Goal: Task Accomplishment & Management: Manage account settings

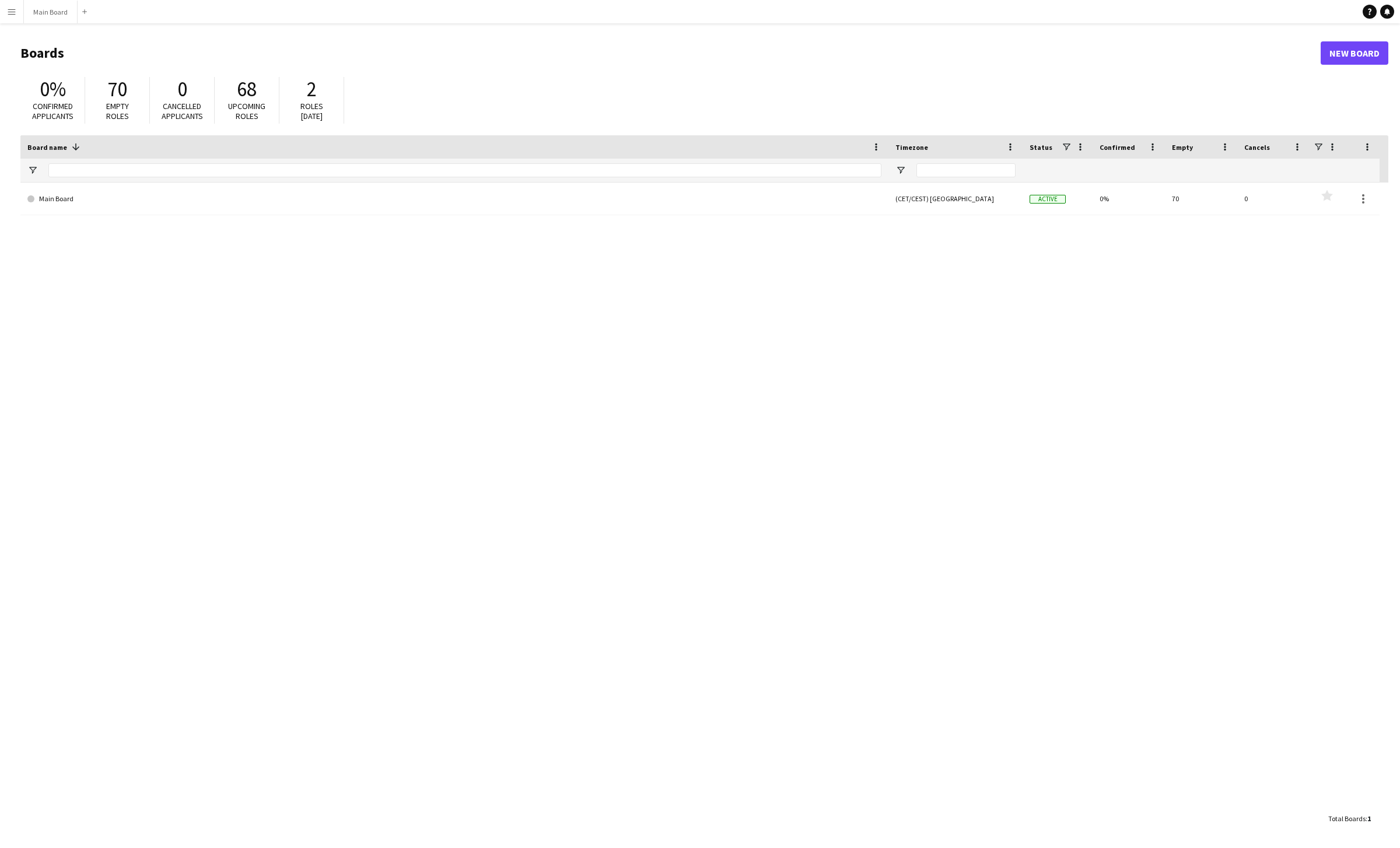
click at [346, 271] on div "Main Board (CET/CEST) [GEOGRAPHIC_DATA] Active 0% 70 0 Favourites" at bounding box center [704, 495] width 1368 height 625
click at [43, 14] on button "Main Board Close" at bounding box center [51, 12] width 53 height 23
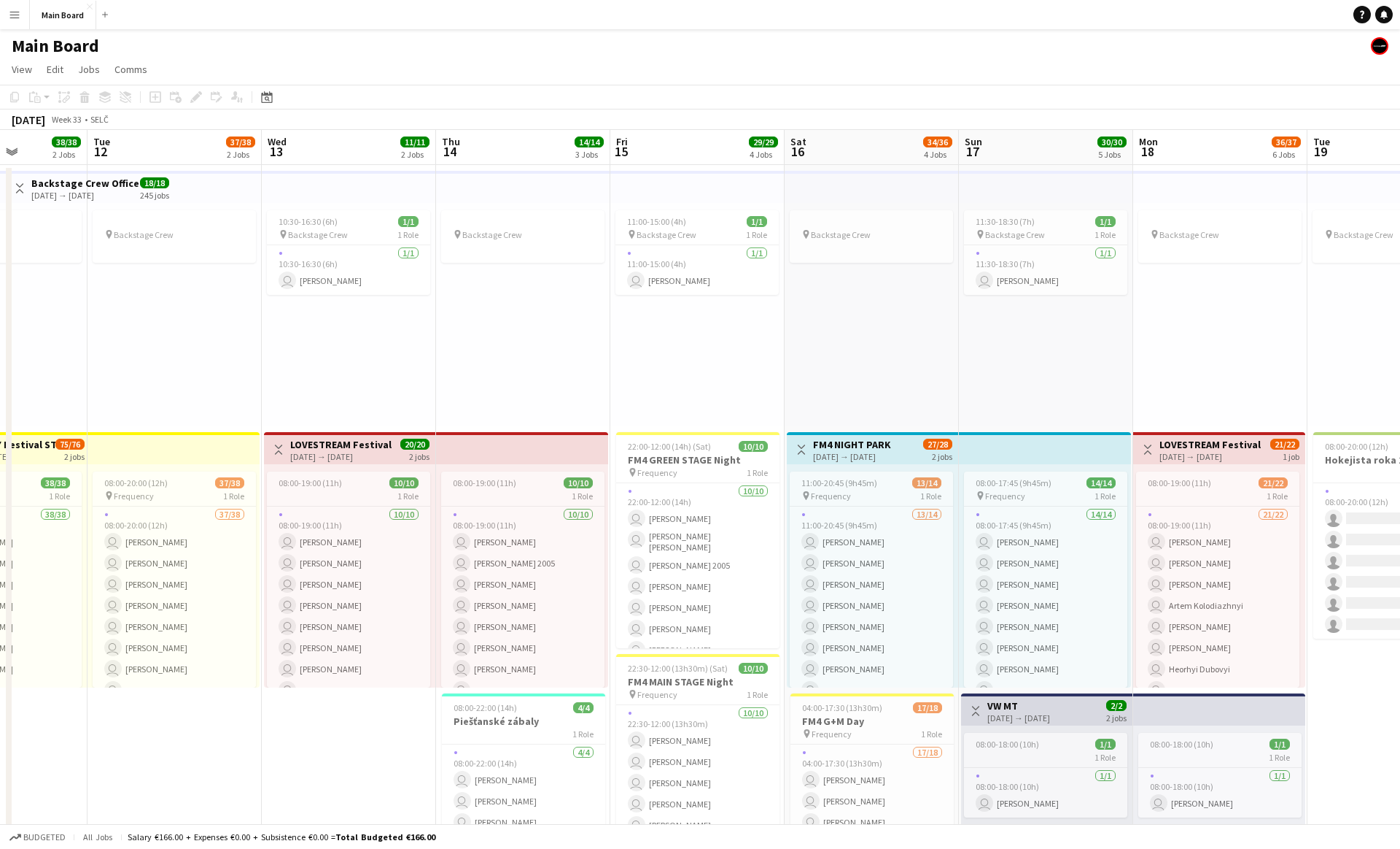
click at [509, 384] on div "pin Backstage Crew" at bounding box center [523, 314] width 175 height 224
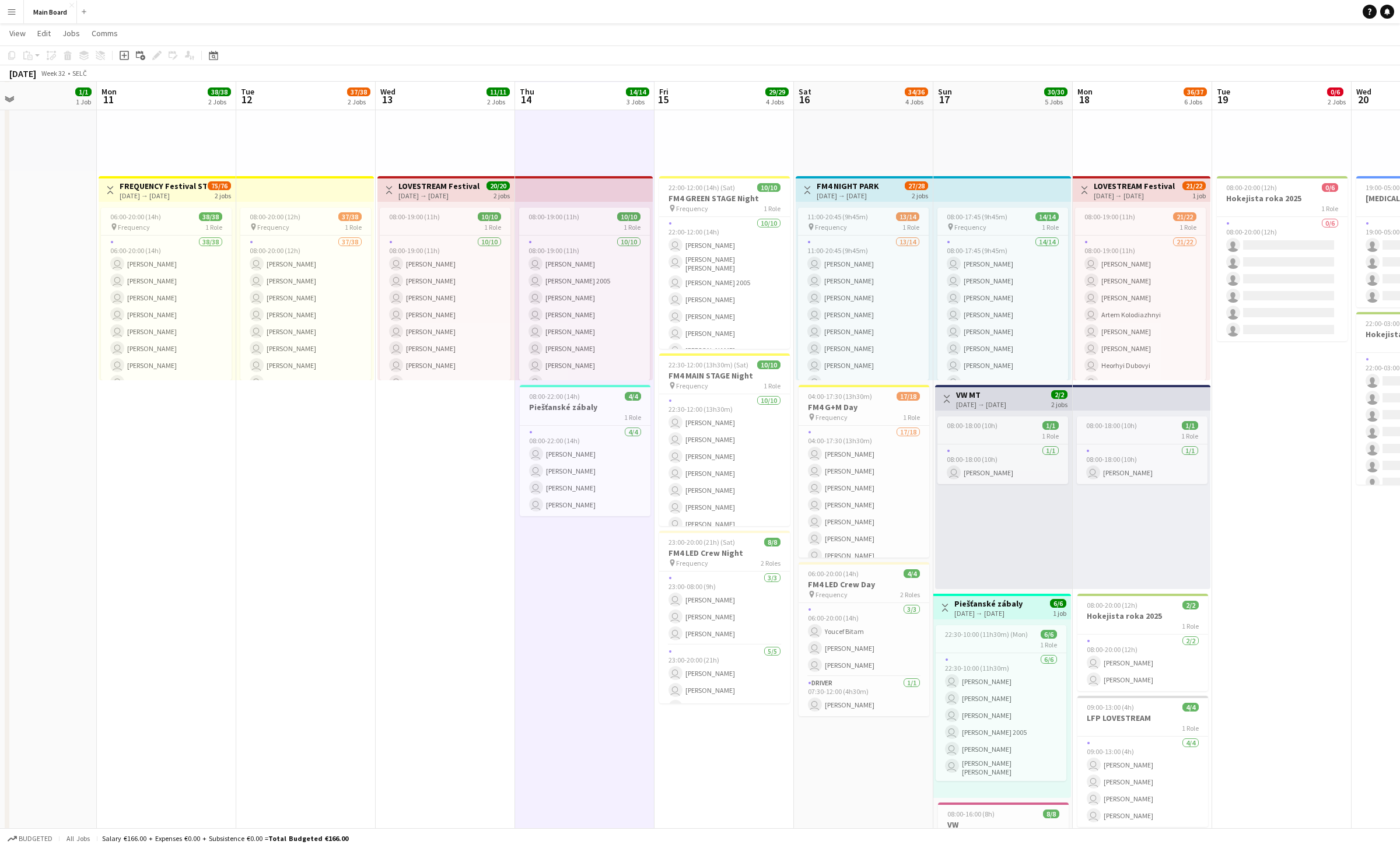
click at [11, 11] on app-icon "Menu" at bounding box center [12, 12] width 10 height 10
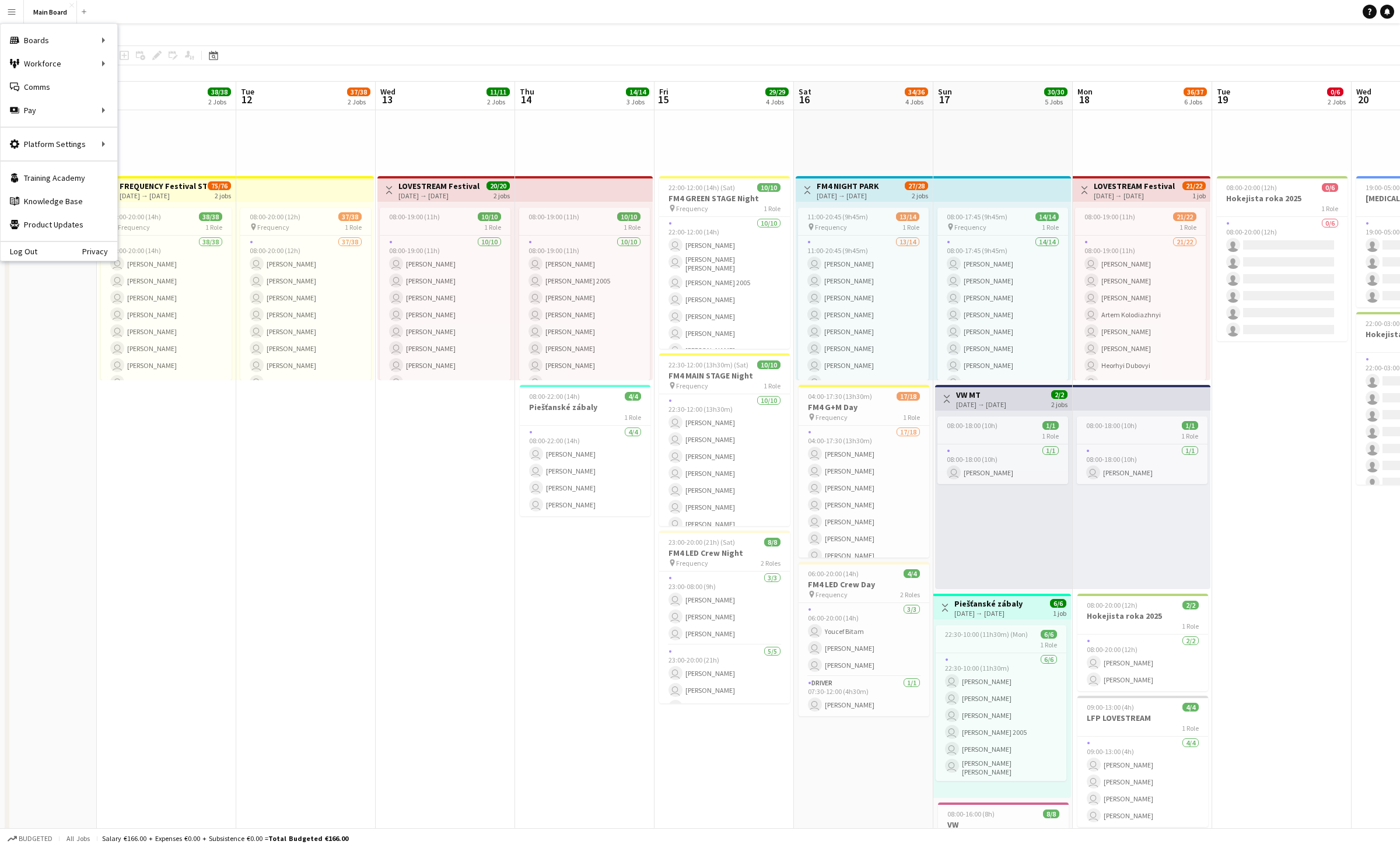
click at [197, 441] on app-date-cell "pin Backstage Crew Toggle View FREQUENCY Festival STAGE [DATE] → [DATE] 75/76 2…" at bounding box center [166, 673] width 140 height 1422
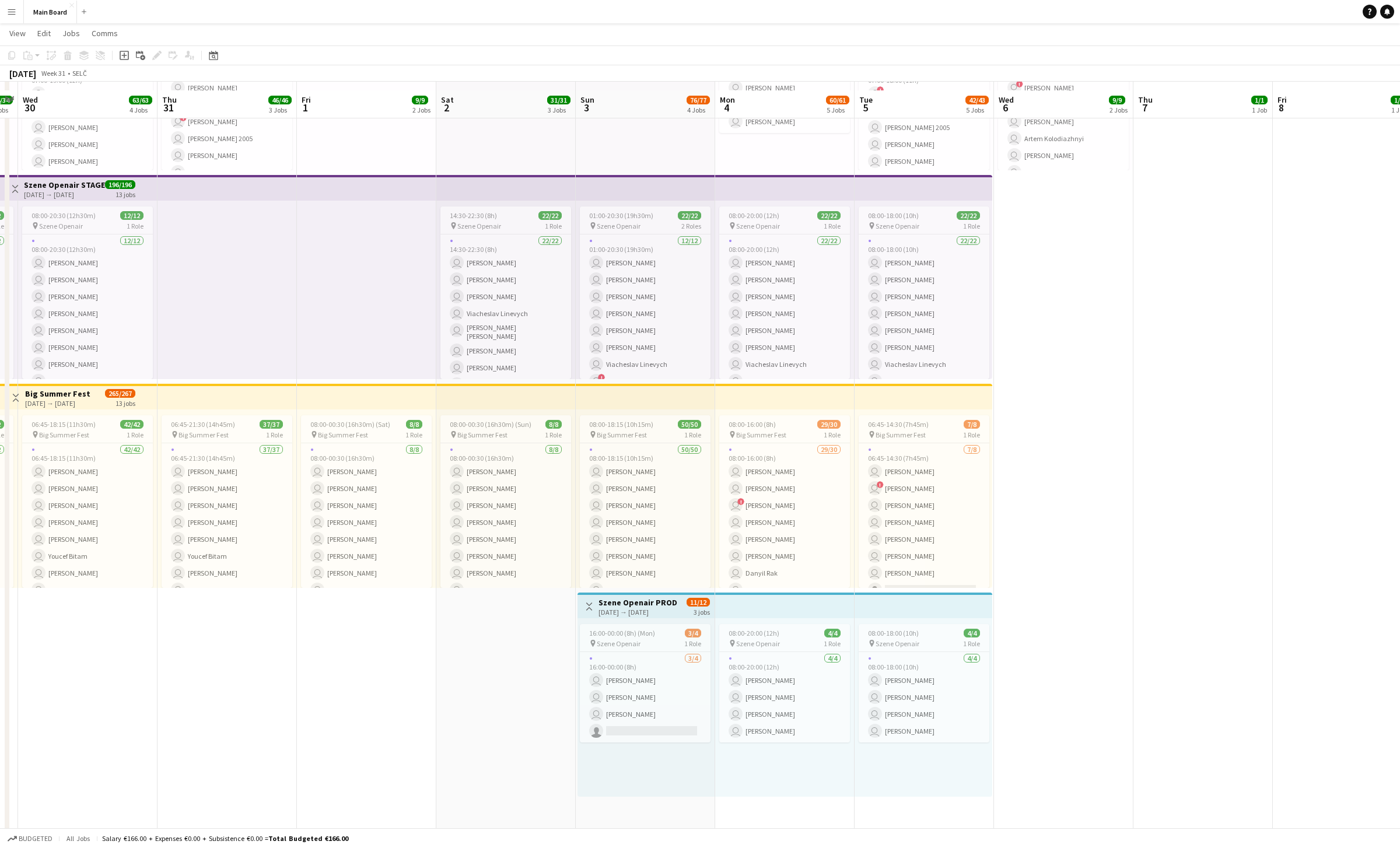
scroll to position [387, 0]
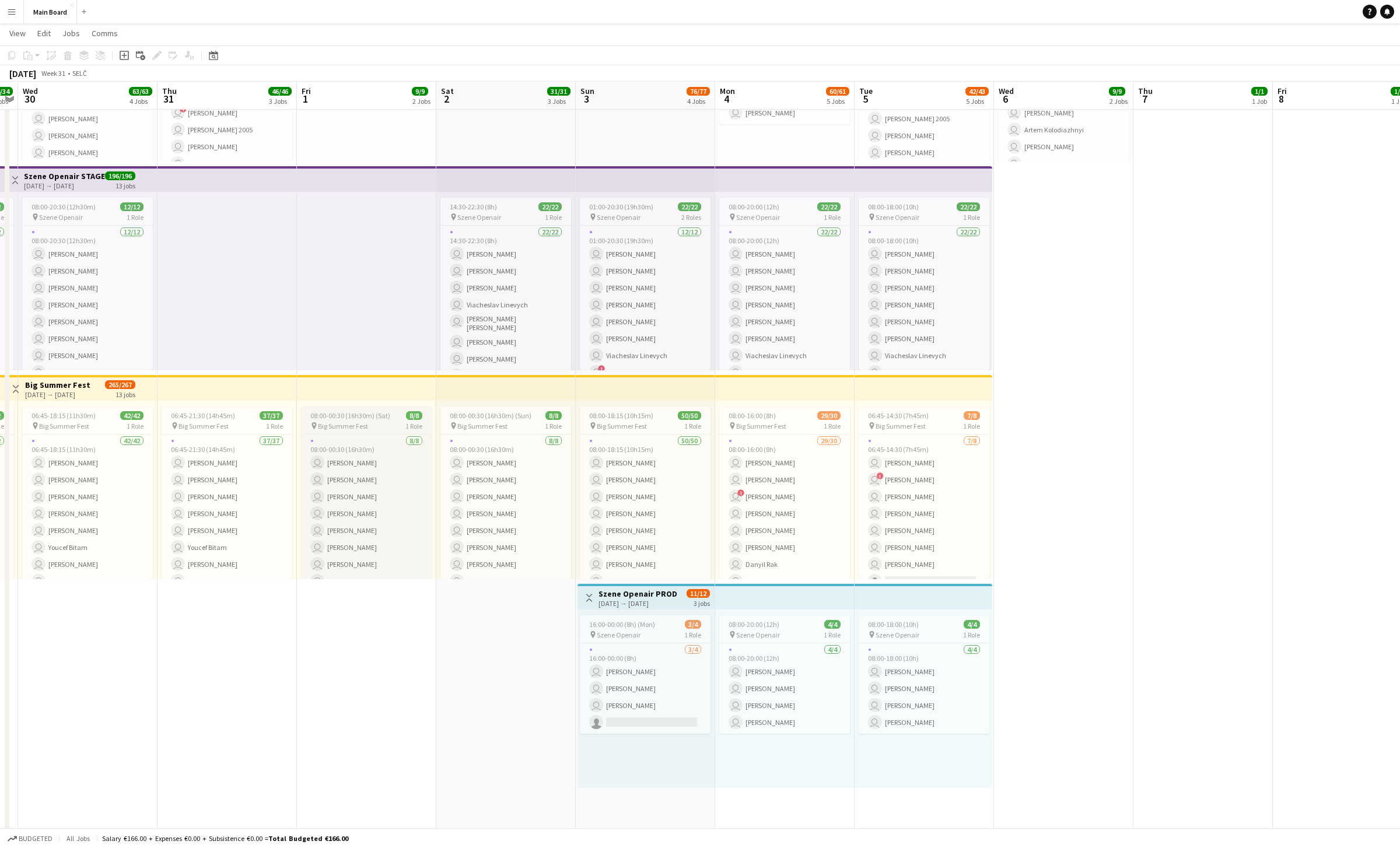
click at [364, 414] on span "08:00-00:30 (16h30m) (Sat)" at bounding box center [350, 415] width 80 height 9
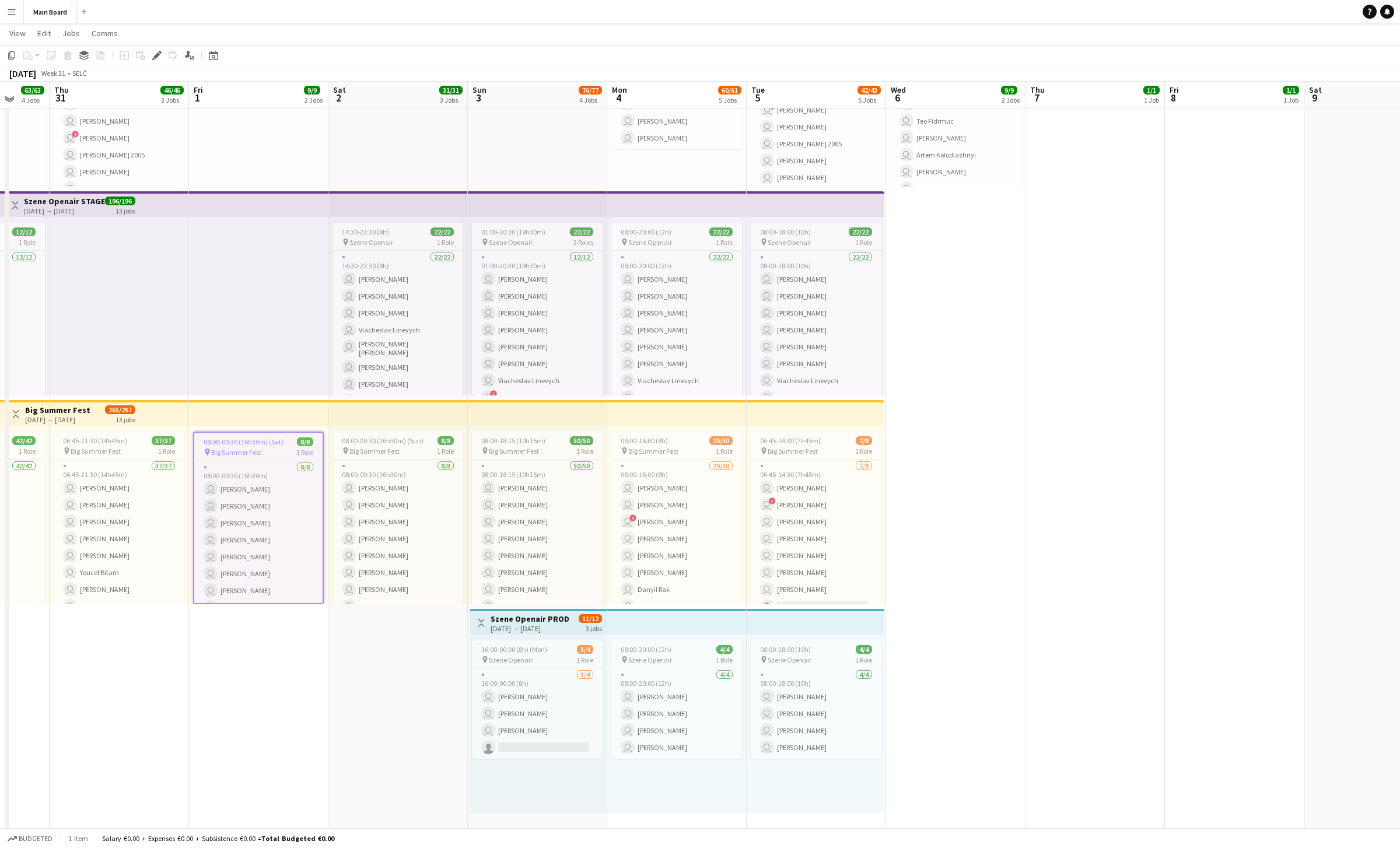
scroll to position [360, 0]
click at [155, 55] on icon at bounding box center [156, 55] width 6 height 6
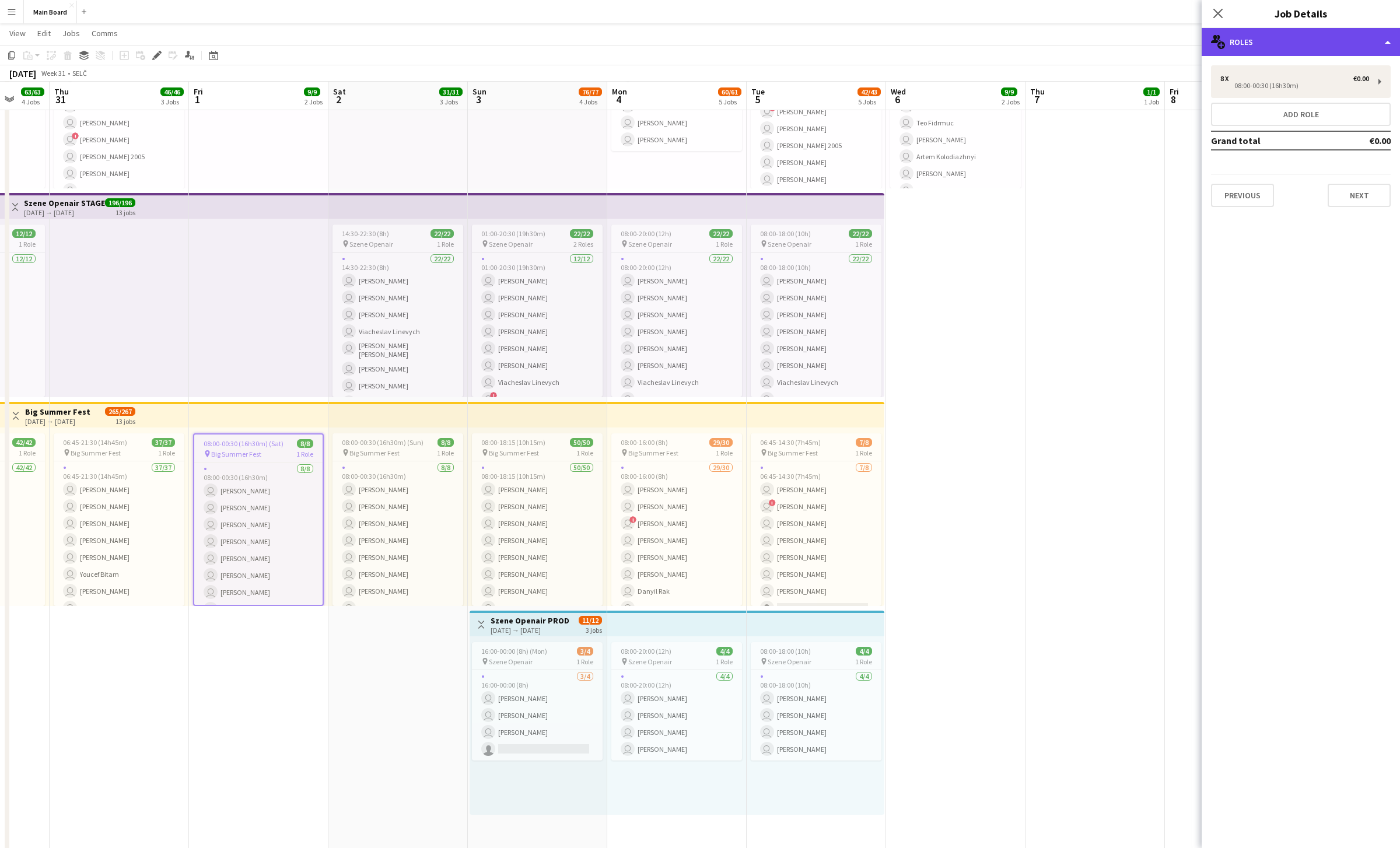
click at [691, 45] on div "multiple-users-add Roles" at bounding box center [1301, 42] width 199 height 28
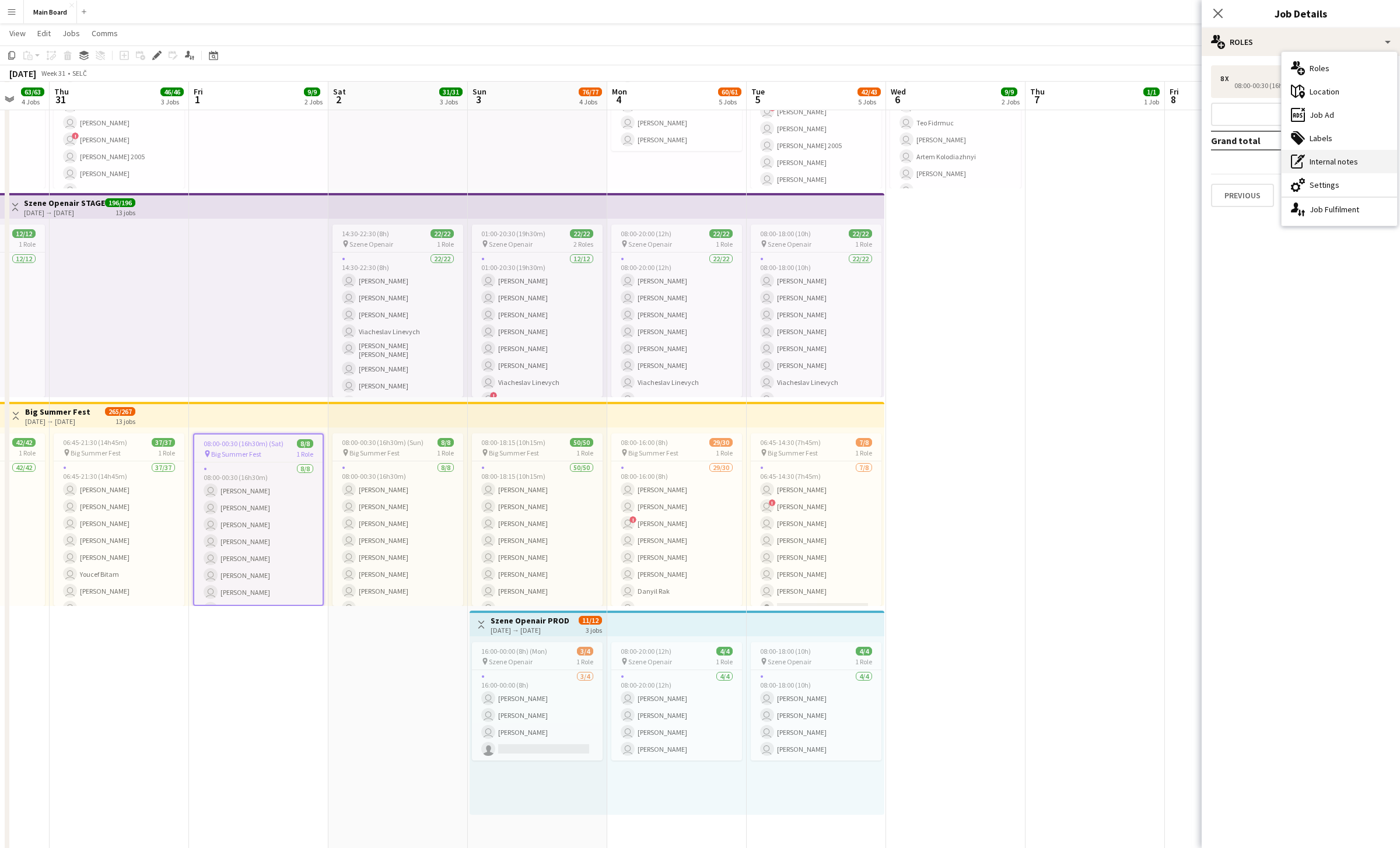
click at [691, 164] on div "pen-write Internal notes" at bounding box center [1339, 162] width 116 height 23
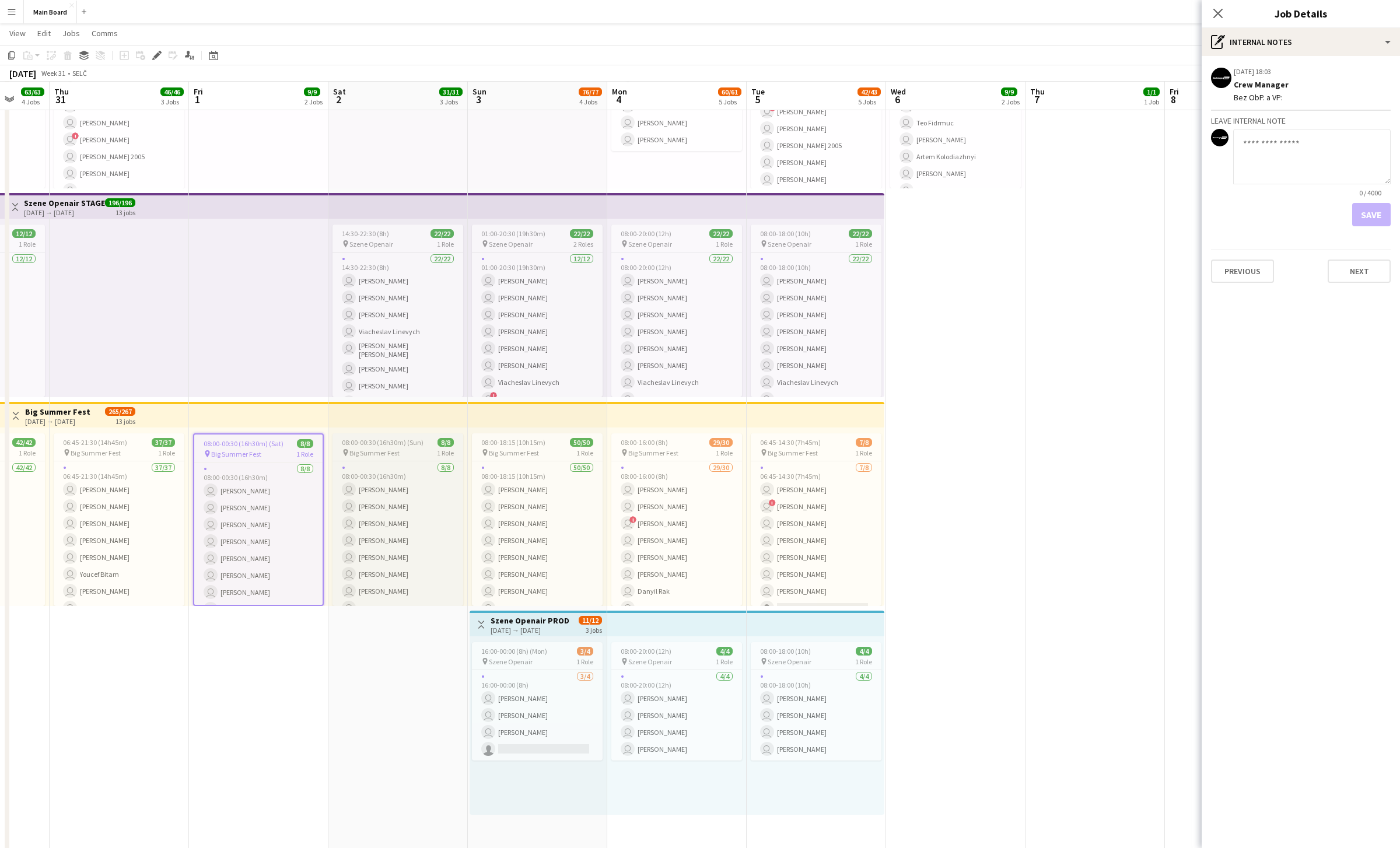
click at [388, 453] on span "Big Summer Fest" at bounding box center [374, 453] width 50 height 9
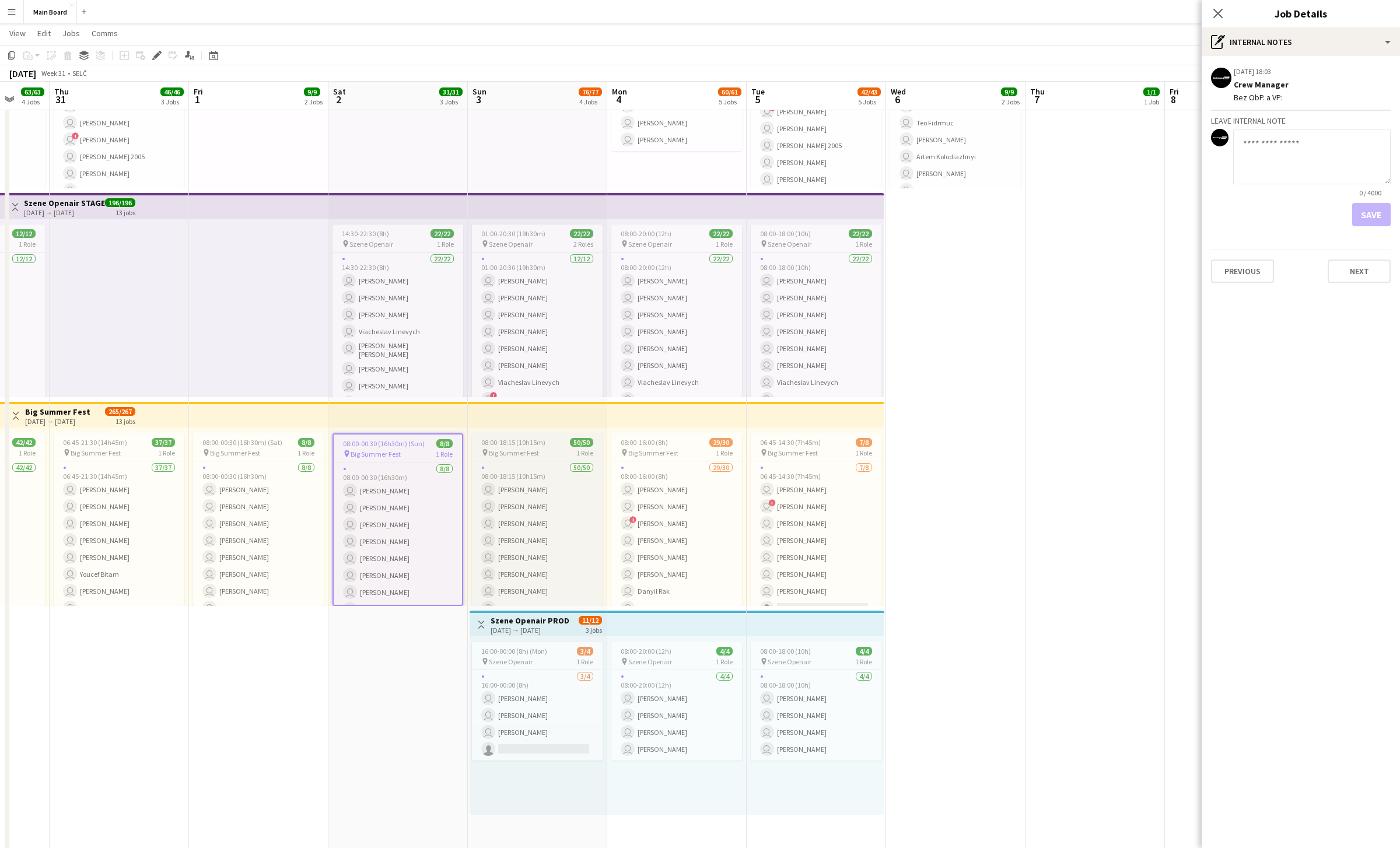
click at [507, 437] on app-job-card "08:00-18:15 (10h15m) 50/50 pin Big Summer Fest 1 Role 50/50 08:00-18:15 (10h15m…" at bounding box center [537, 520] width 131 height 173
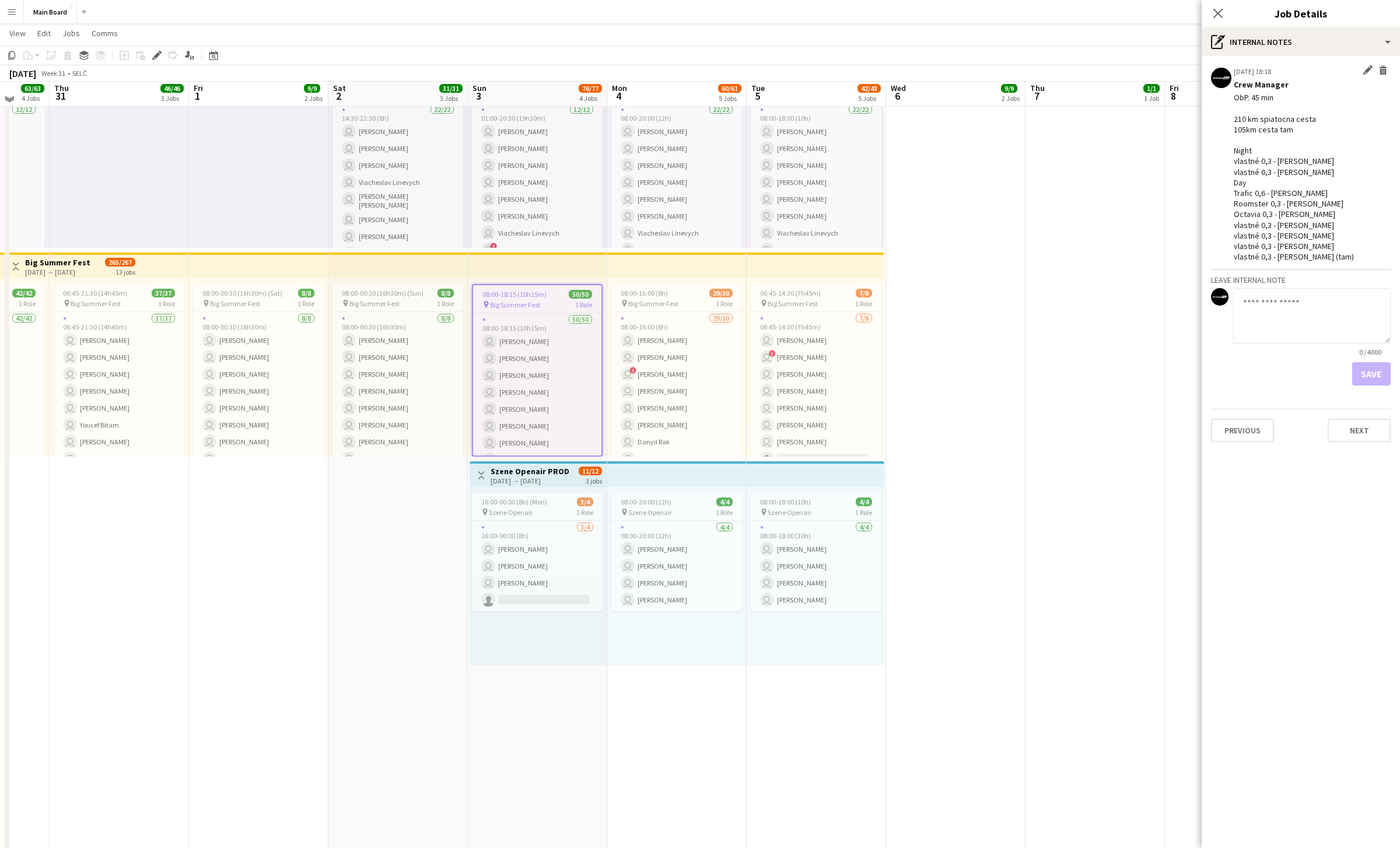
scroll to position [506, 0]
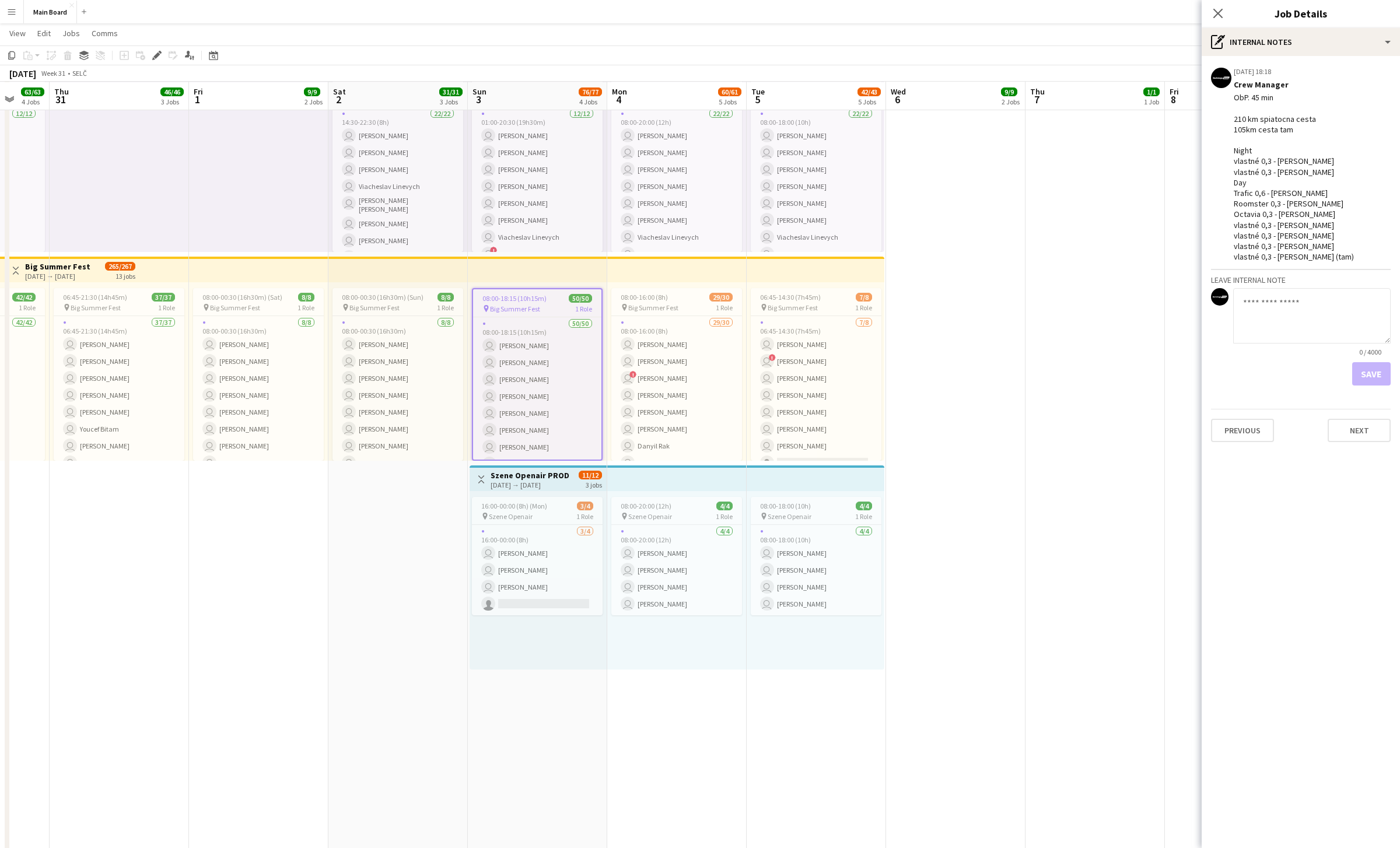
click at [18, 21] on button "Menu" at bounding box center [12, 12] width 23 height 23
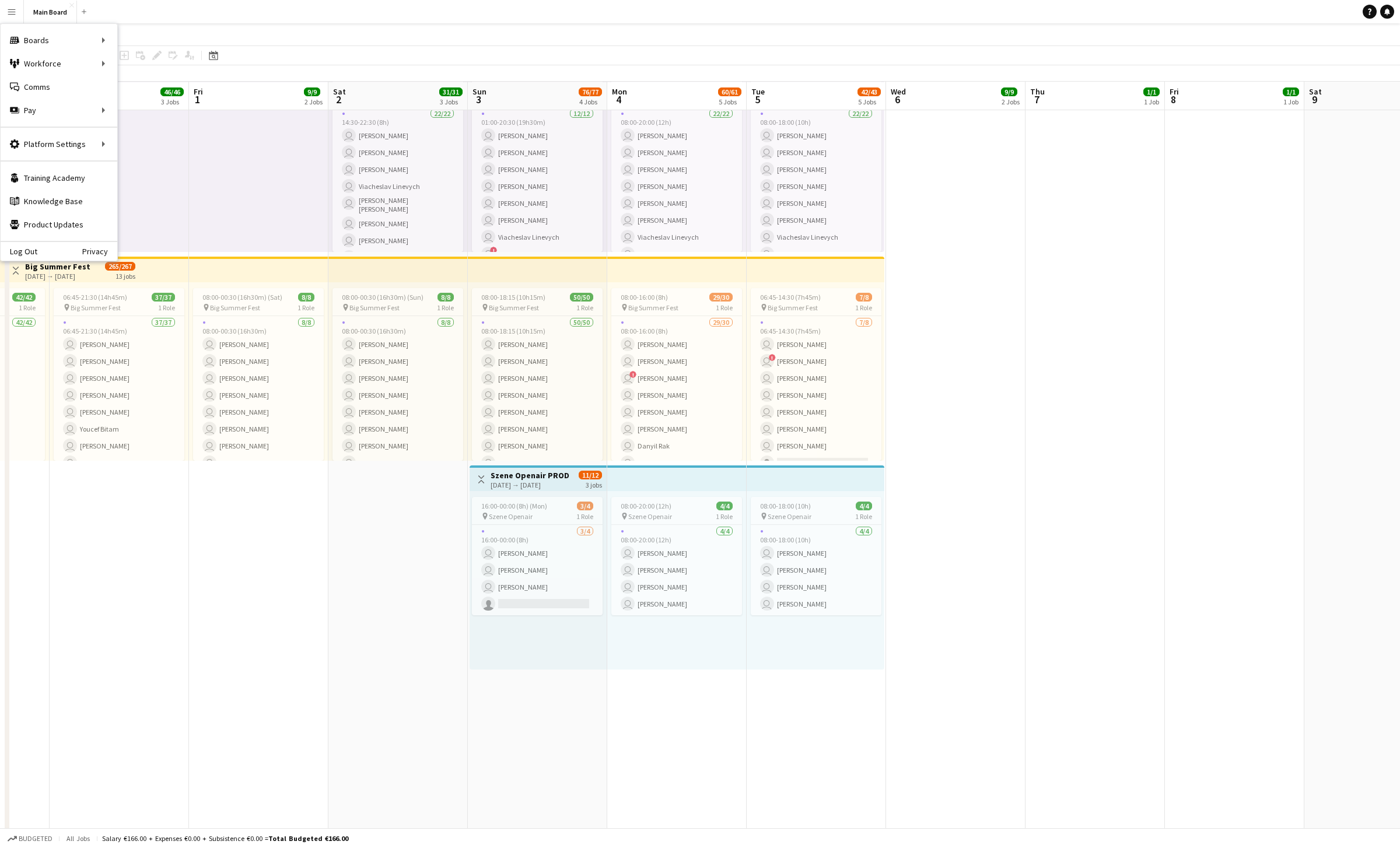
click at [543, 282] on div "08:00-18:15 (10h15m) 50/50 pin Big Summer Fest 1 Role 50/50 08:00-18:15 (10h15m…" at bounding box center [538, 371] width 140 height 179
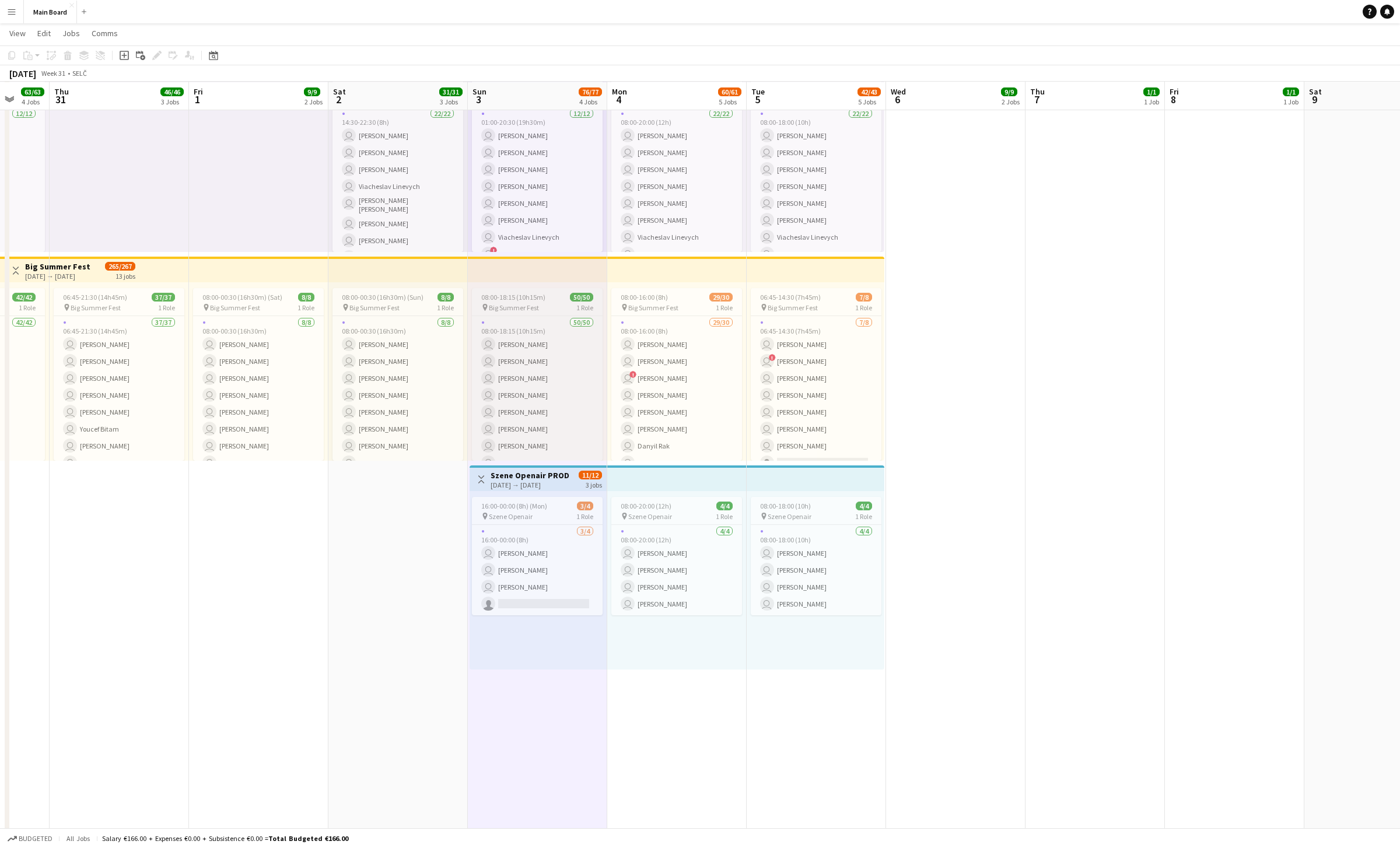
click at [518, 299] on span "08:00-18:15 (10h15m)" at bounding box center [514, 297] width 64 height 9
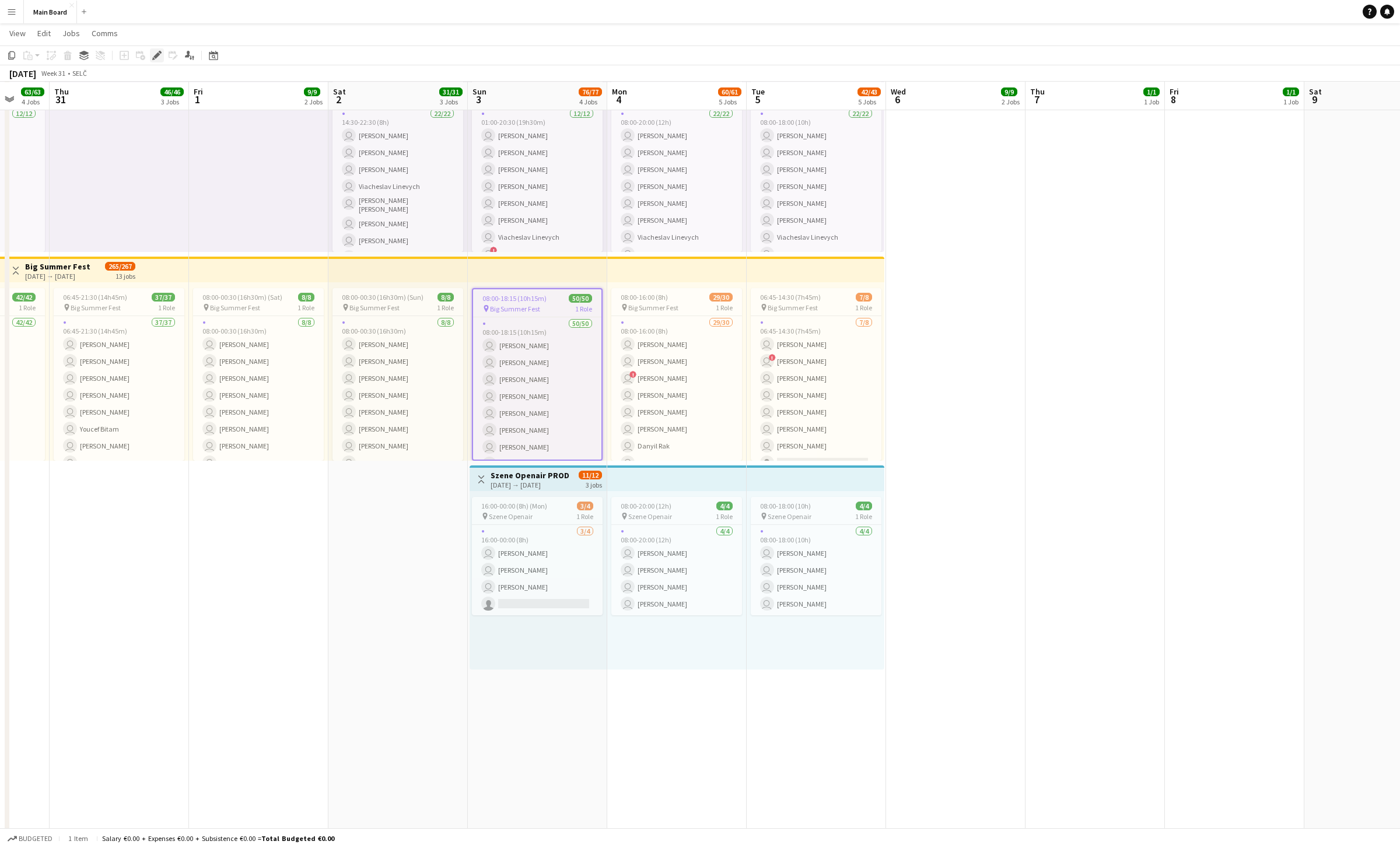
click at [156, 52] on icon "Edit" at bounding box center [157, 55] width 10 height 10
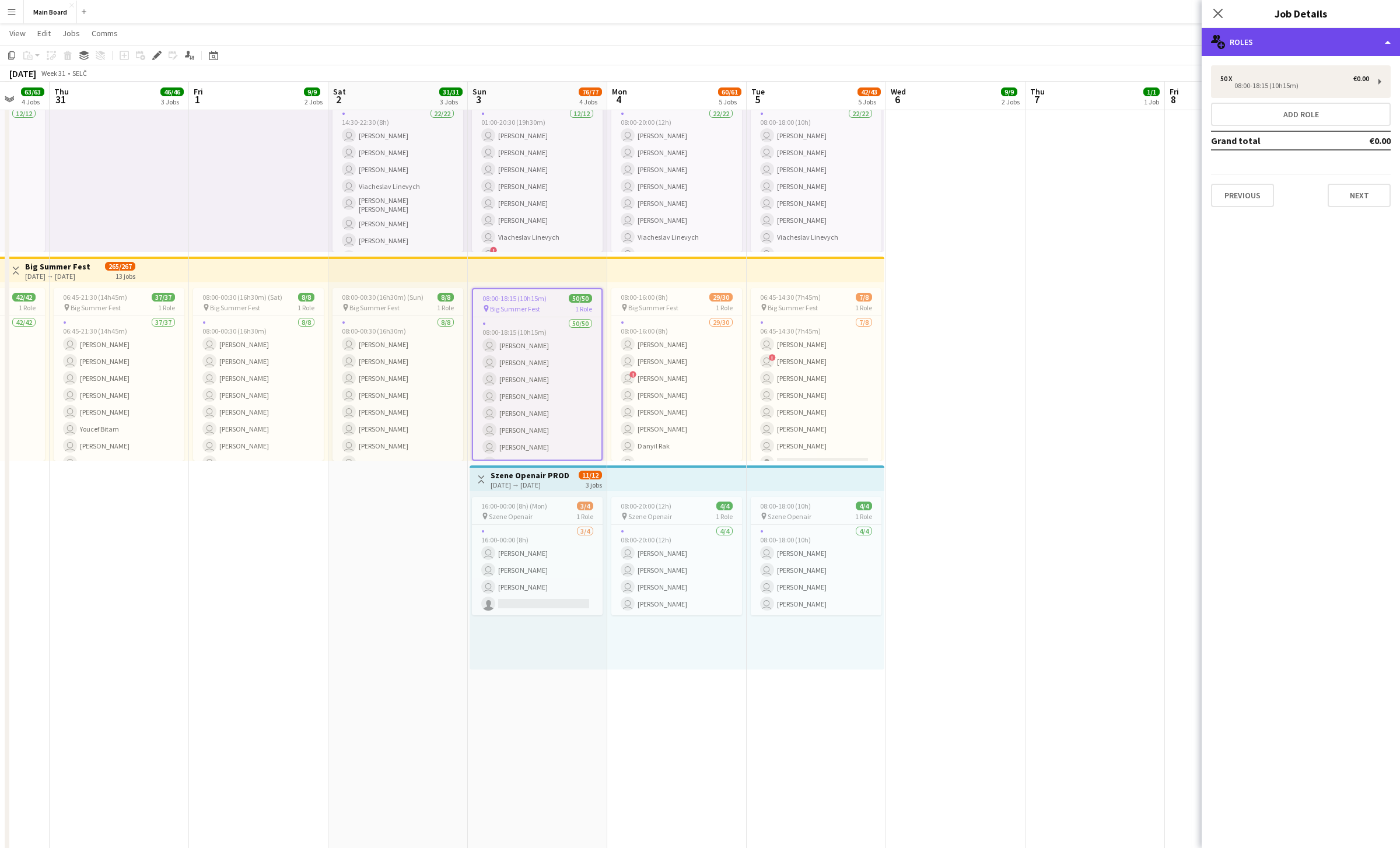
click at [691, 45] on div "multiple-users-add Roles" at bounding box center [1301, 42] width 199 height 28
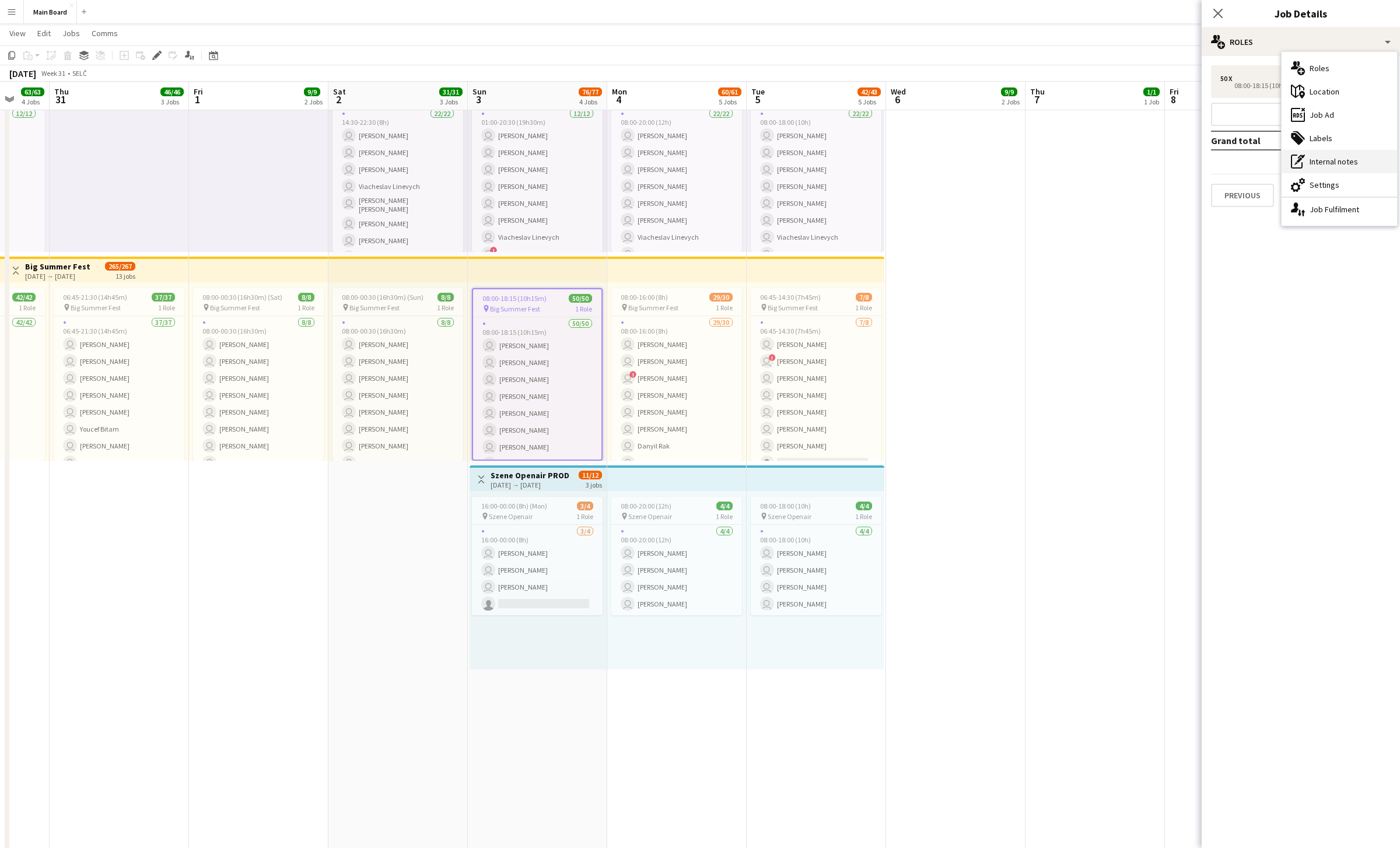
click at [691, 157] on div "pen-write Internal notes" at bounding box center [1339, 162] width 116 height 23
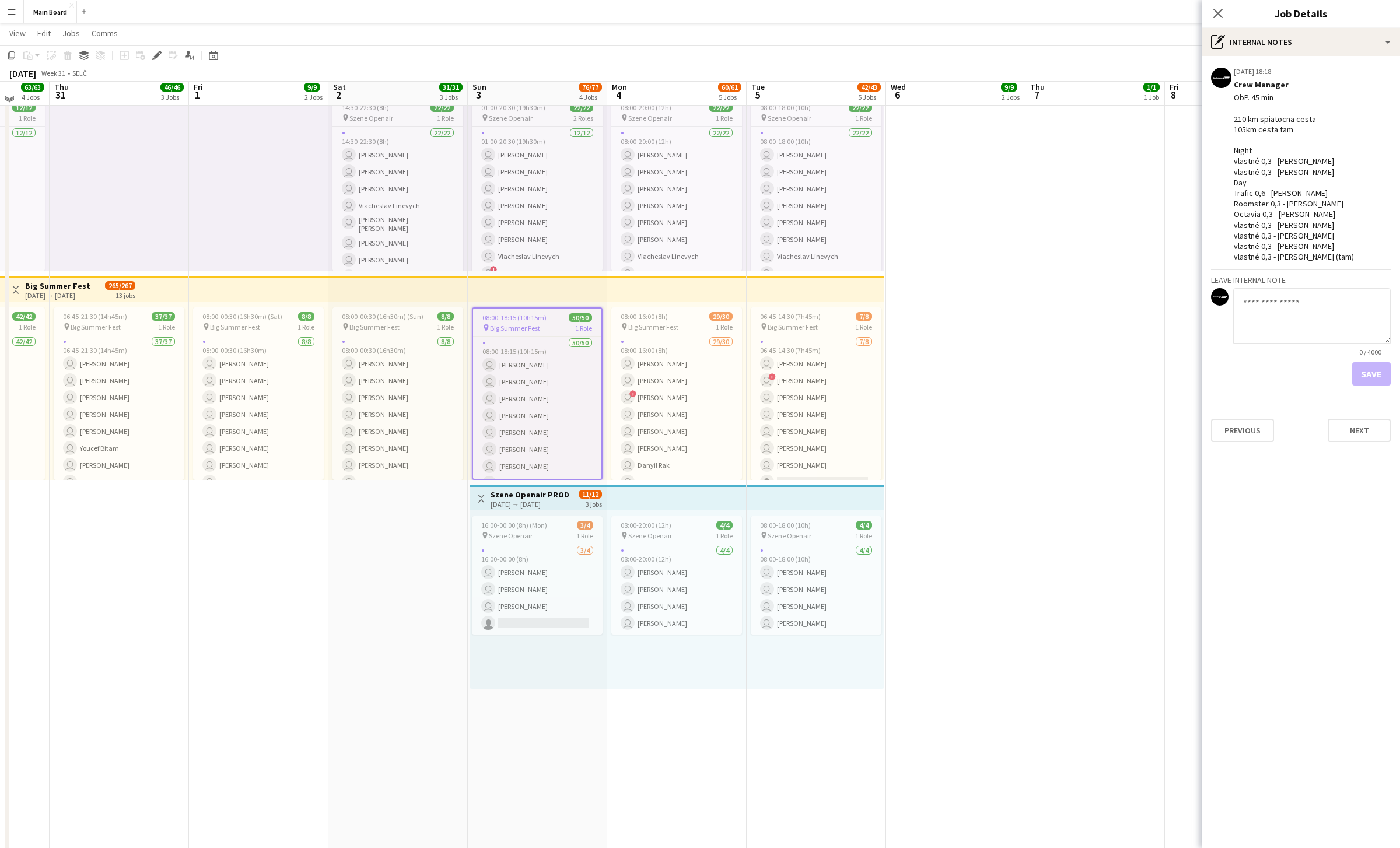
scroll to position [506, 0]
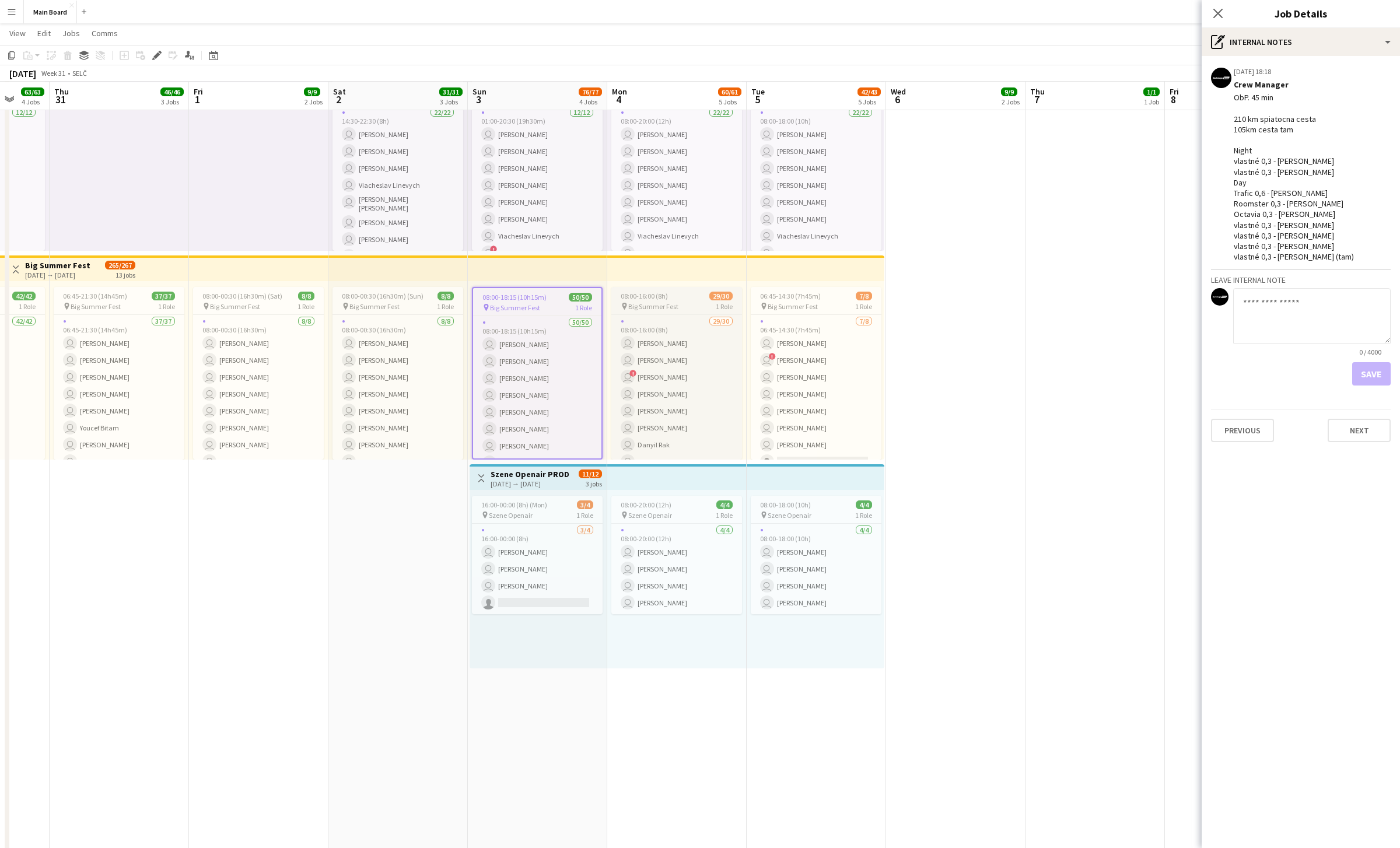
click at [666, 305] on span "Big Summer Fest" at bounding box center [653, 306] width 50 height 9
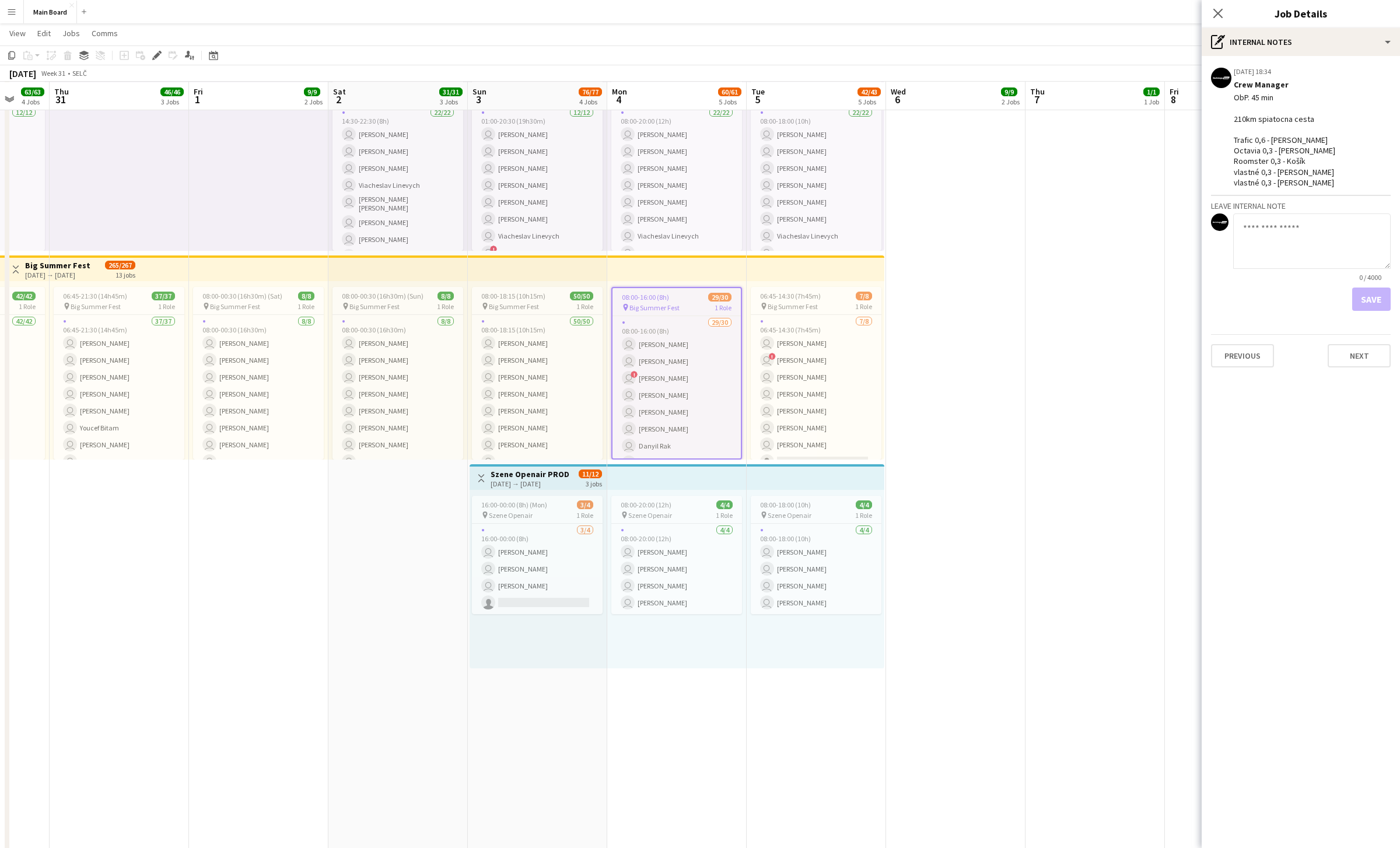
click at [691, 309] on span "Big Summer Fest" at bounding box center [792, 306] width 50 height 9
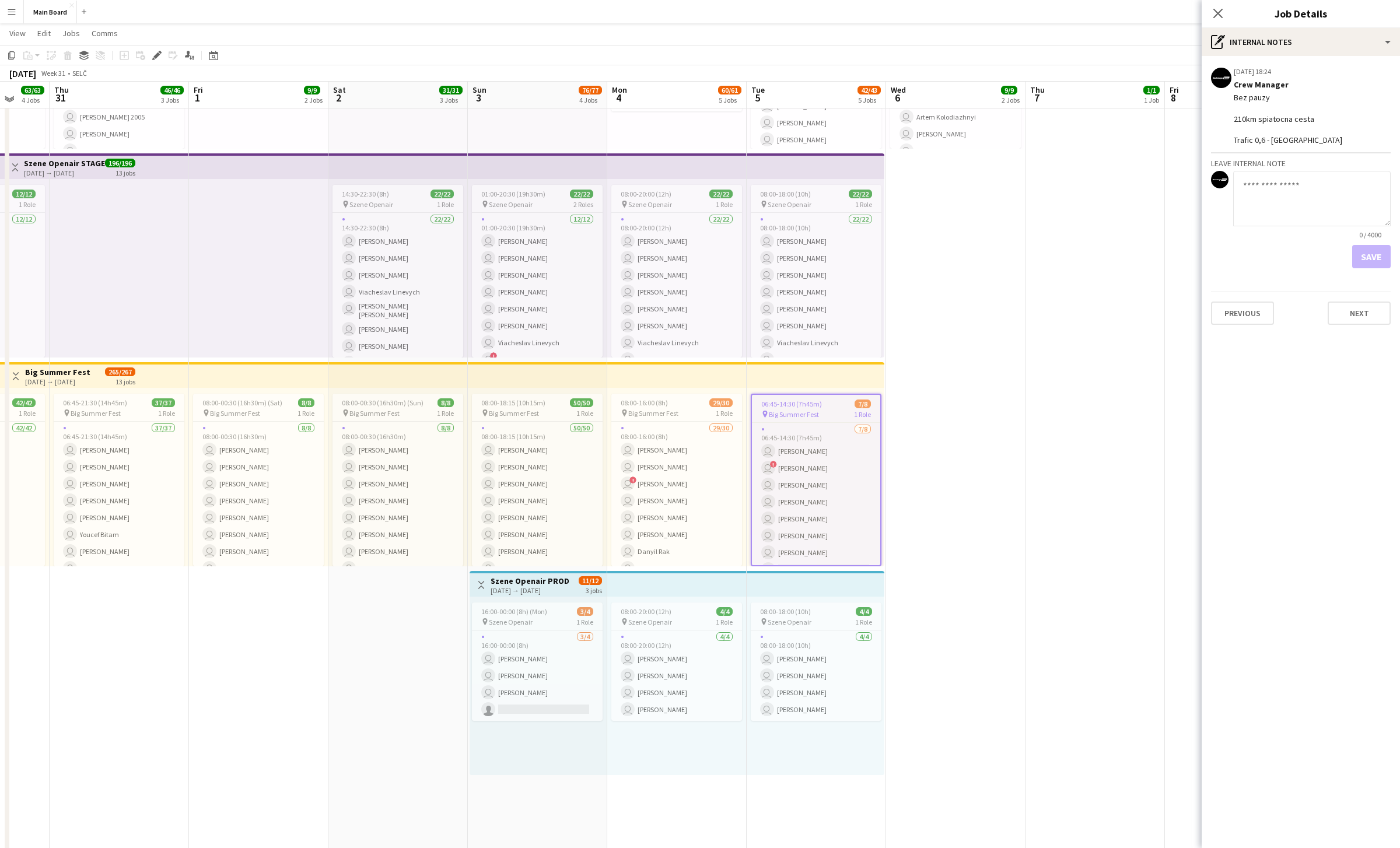
scroll to position [398, 0]
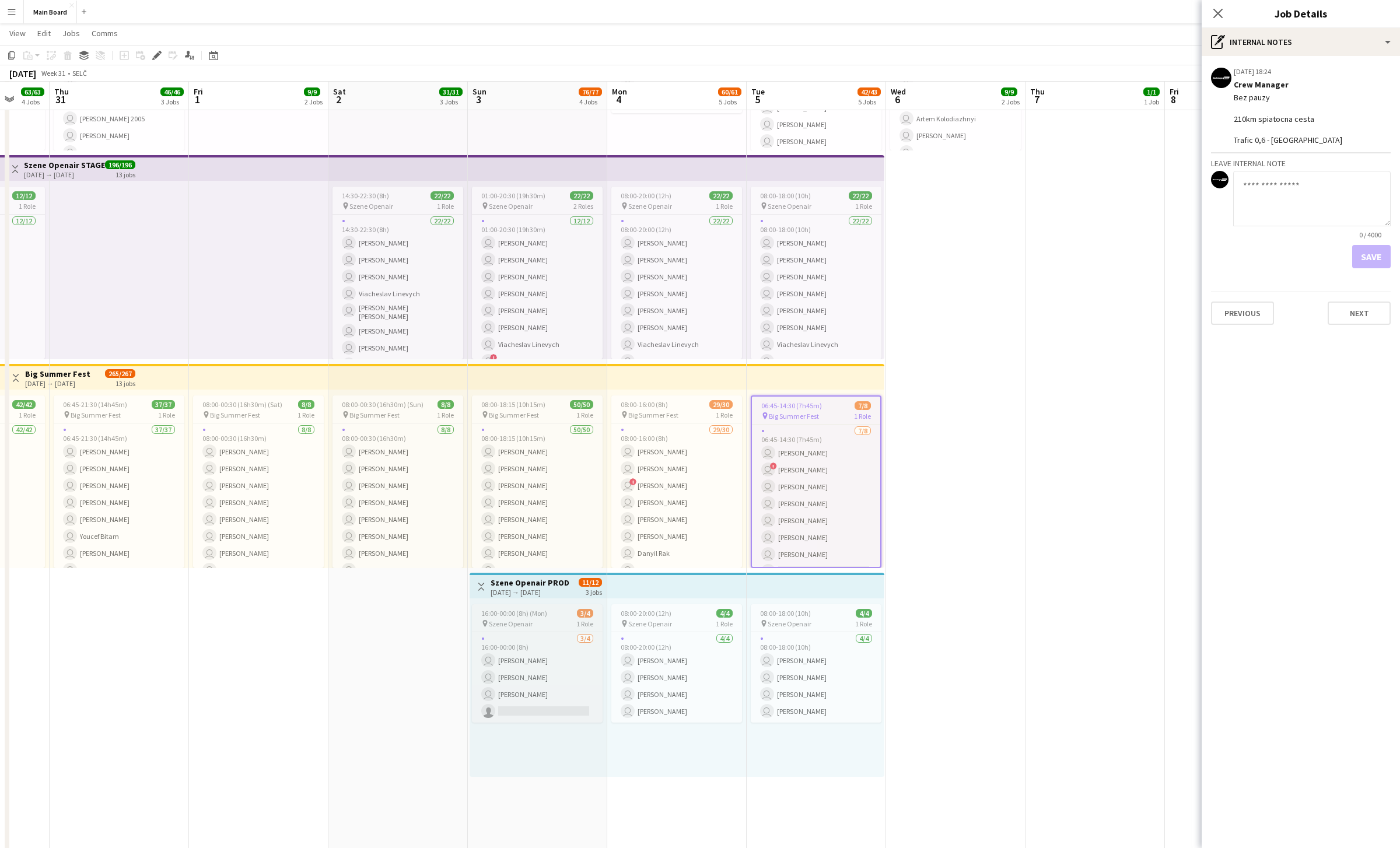
click at [525, 620] on span "Szene Openair" at bounding box center [511, 624] width 44 height 9
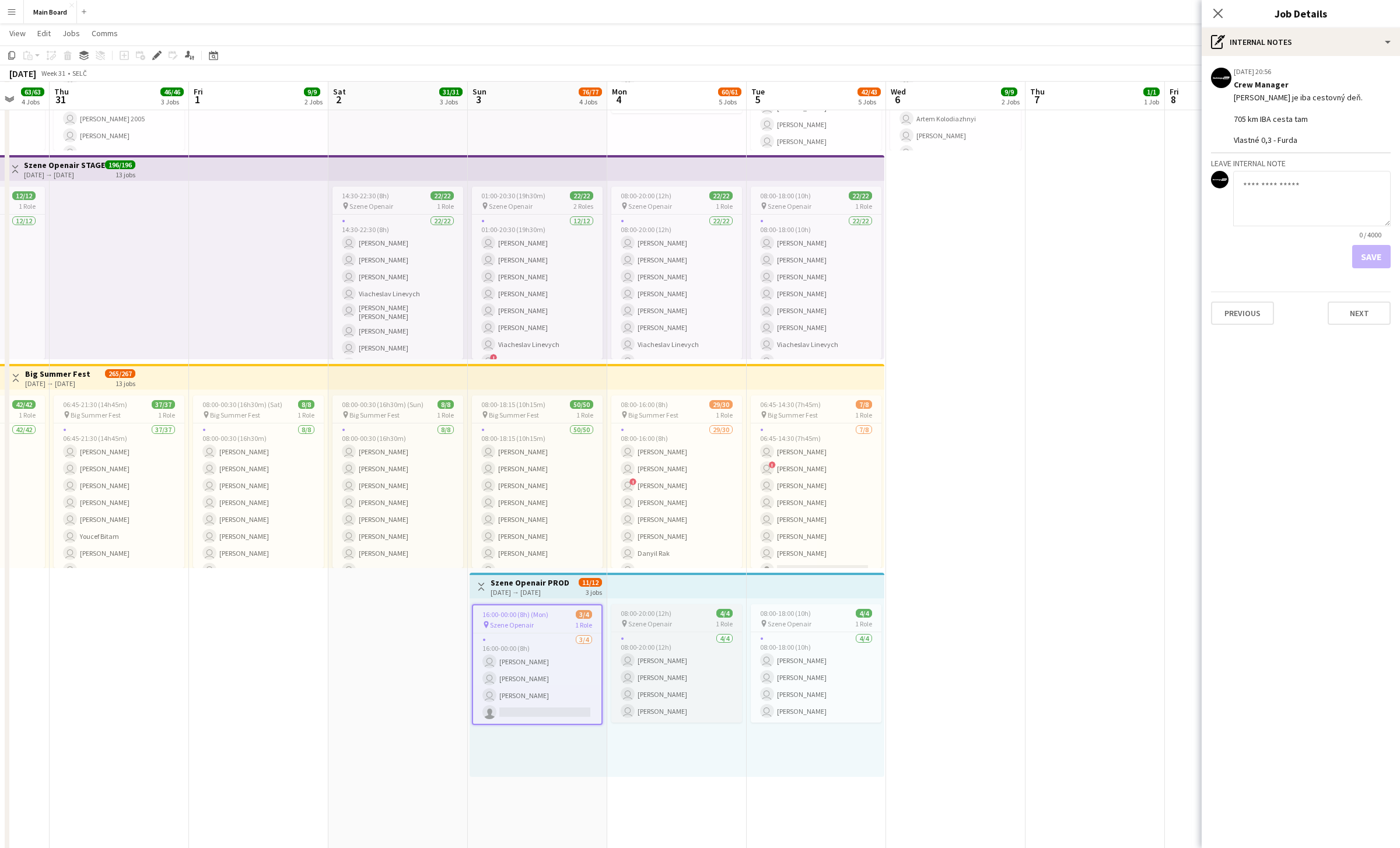
click at [666, 608] on app-job-card "08:00-20:00 (12h) 4/4 pin Szene Openair 1 Role [DATE] 08:00-20:00 (12h) user [P…" at bounding box center [677, 663] width 131 height 119
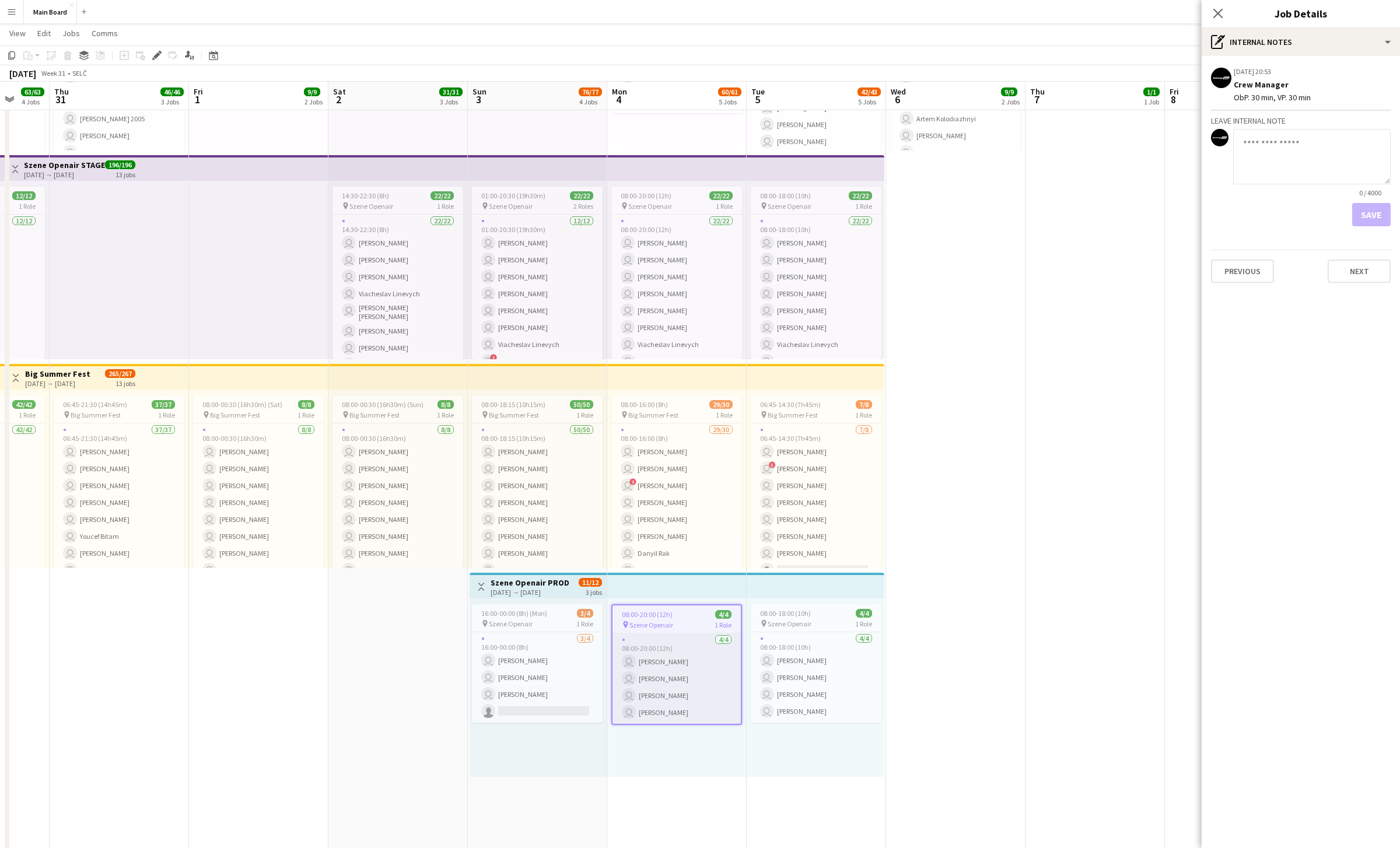
click at [676, 695] on app-card-role "[DATE] 08:00-20:00 (12h) user [PERSON_NAME][GEOGRAPHIC_DATA] user [PERSON_NAME]…" at bounding box center [676, 679] width 128 height 90
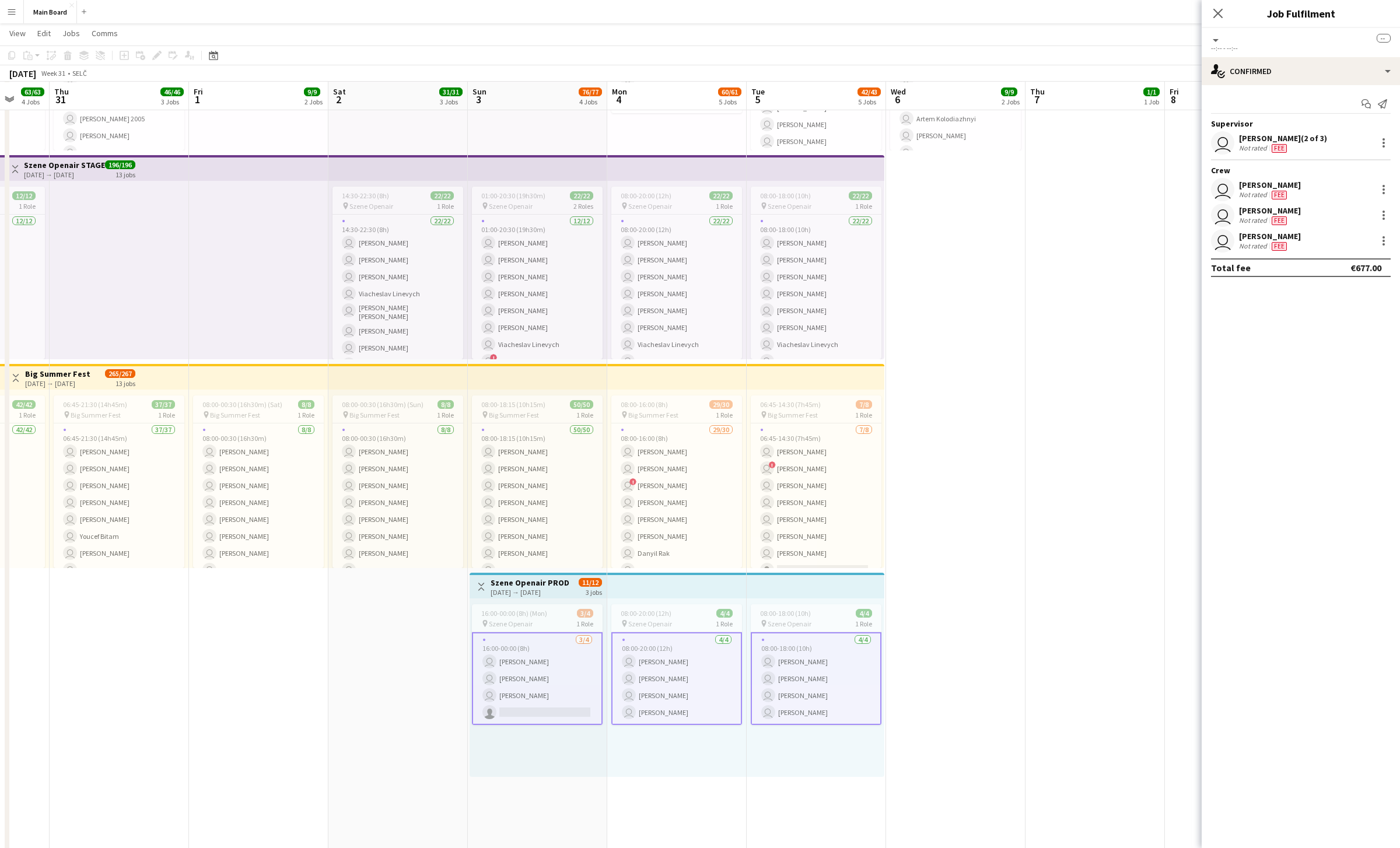
click at [664, 695] on app-card-role "[DATE] 08:00-20:00 (12h) user [PERSON_NAME][GEOGRAPHIC_DATA] user [PERSON_NAME]…" at bounding box center [677, 678] width 131 height 92
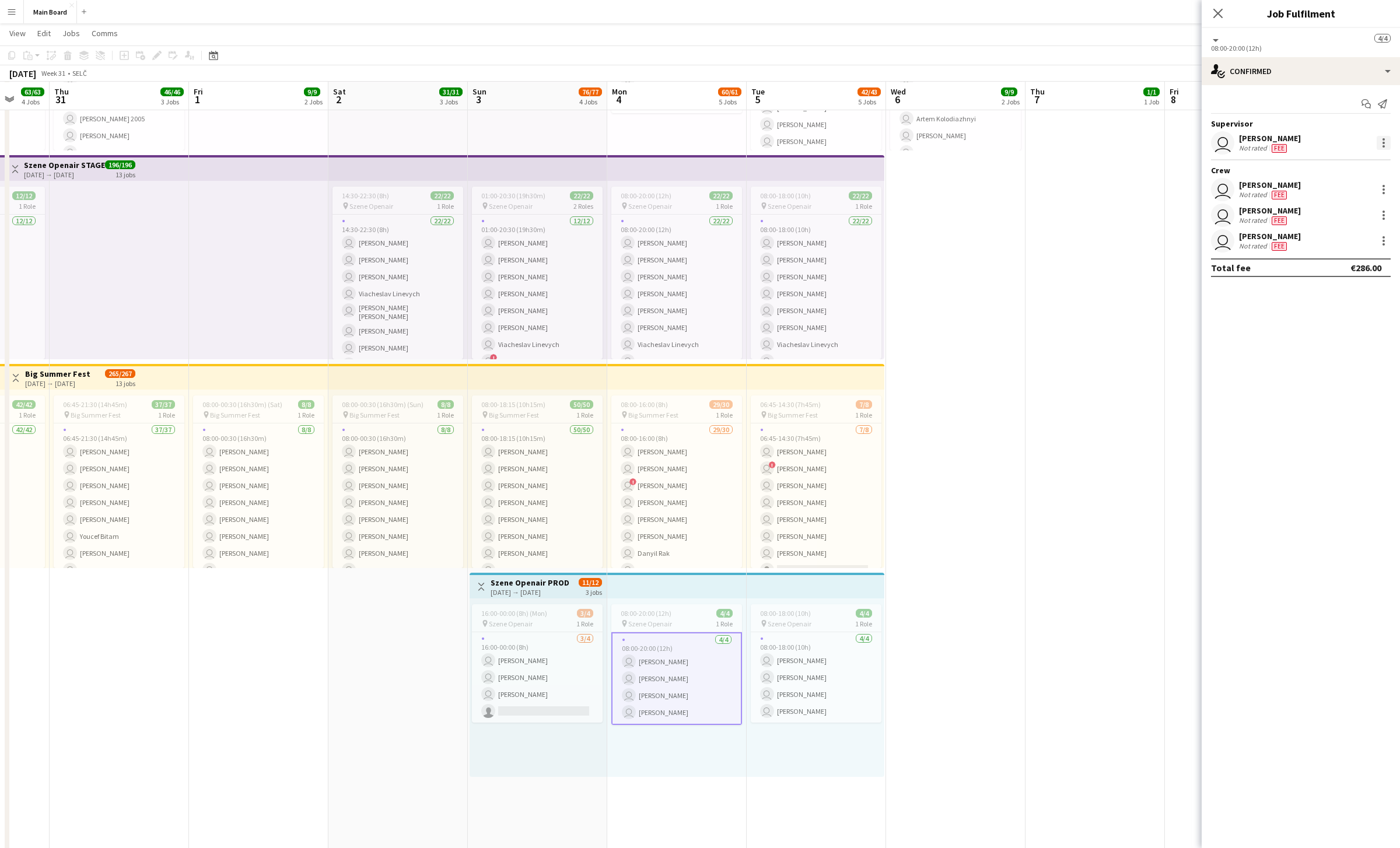
click at [691, 138] on div at bounding box center [1384, 139] width 2 height 2
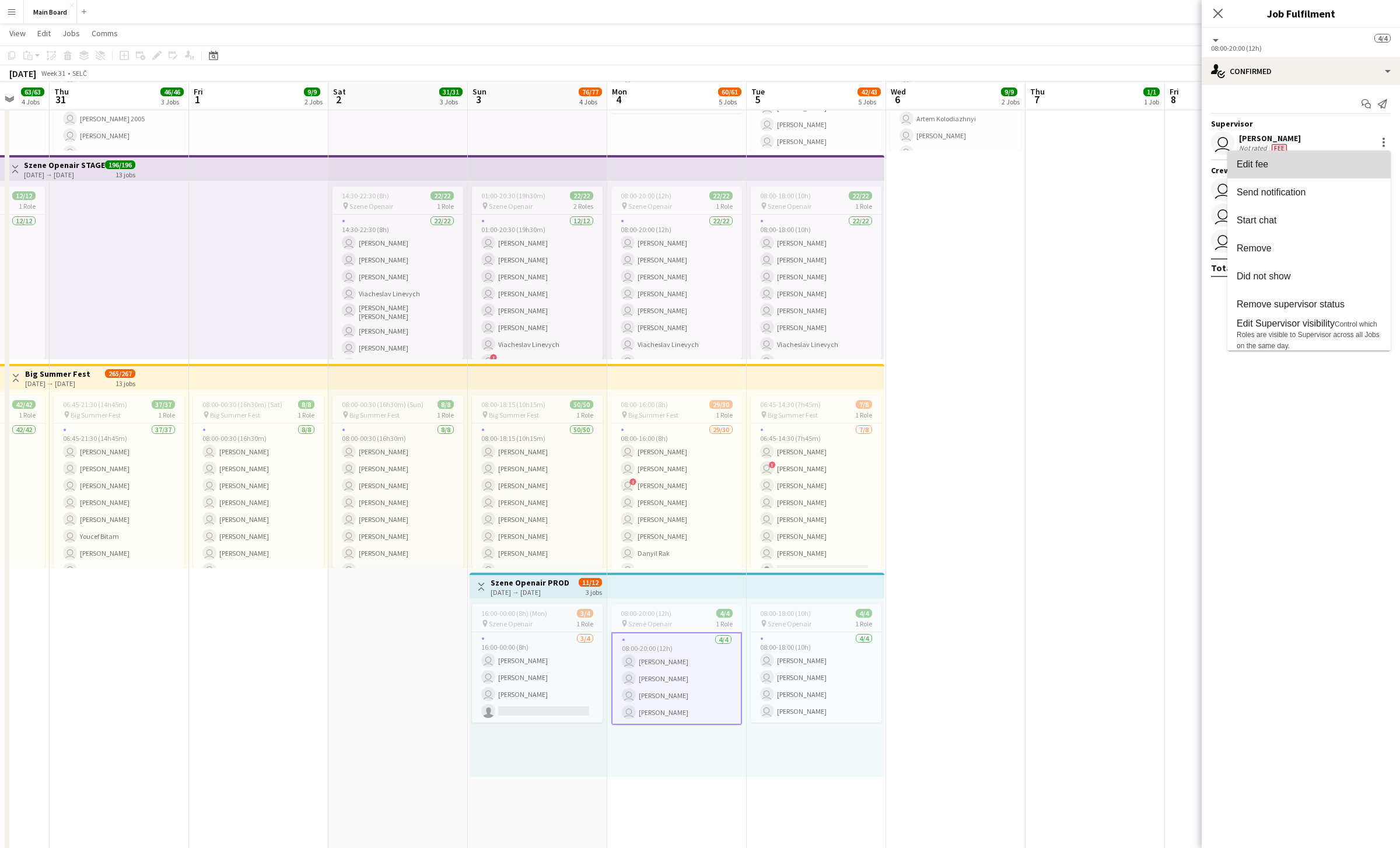
click at [691, 166] on span "Edit fee" at bounding box center [1309, 164] width 145 height 10
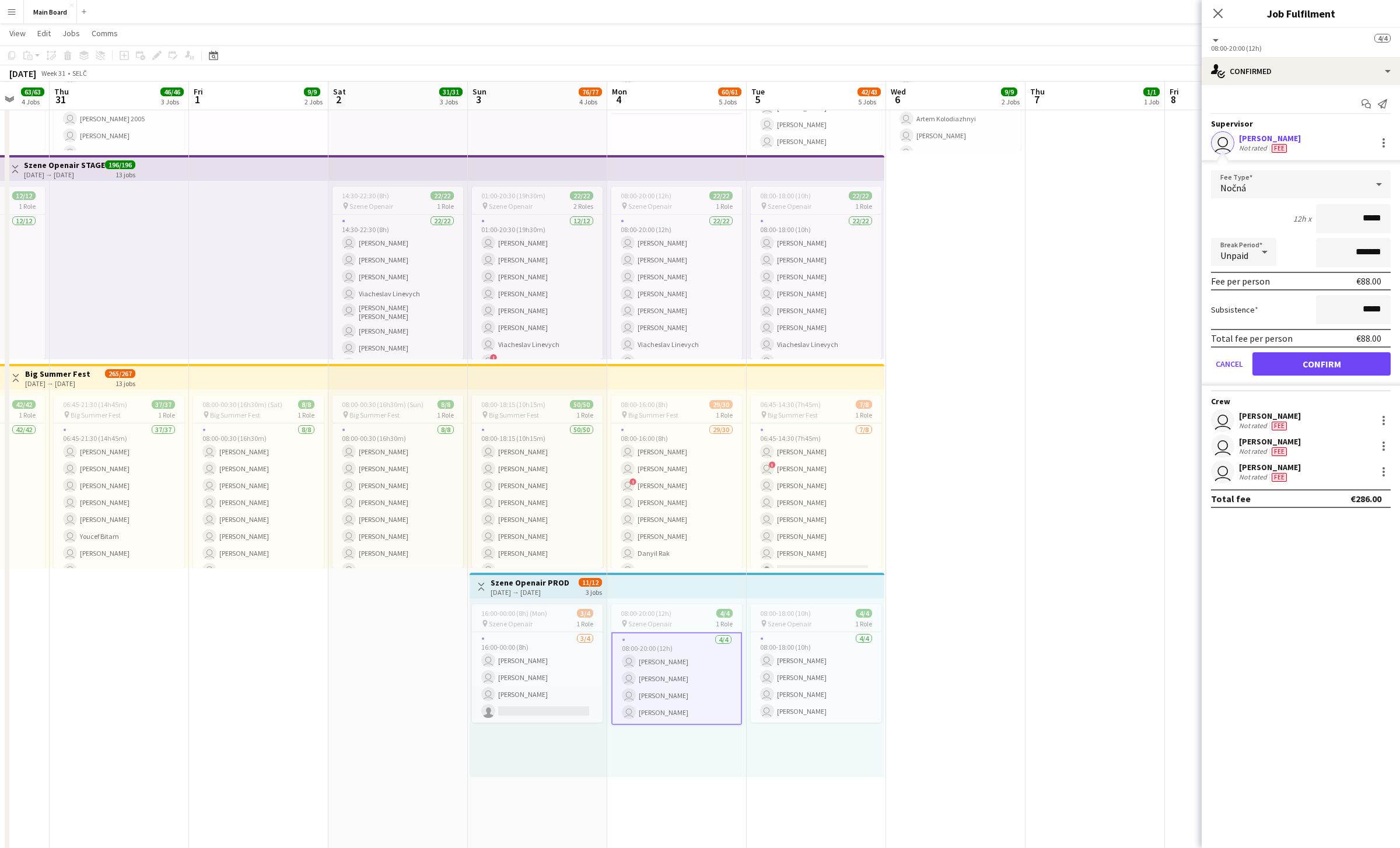
click at [691, 347] on app-date-cell "09:00-17:00 (8h) 1/1 pin Backstage Crew 1 Role [DATE] 09:00-17:00 (8h) user [PE…" at bounding box center [956, 444] width 140 height 1422
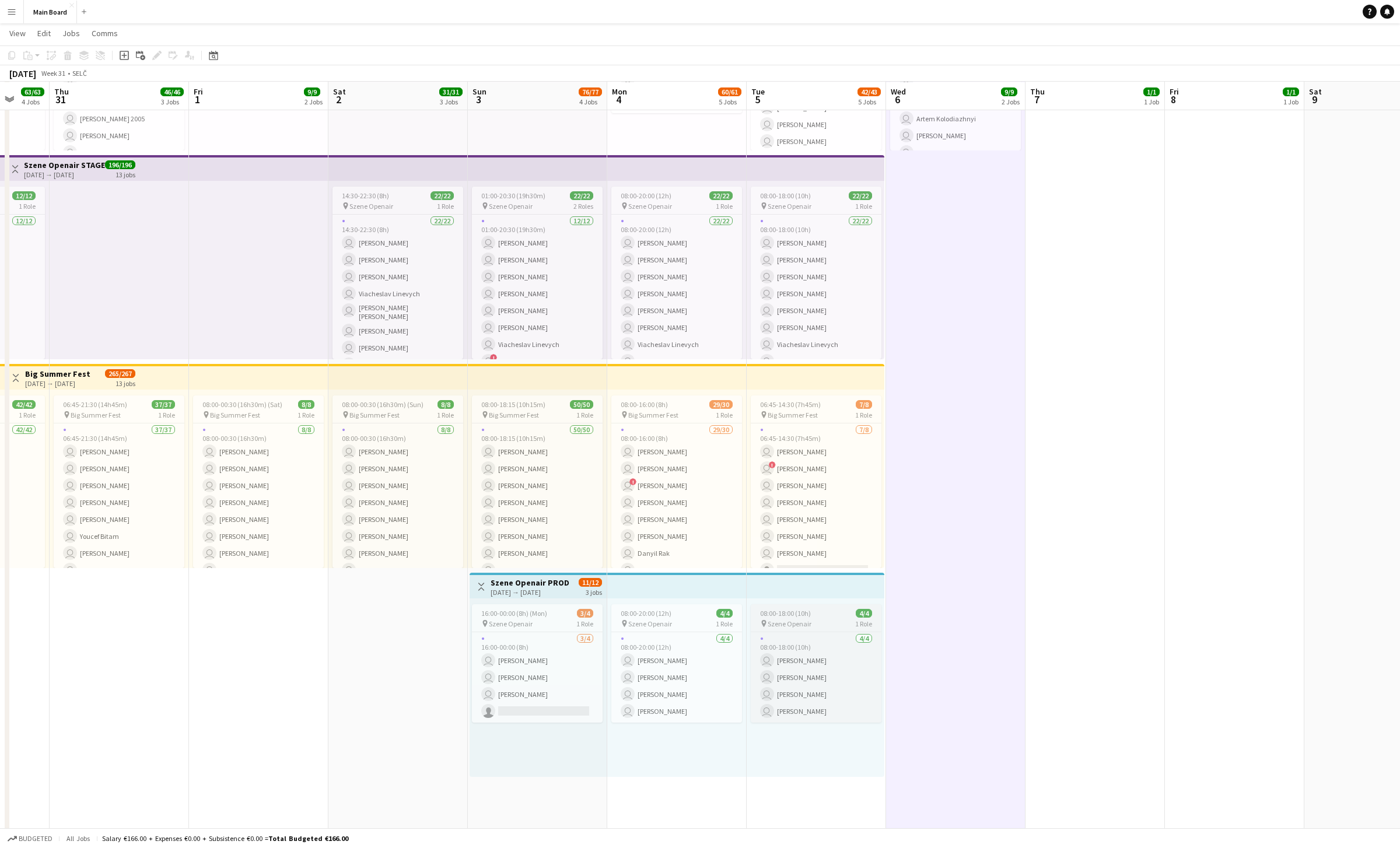
click at [691, 629] on app-job-card "08:00-18:00 (10h) 4/4 pin Szene Openair 1 Role [DATE] 08:00-18:00 (10h) user [P…" at bounding box center [816, 663] width 131 height 119
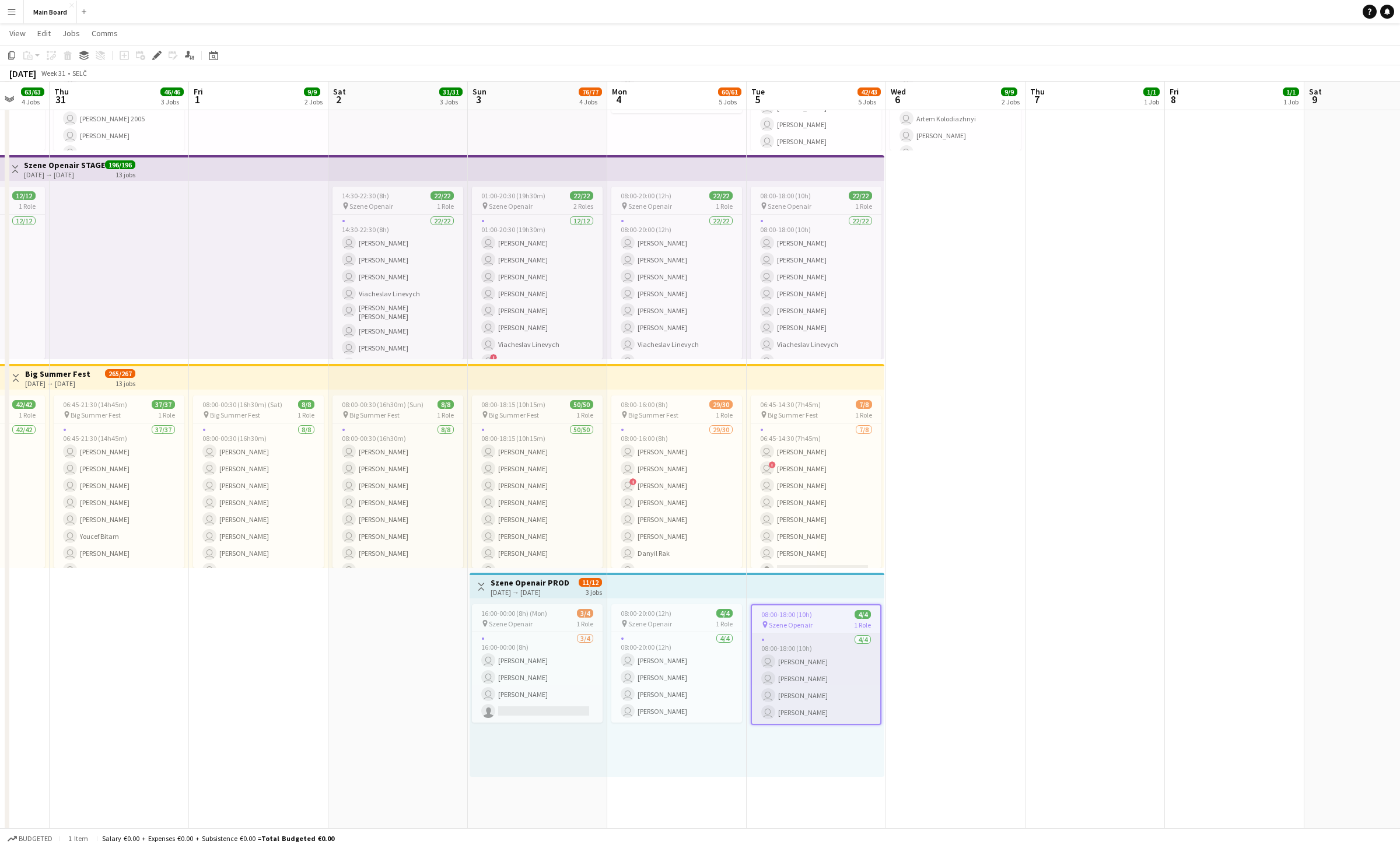
click at [691, 659] on app-card-role "[DATE] 08:00-18:00 (10h) user [PERSON_NAME][GEOGRAPHIC_DATA] user [PERSON_NAME]…" at bounding box center [816, 679] width 128 height 90
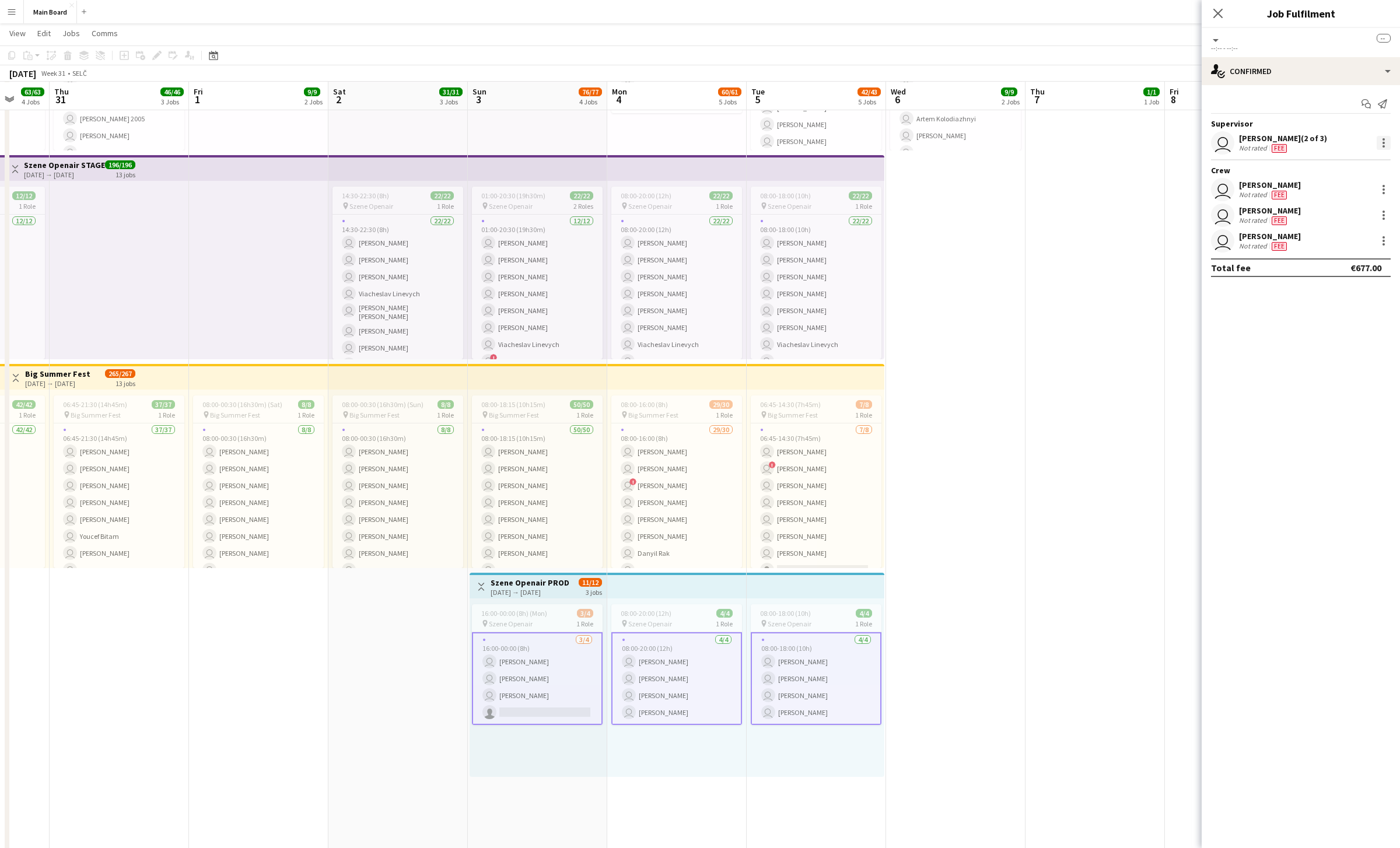
click at [691, 140] on div at bounding box center [1384, 142] width 14 height 14
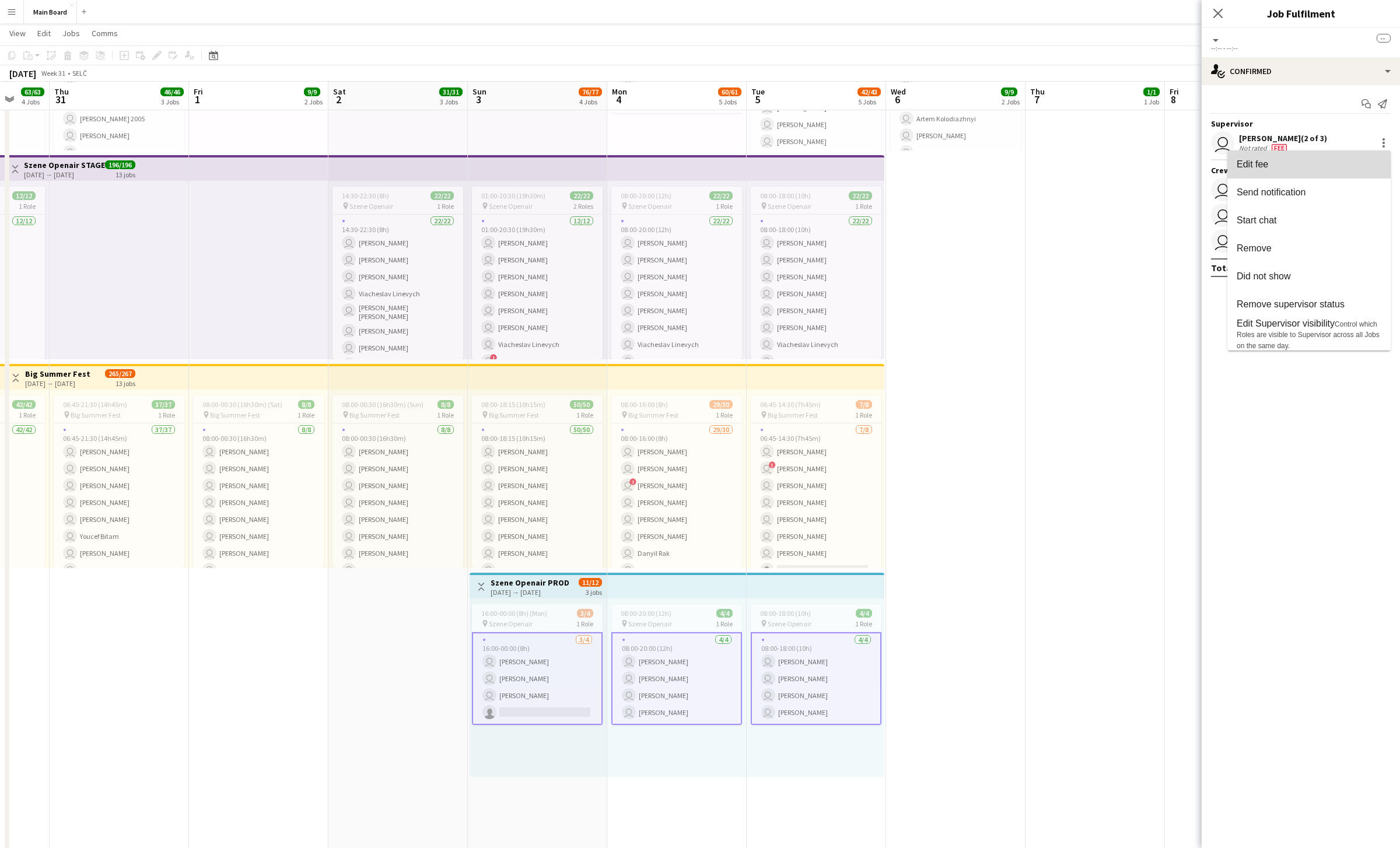
click at [691, 155] on button "Edit fee" at bounding box center [1309, 164] width 163 height 28
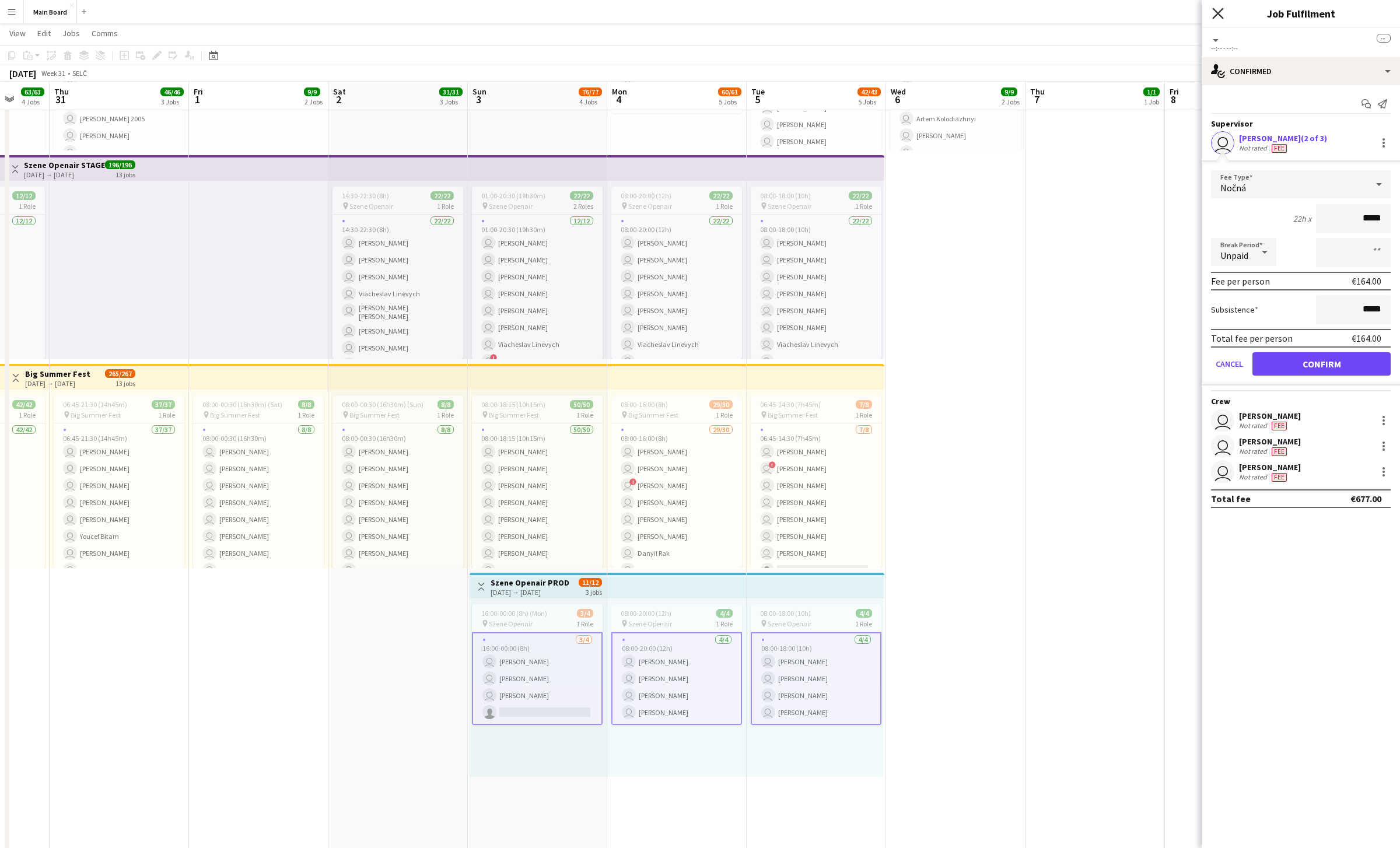
click at [691, 14] on icon "Close pop-in" at bounding box center [1218, 13] width 11 height 11
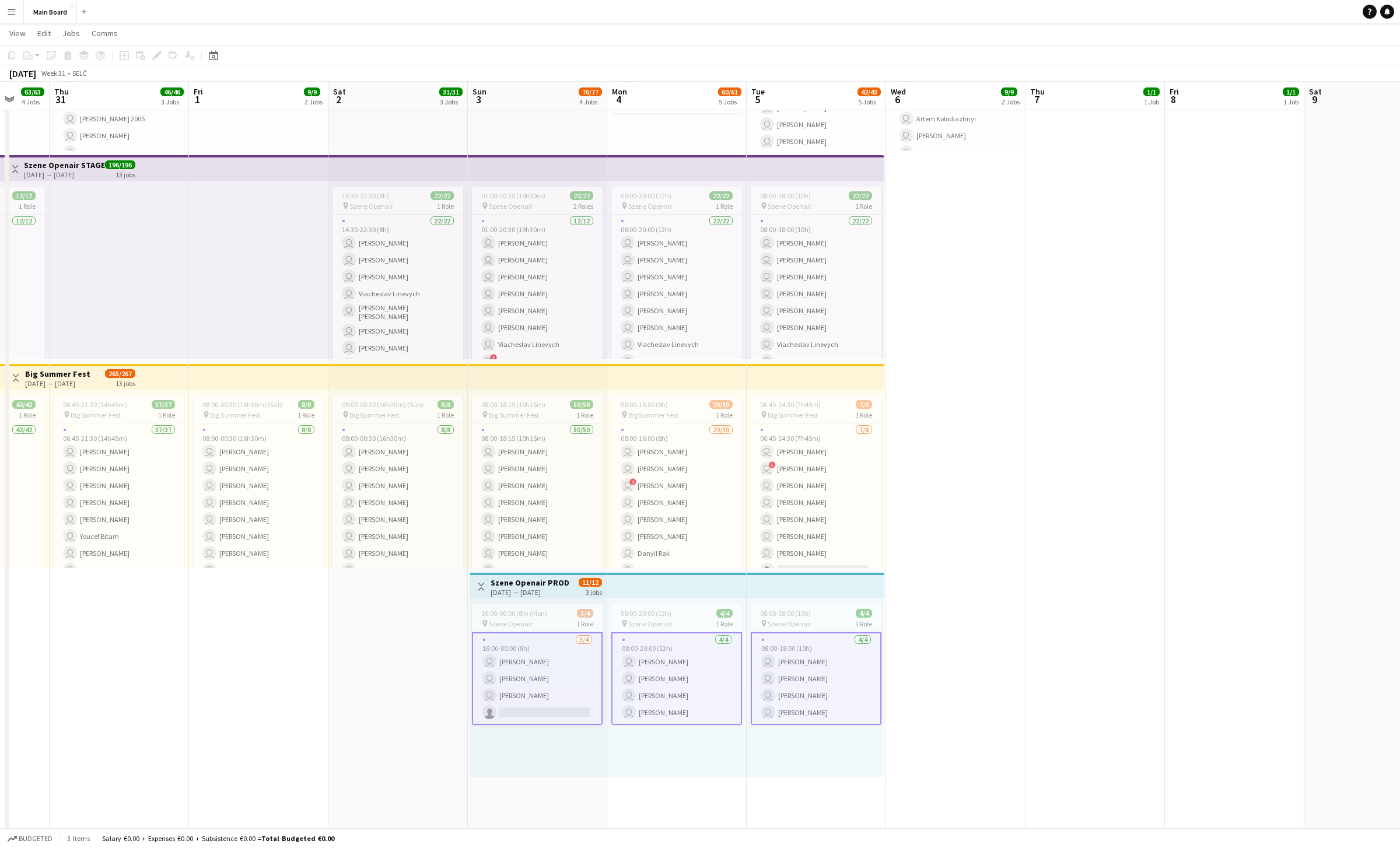
click at [691, 600] on div "08:00-18:00 (10h) 4/4 pin Szene Openair 1 Role [DATE] 08:00-18:00 (10h) user [P…" at bounding box center [815, 688] width 138 height 179
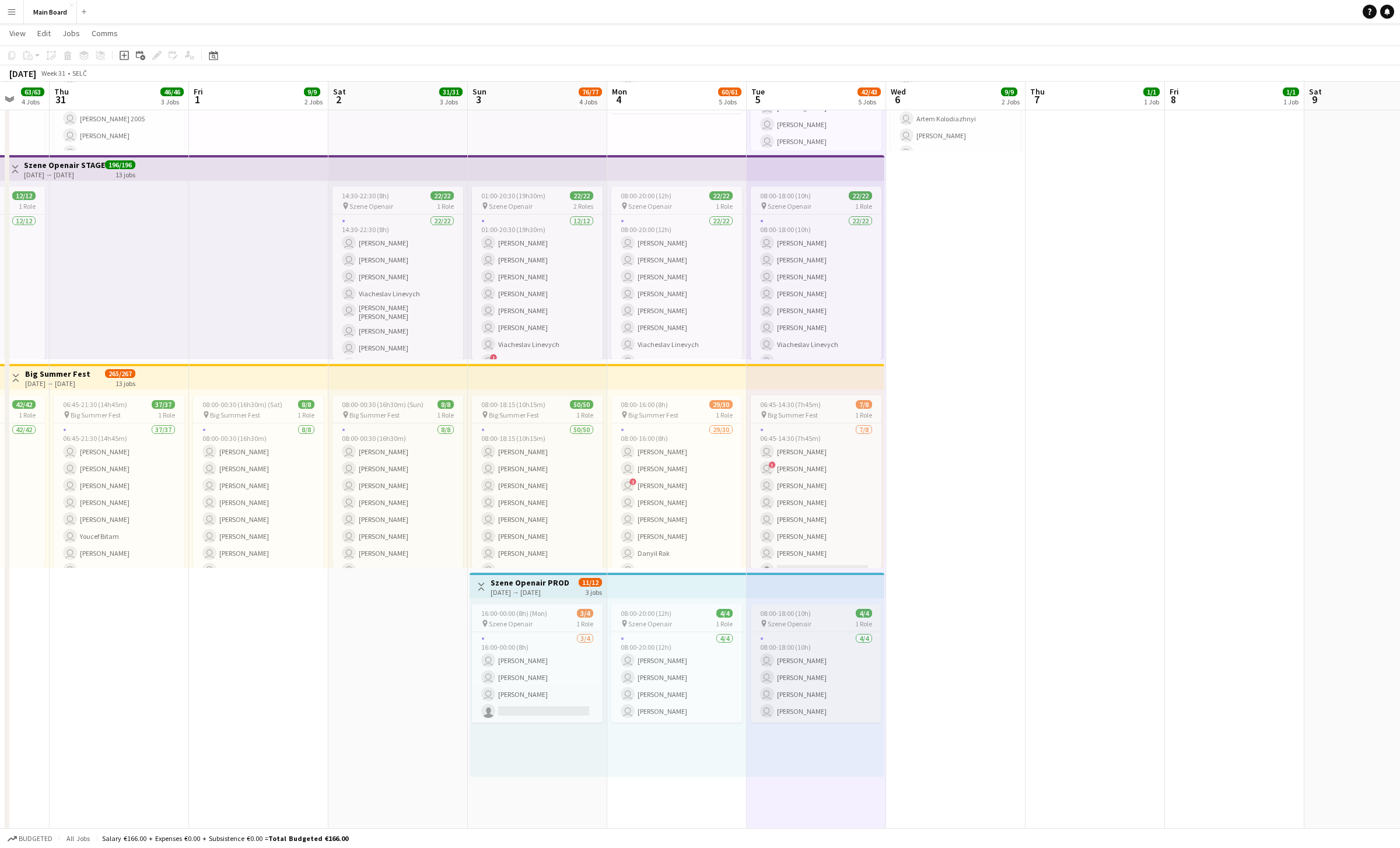
click at [691, 616] on span "08:00-18:00 (10h)" at bounding box center [786, 613] width 51 height 9
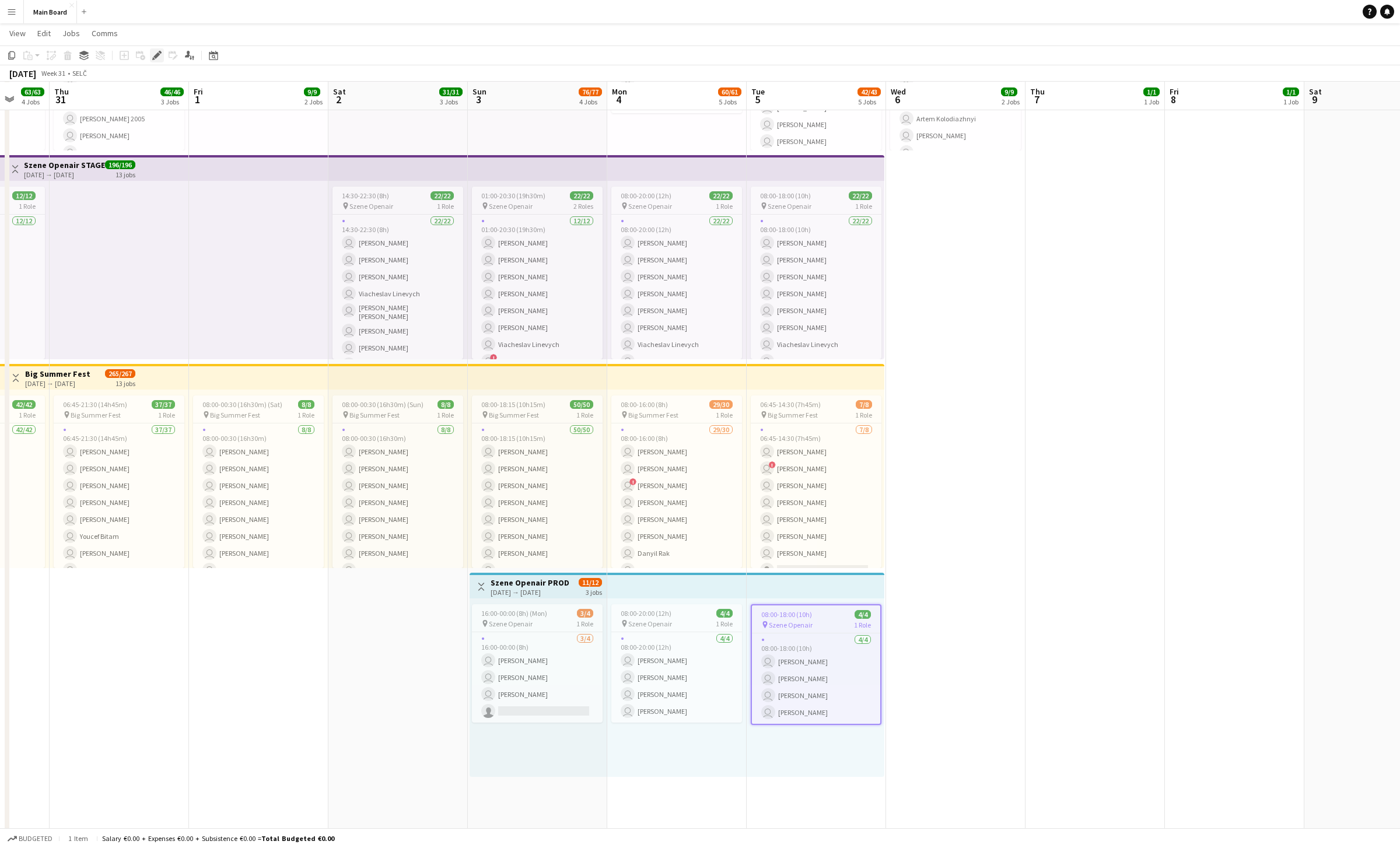
click at [159, 53] on icon "Edit" at bounding box center [157, 55] width 10 height 10
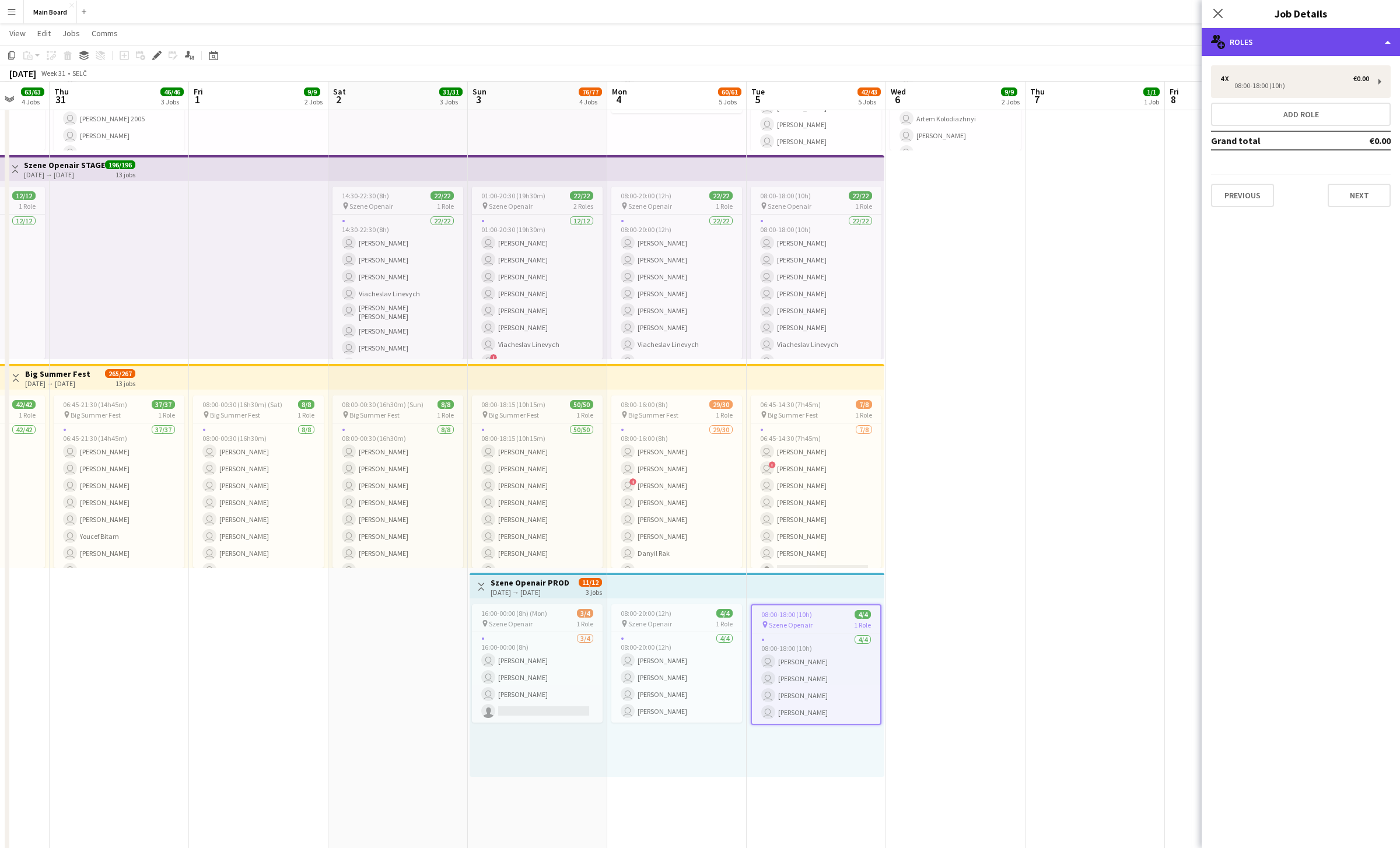
click at [691, 41] on div "multiple-users-add Roles" at bounding box center [1301, 42] width 199 height 28
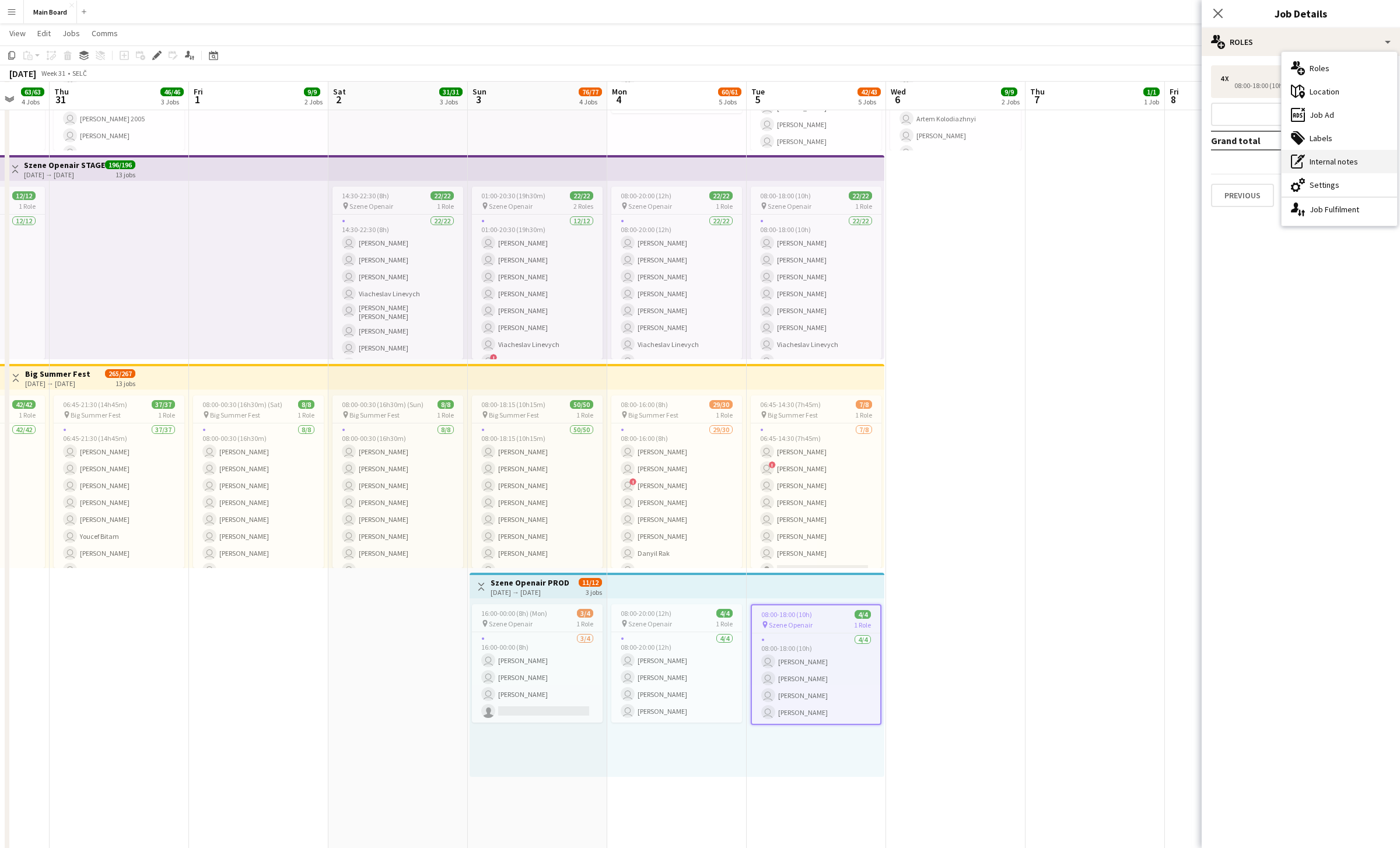
click at [691, 163] on div "pen-write Internal notes" at bounding box center [1339, 162] width 116 height 23
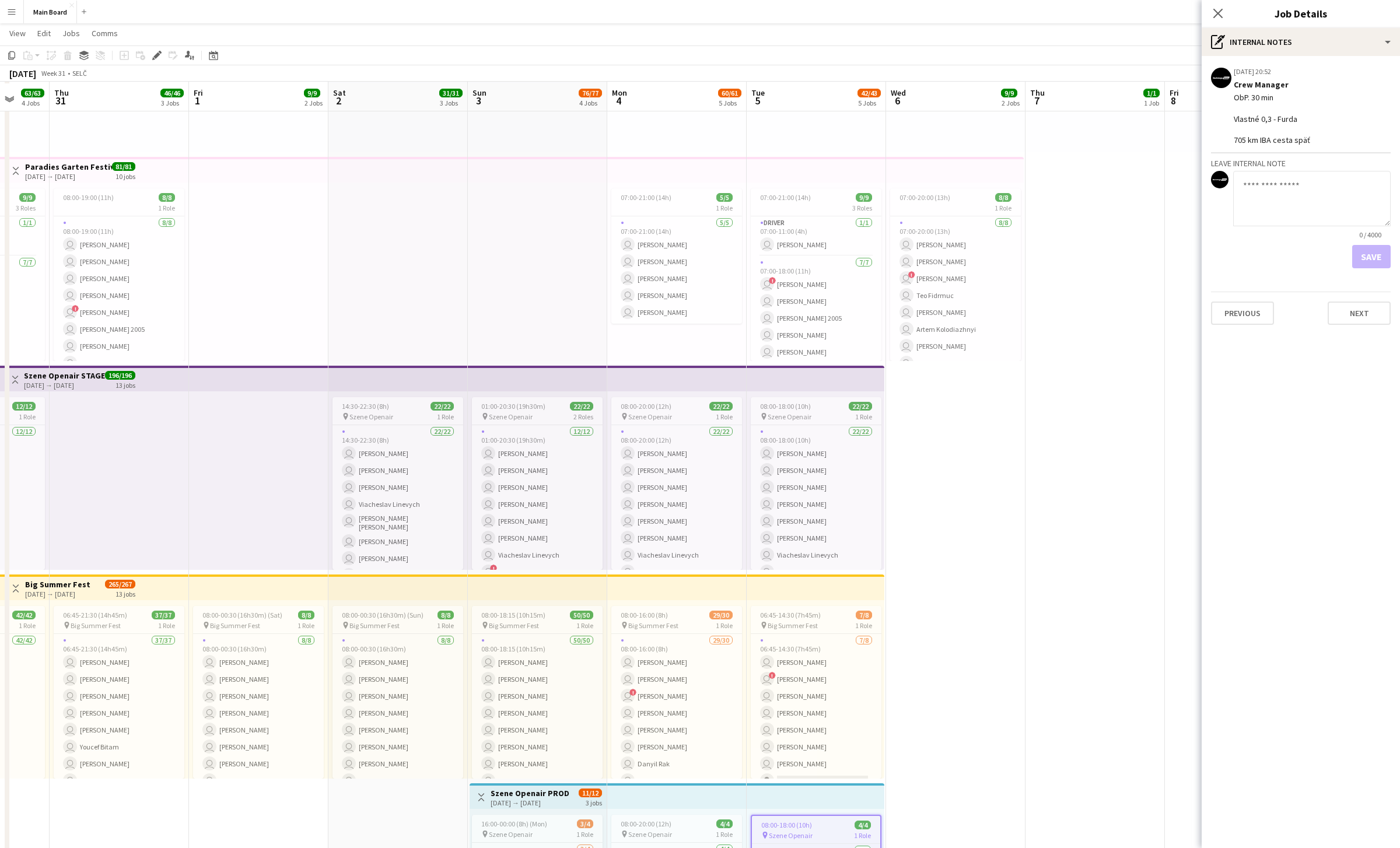
scroll to position [189, 0]
click at [394, 403] on div "14:30-22:30 (8h) 22/22" at bounding box center [397, 404] width 131 height 9
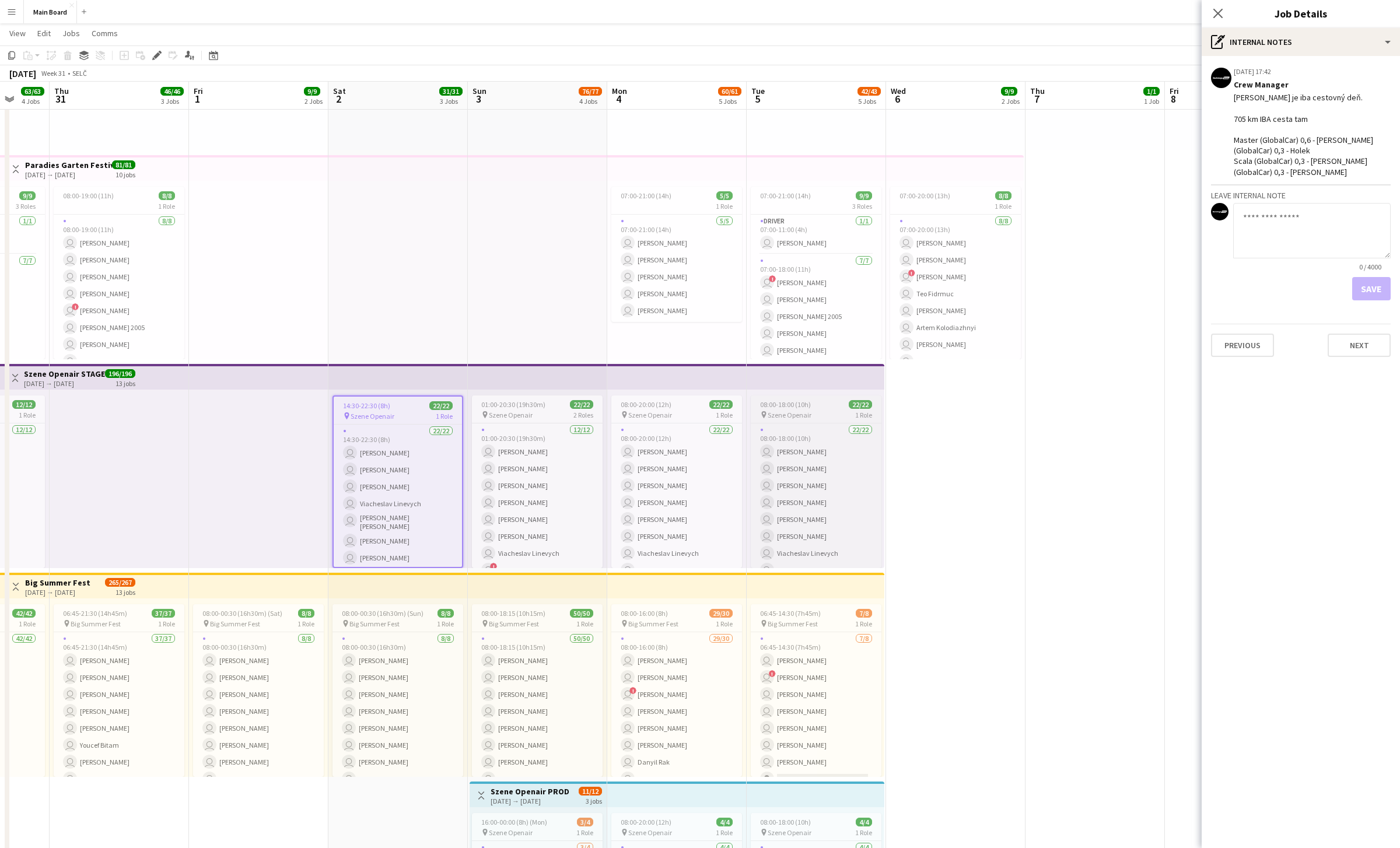
click at [691, 402] on span "08:00-18:00 (10h)" at bounding box center [786, 404] width 51 height 9
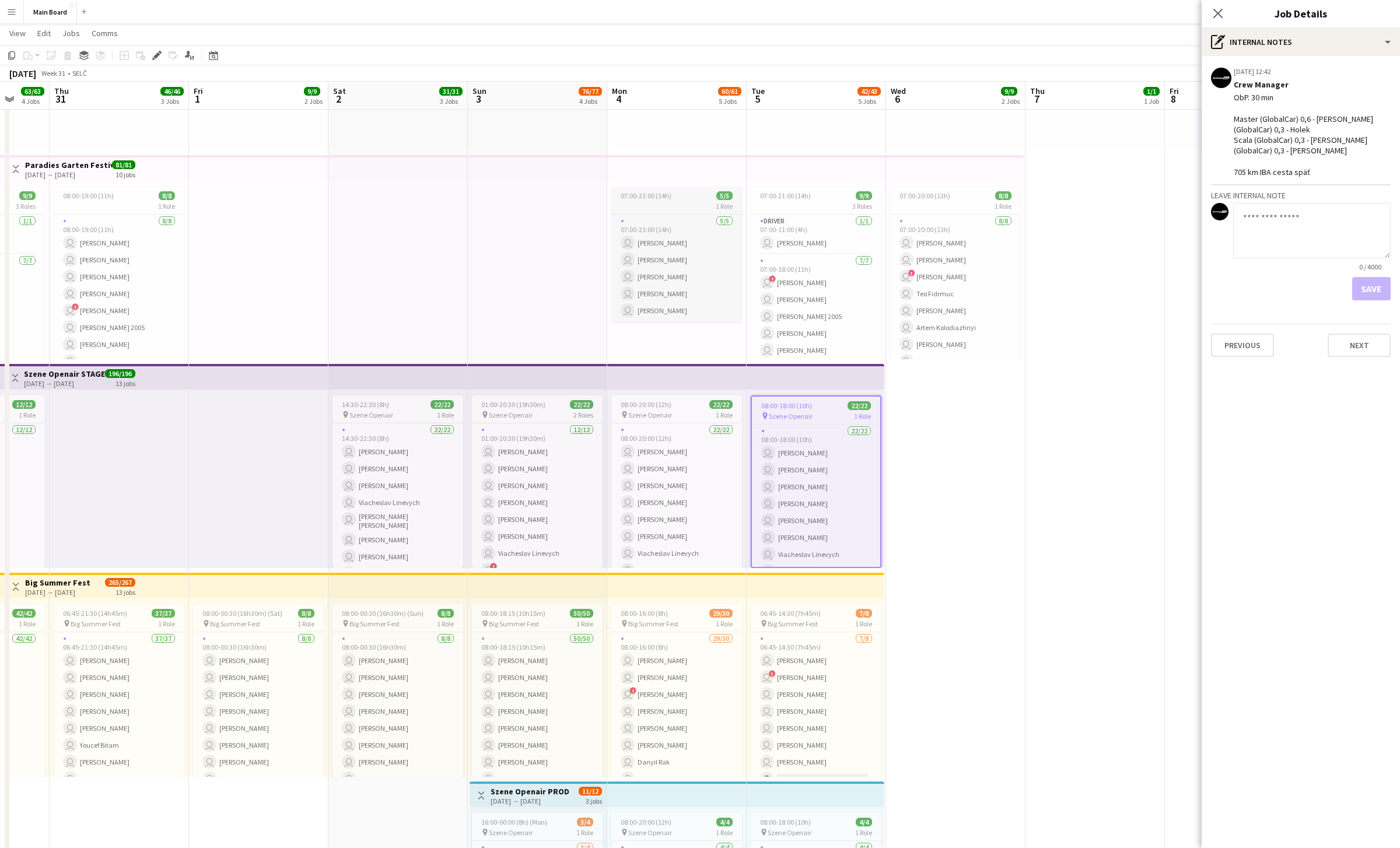
click at [657, 197] on span "07:00-21:00 (14h)" at bounding box center [646, 195] width 51 height 9
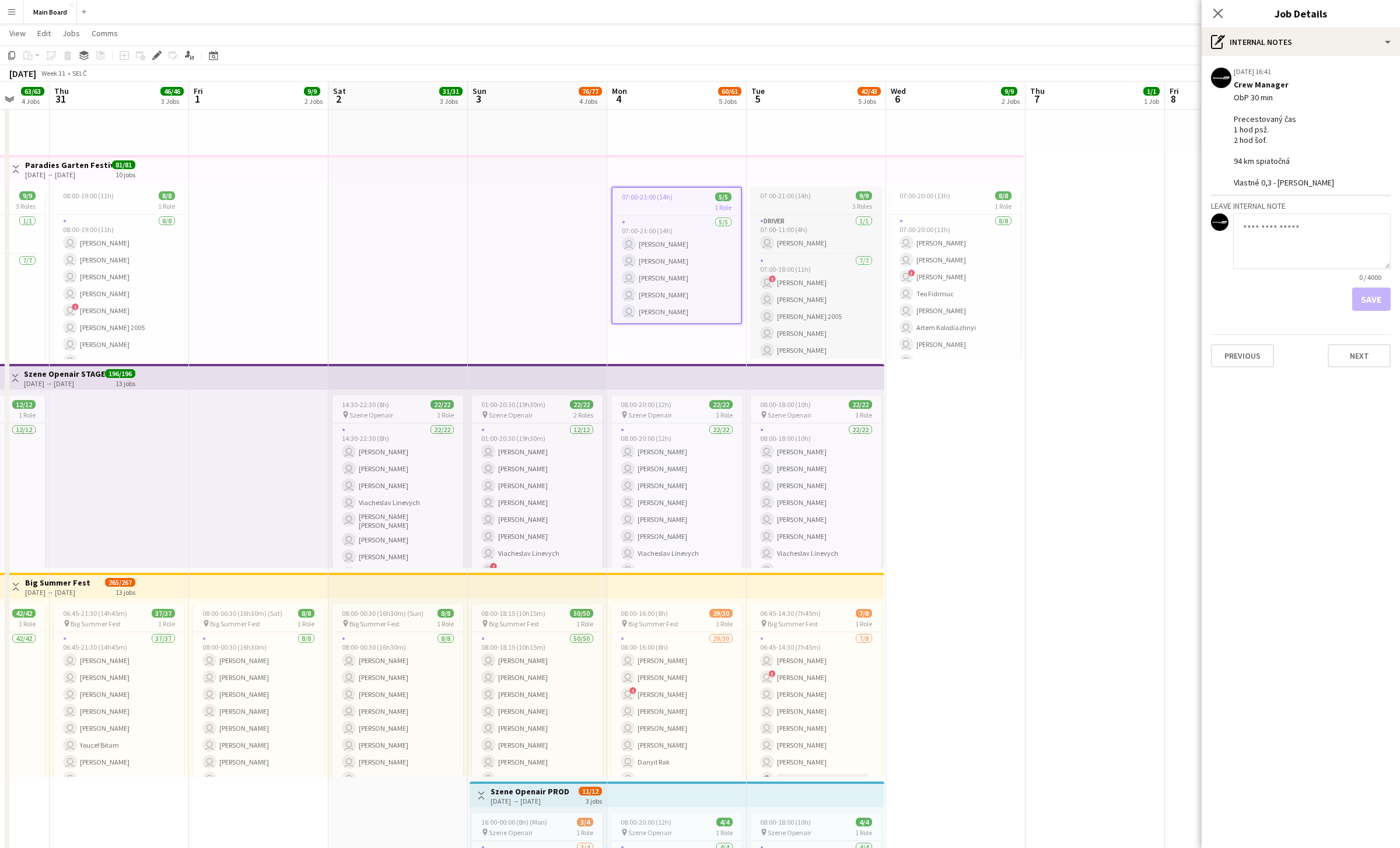
click at [691, 199] on span "07:00-21:00 (14h)" at bounding box center [786, 195] width 51 height 9
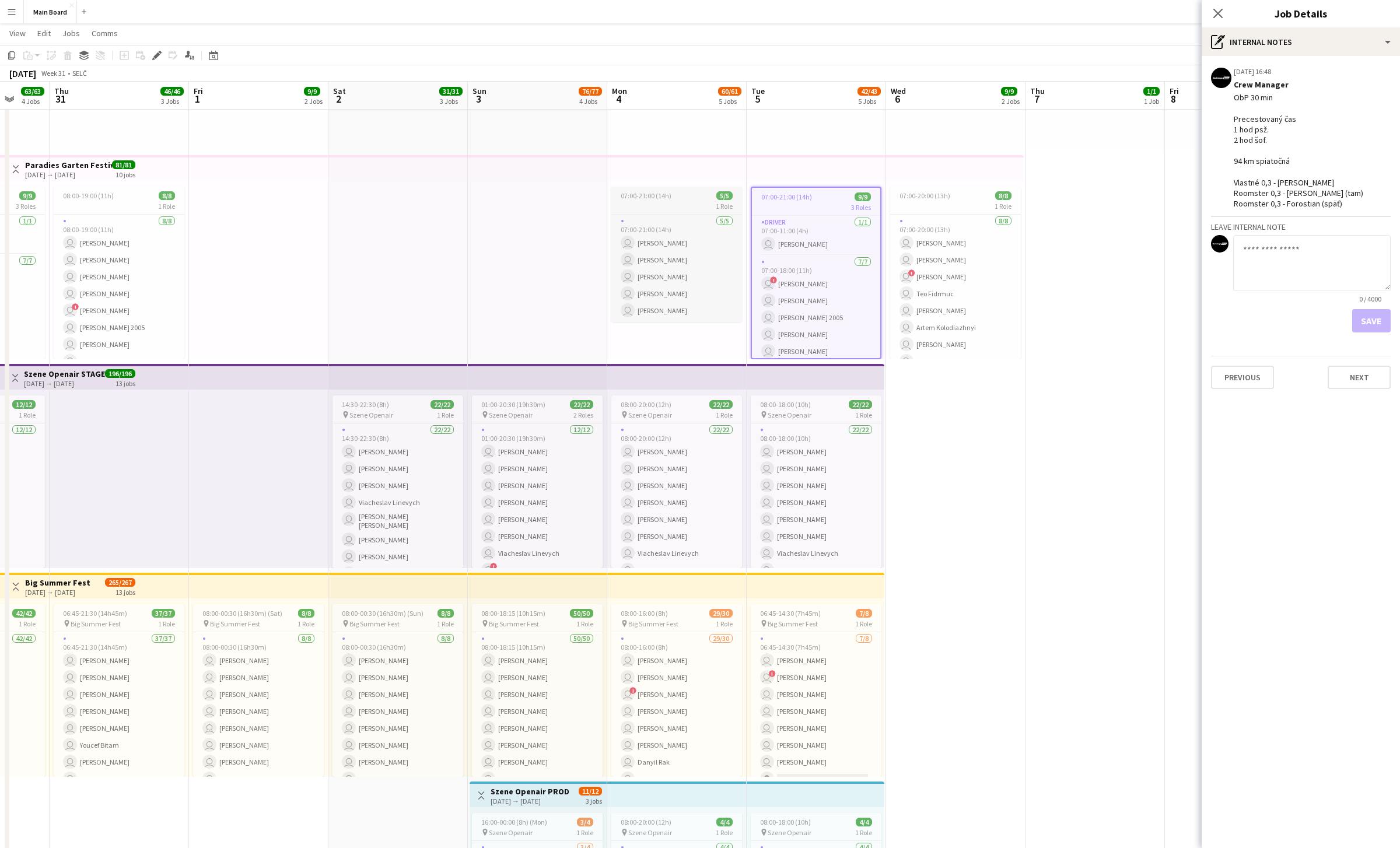
click at [668, 202] on div "1 Role" at bounding box center [677, 206] width 131 height 10
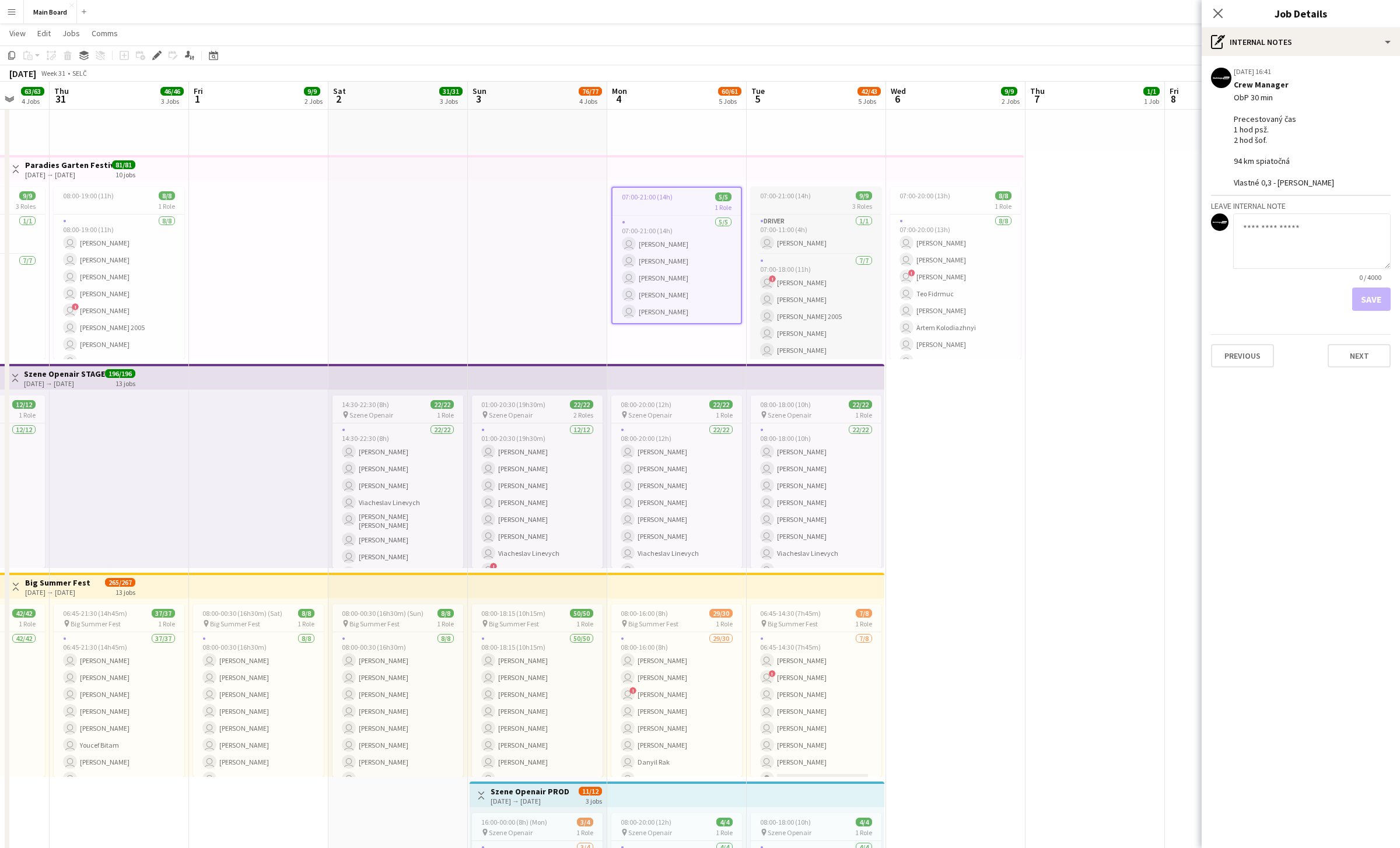
click at [691, 199] on span "07:00-21:00 (14h)" at bounding box center [786, 195] width 51 height 9
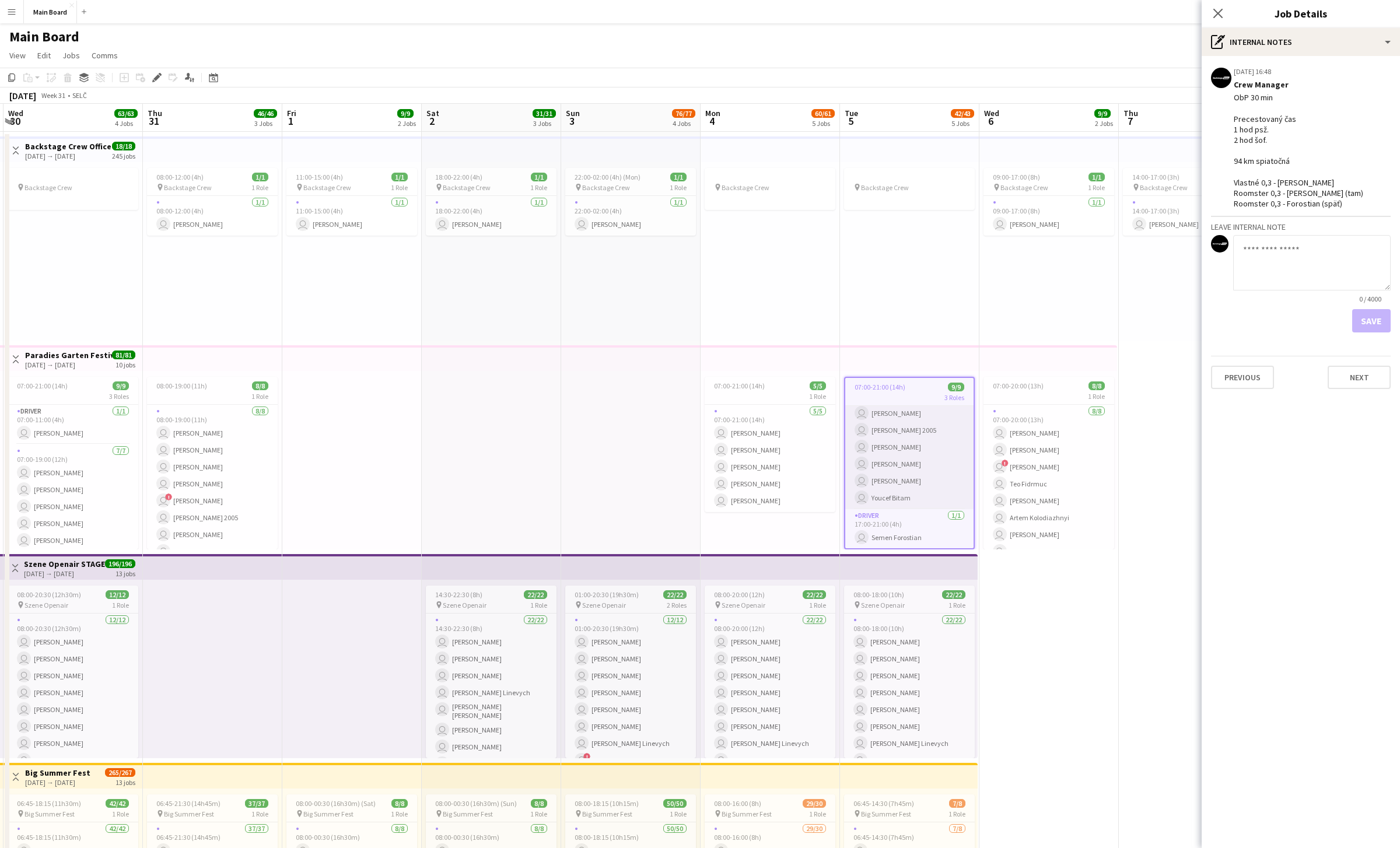
scroll to position [0, 0]
drag, startPoint x: 1234, startPoint y: 183, endPoint x: 1277, endPoint y: 179, distance: 43.2
click at [691, 179] on app-board-job-note-item "[DATE] 16:48 Edit internal note Delete internal note Crew Manager ObP 30 min Pr…" at bounding box center [1301, 140] width 179 height 151
drag, startPoint x: 1243, startPoint y: 194, endPoint x: 1304, endPoint y: 197, distance: 61.1
click at [691, 197] on div "ObP 30 min Precestovaný čas 1 hod psž. 2 hod šof. 94 km spiatočná Vlastné 0,3 -…" at bounding box center [1312, 151] width 157 height 116
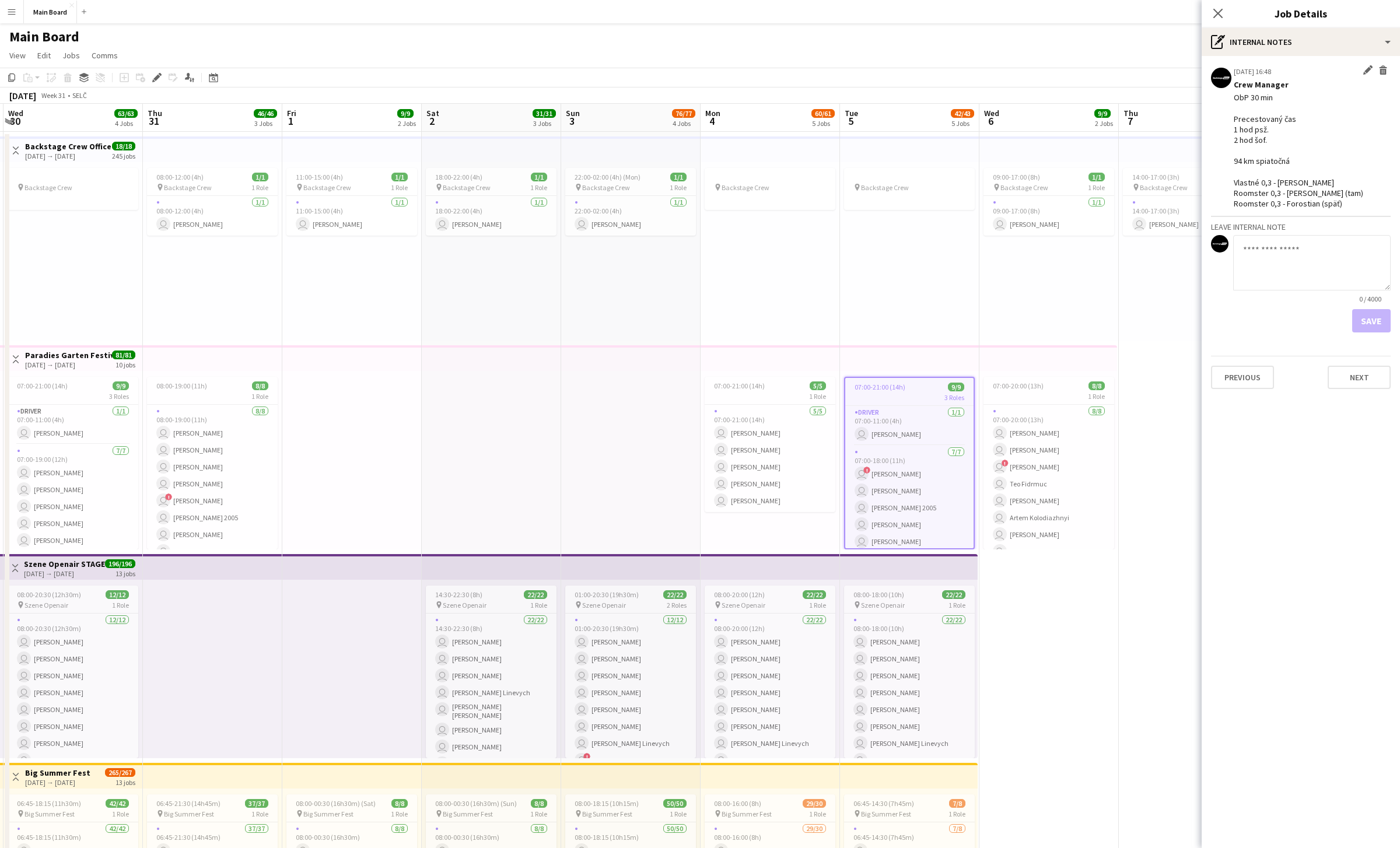
drag, startPoint x: 1251, startPoint y: 204, endPoint x: 1320, endPoint y: 205, distance: 69.0
click at [691, 205] on div "ObP 30 min Precestovaný čas 1 hod psž. 2 hod šof. 94 km spiatočná Vlastné 0,3 -…" at bounding box center [1312, 151] width 157 height 116
drag, startPoint x: 1240, startPoint y: 180, endPoint x: 1275, endPoint y: 180, distance: 35.0
click at [691, 180] on div "ObP 30 min Precestovaný čas 1 hod psž. 2 hod šof. 94 km spiatočná Vlastné 0,3 -…" at bounding box center [1312, 151] width 157 height 116
click at [691, 182] on div "ObP 30 min Precestovaný čas 1 hod psž. 2 hod šof. 94 km spiatočná Vlastné 0,3 -…" at bounding box center [1312, 151] width 157 height 116
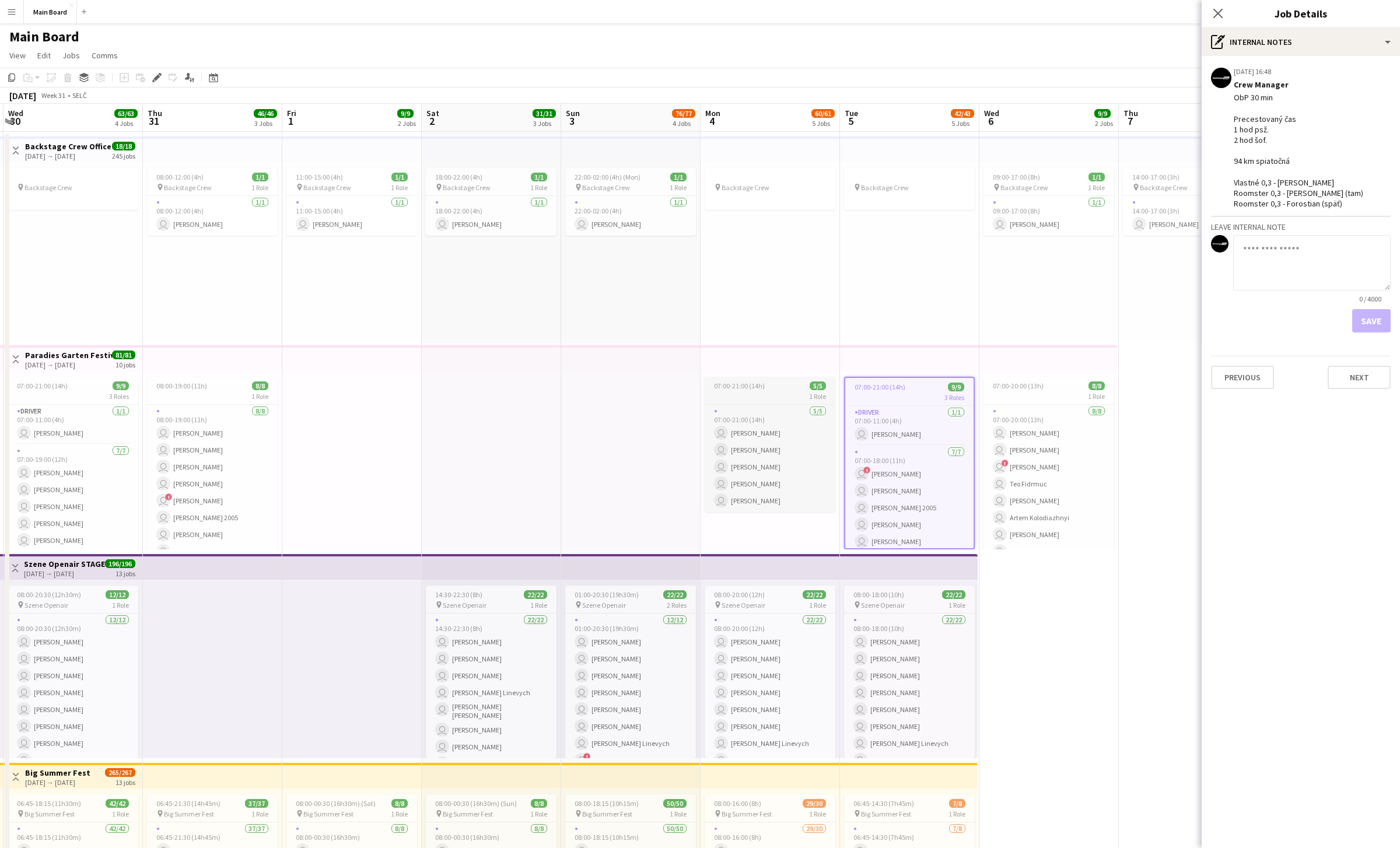
click at [691, 378] on app-job-card "07:00-21:00 (14h) 5/5 1 Role [DATE] 07:00-21:00 (14h) user [PERSON_NAME] user […" at bounding box center [770, 445] width 131 height 136
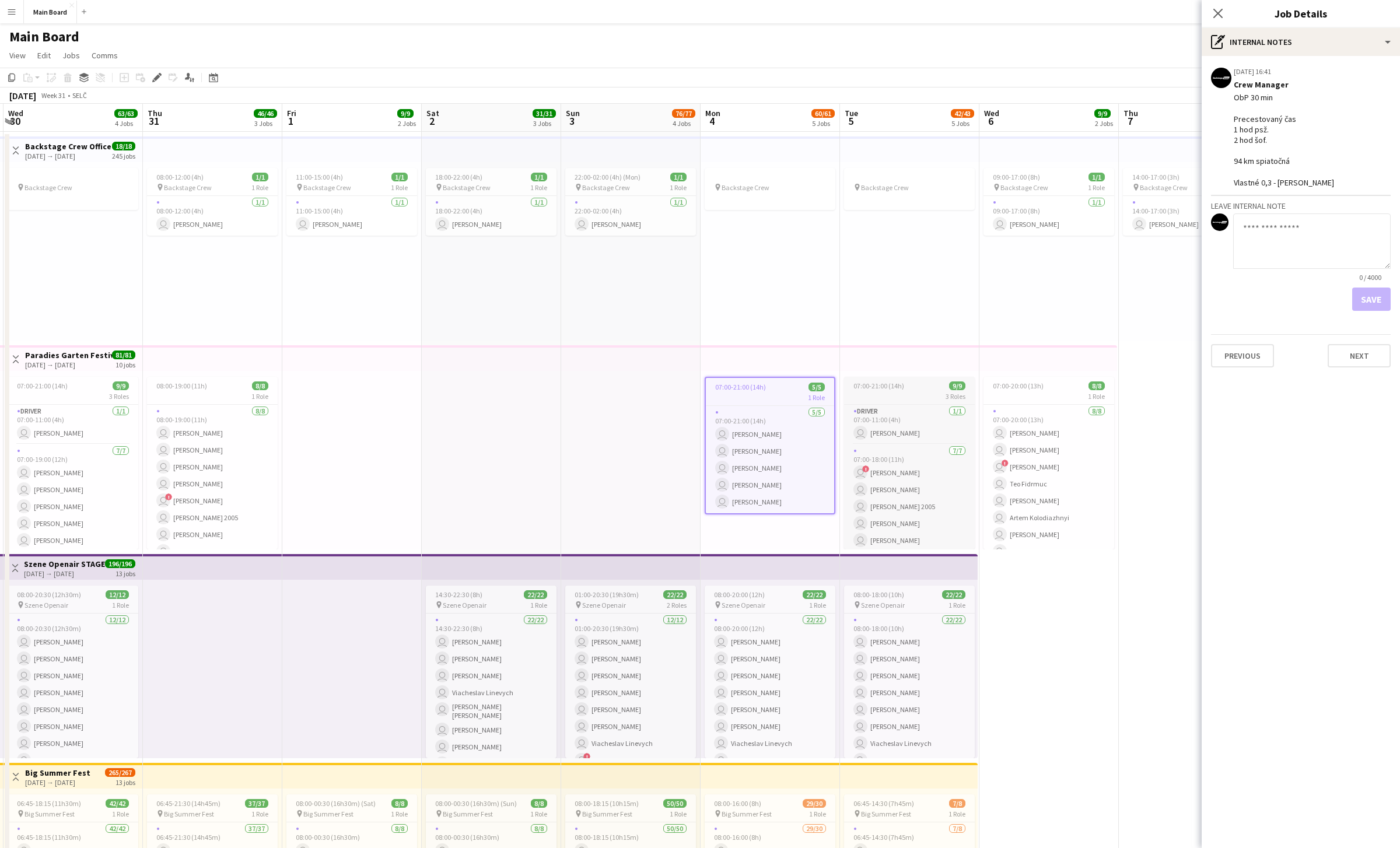
click at [691, 390] on app-job-card "07:00-21:00 (14h) 9/9 3 Roles Driver [DATE] 07:00-11:00 (4h) user [PERSON_NAME]…" at bounding box center [909, 463] width 131 height 173
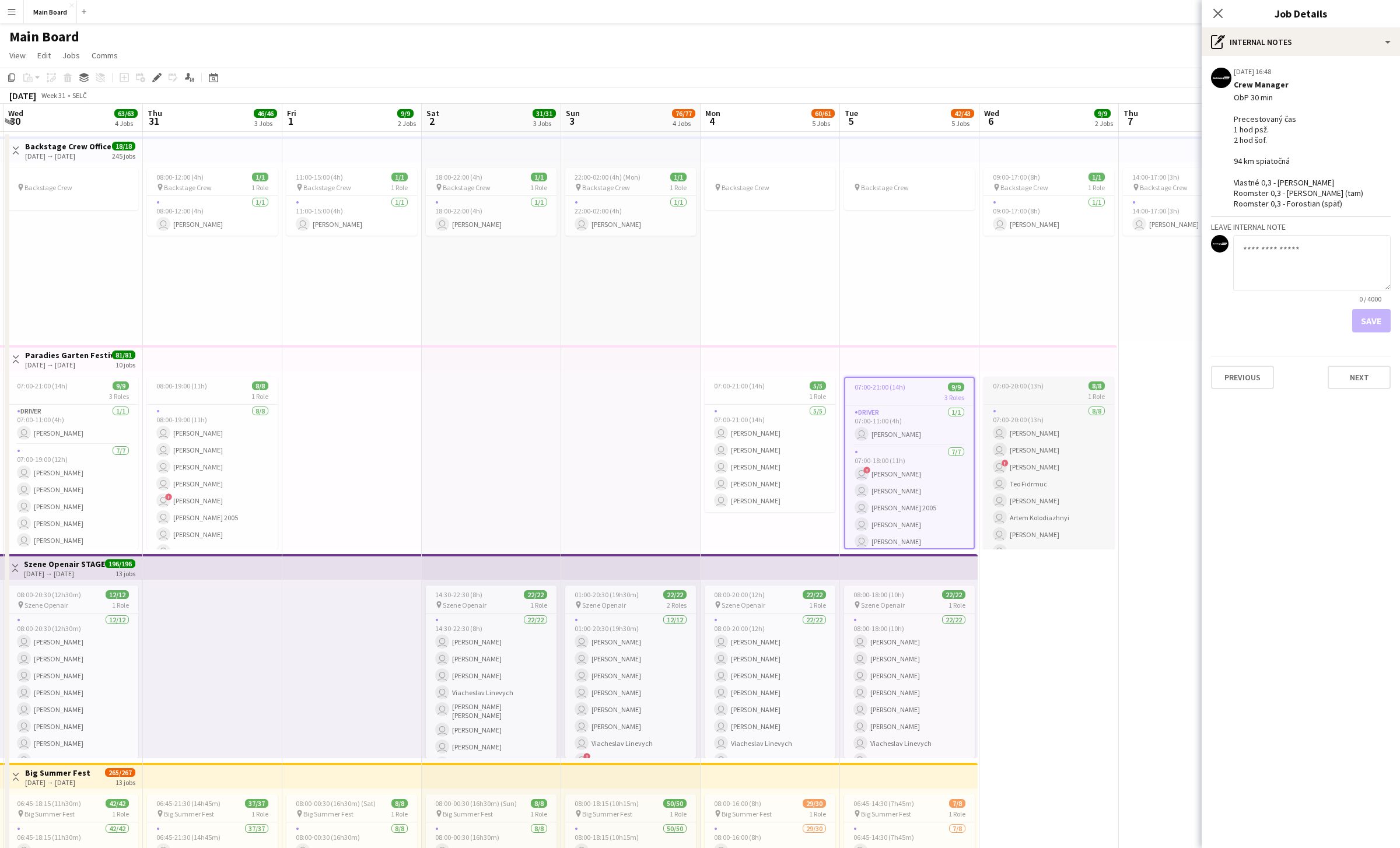
click at [691, 397] on div "1 Role" at bounding box center [1049, 396] width 131 height 10
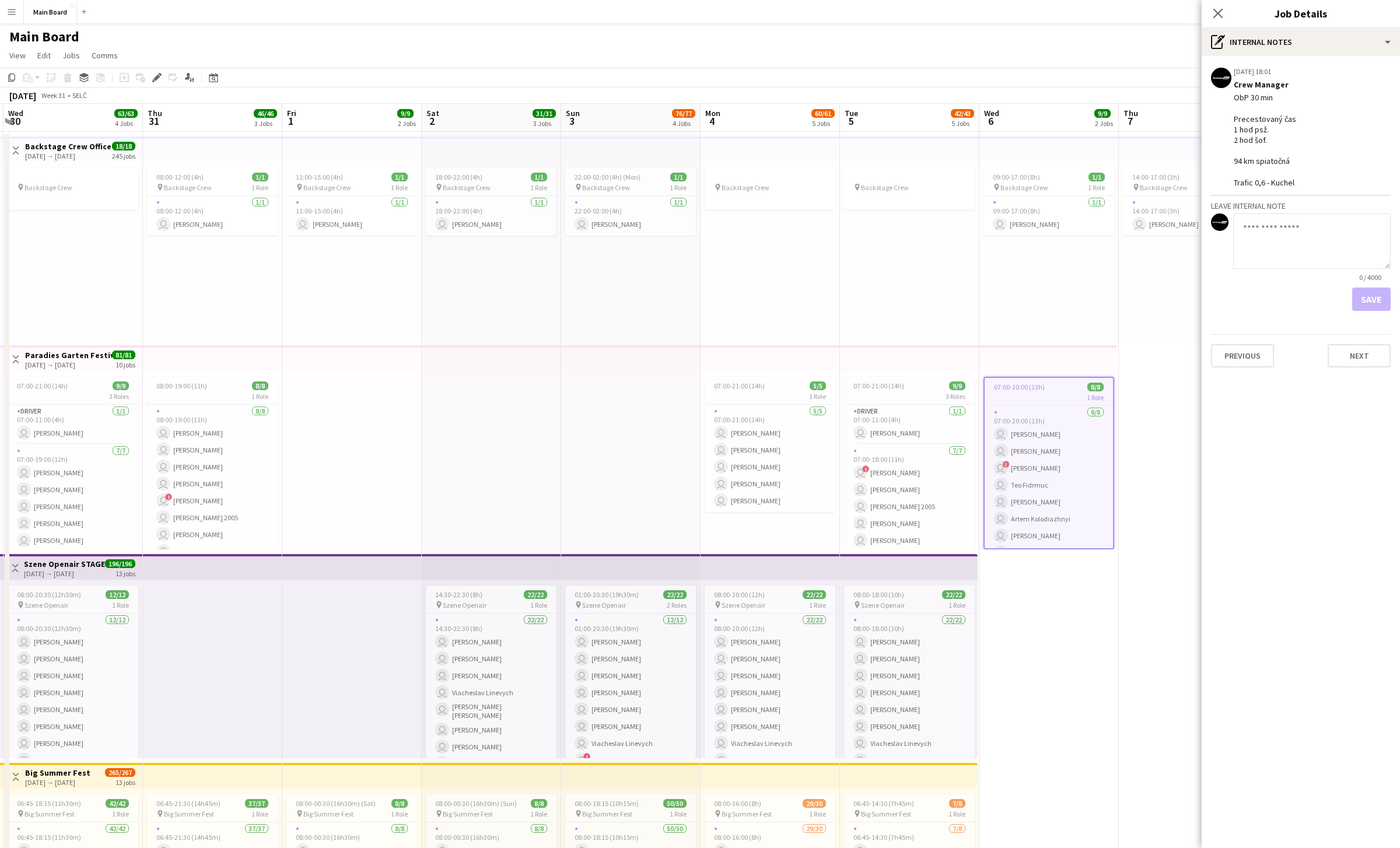
click at [691, 288] on div "pin Backstage Crew" at bounding box center [910, 251] width 140 height 179
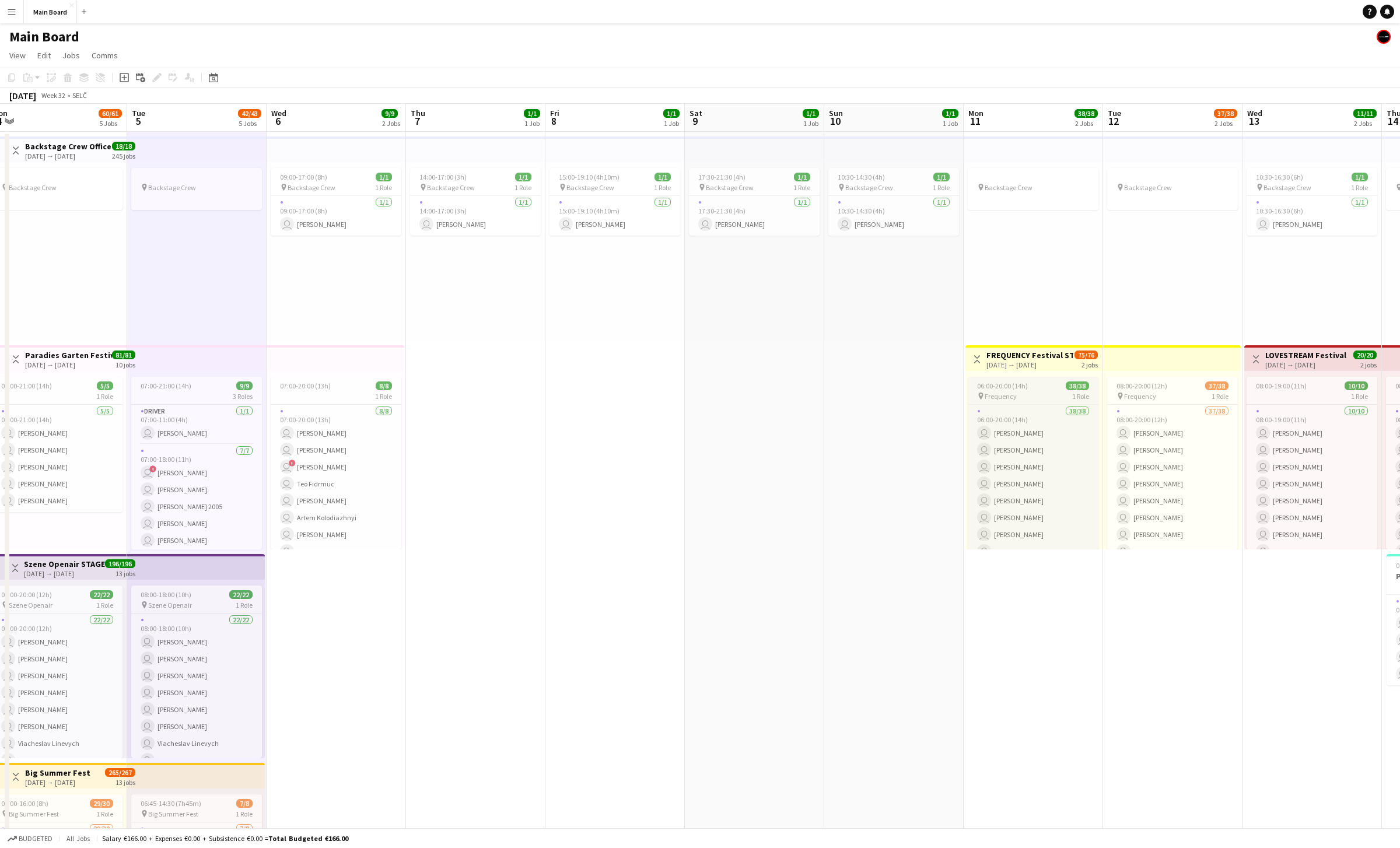
click at [691, 391] on app-job-card "06:00-20:00 (14h) 38/38 pin Frequency 1 Role 38/38 06:00-20:00 (14h) user [PERS…" at bounding box center [1033, 463] width 131 height 173
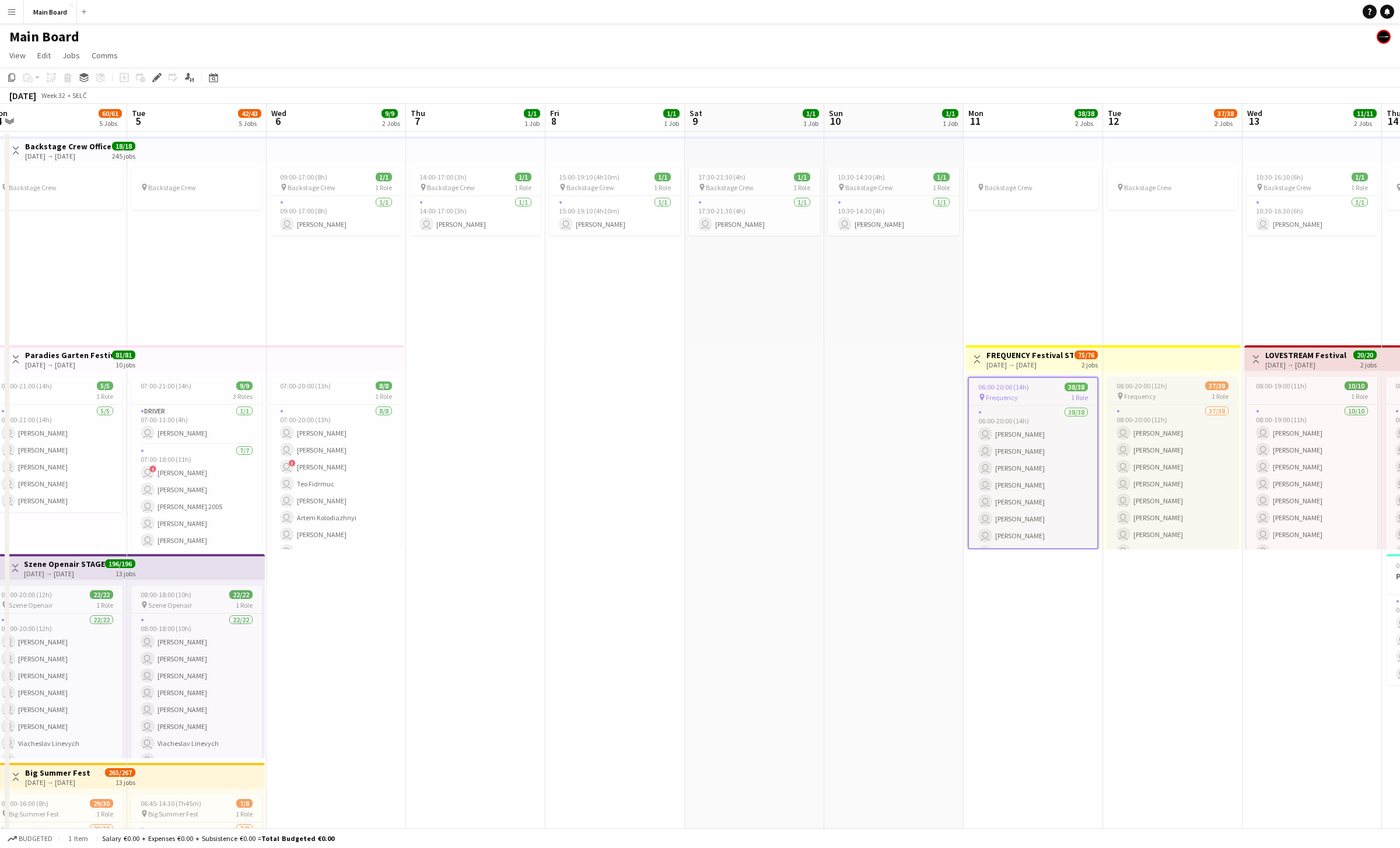
click at [691, 386] on span "08:00-20:00 (12h)" at bounding box center [1142, 386] width 51 height 9
click at [691, 392] on span "Frequency" at bounding box center [1001, 396] width 32 height 9
click at [155, 78] on icon at bounding box center [156, 77] width 6 height 6
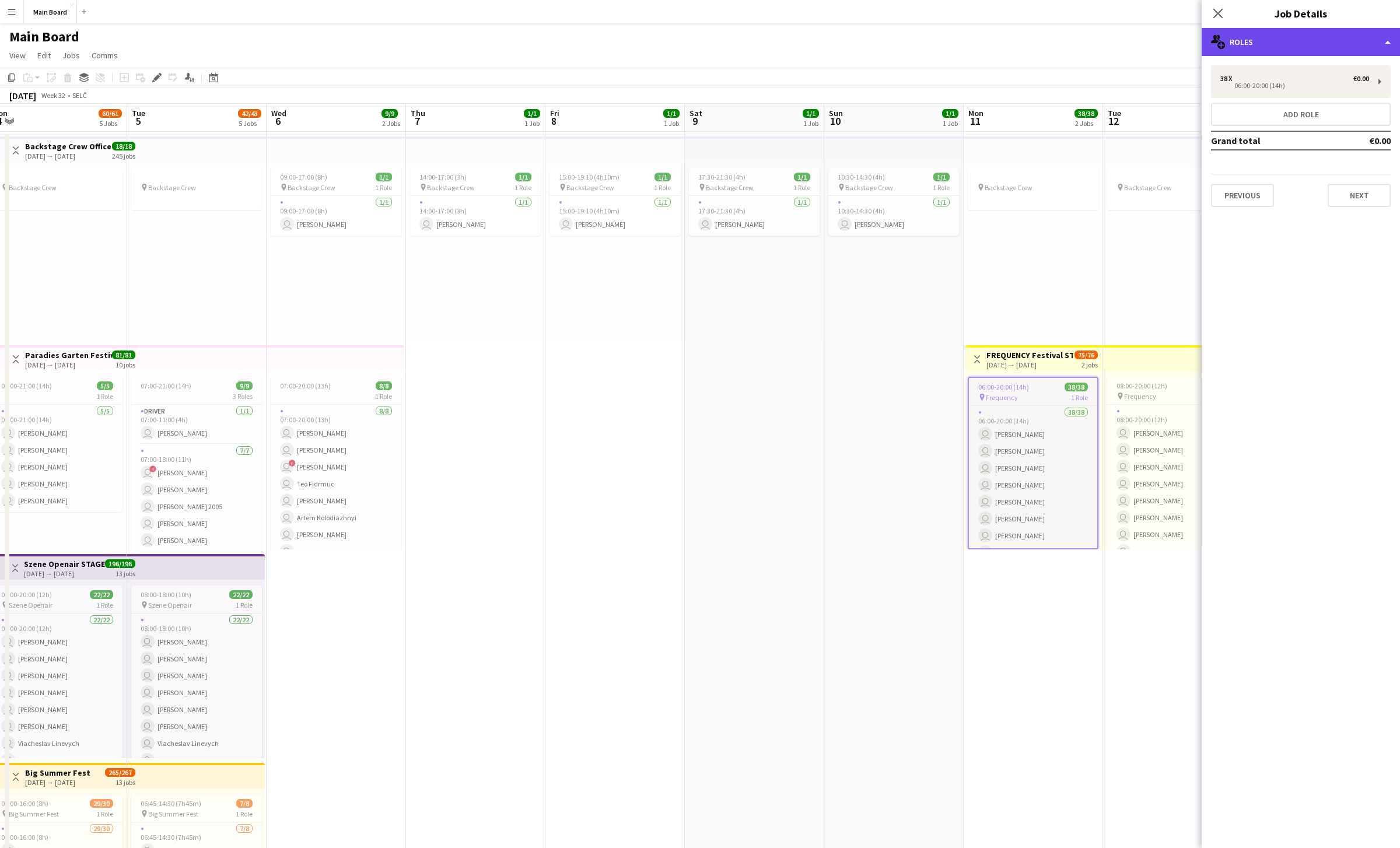
click at [691, 47] on div "multiple-users-add Roles" at bounding box center [1301, 42] width 199 height 28
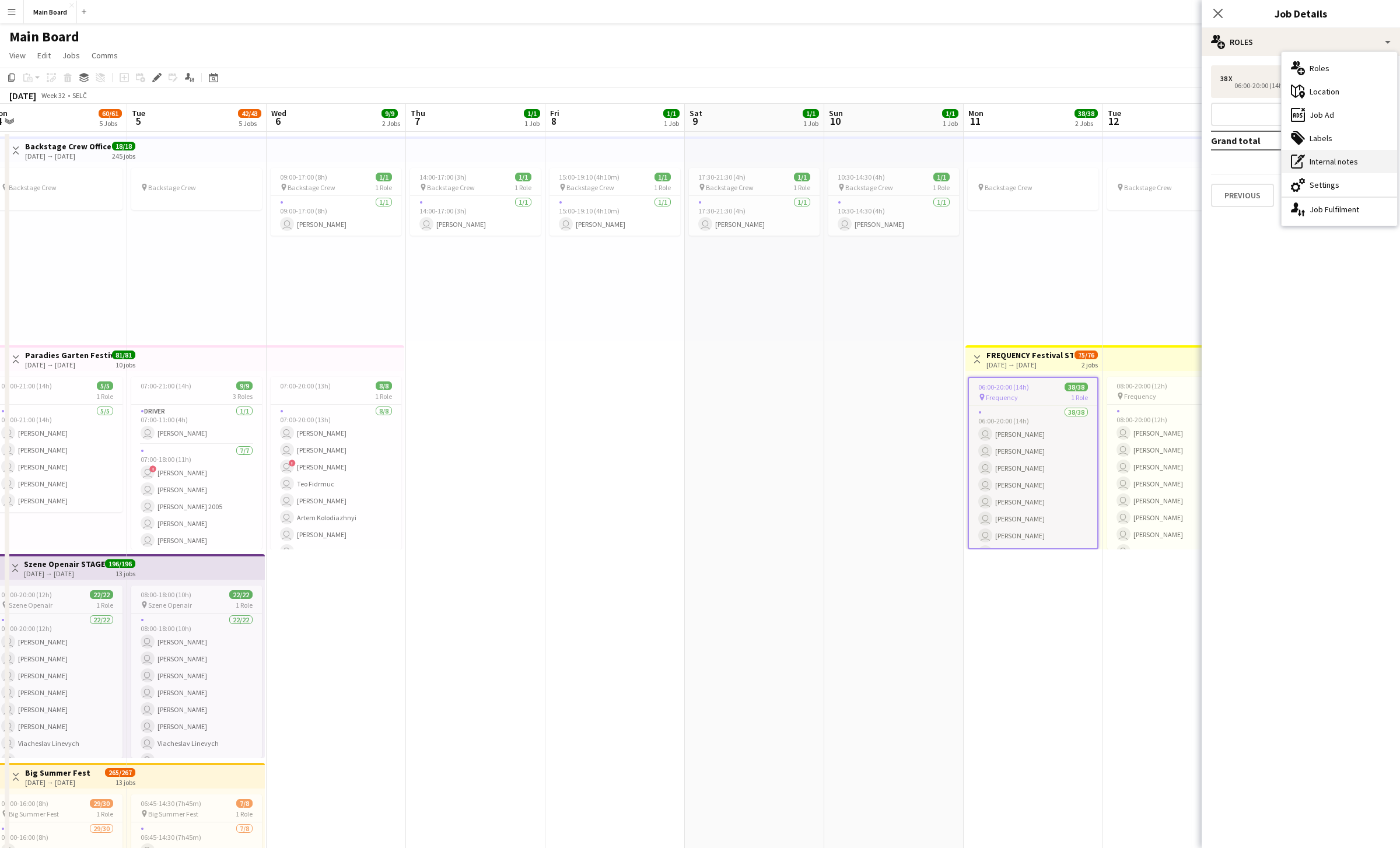
click at [691, 160] on div "pen-write Internal notes" at bounding box center [1339, 162] width 116 height 23
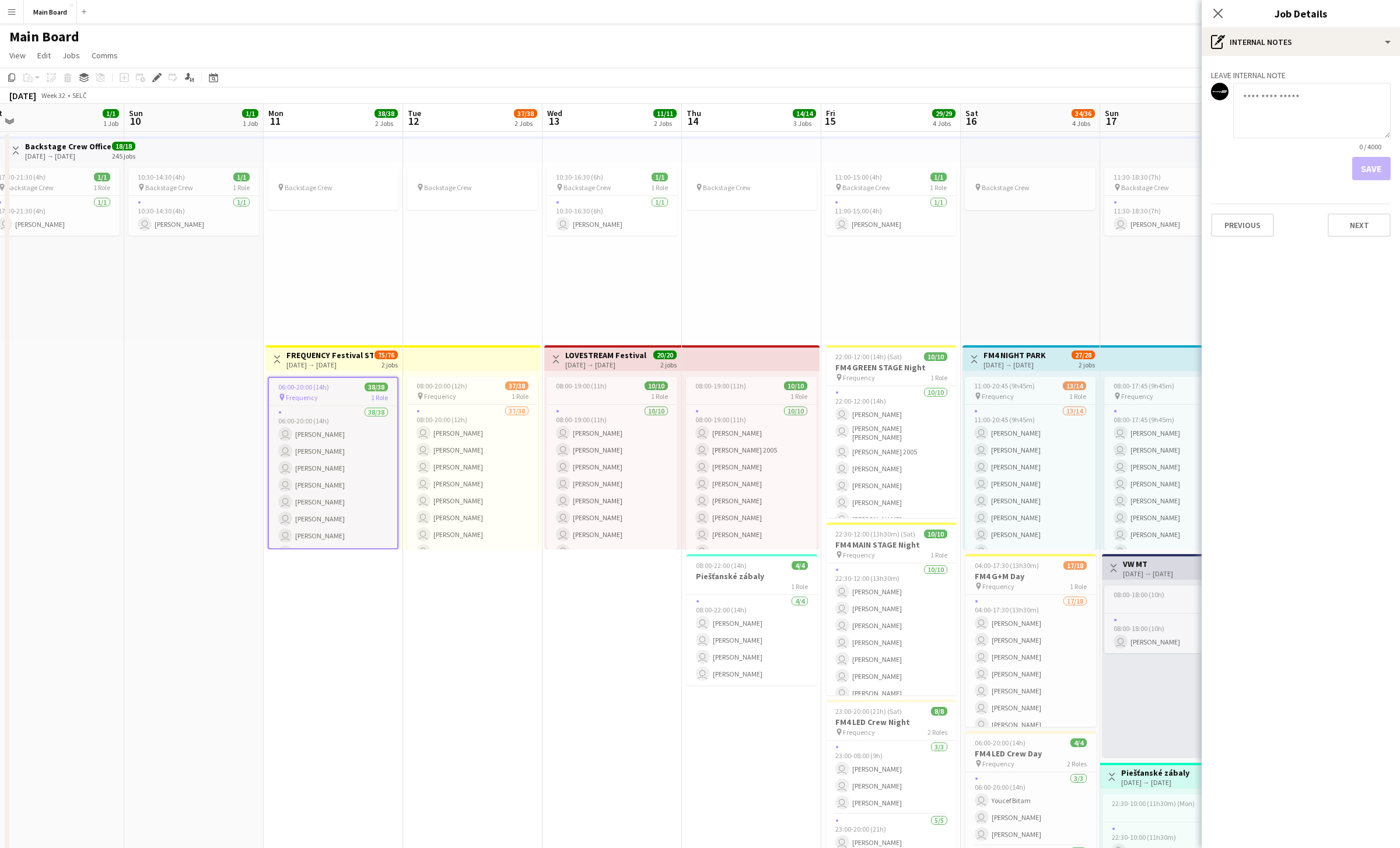
scroll to position [0, 588]
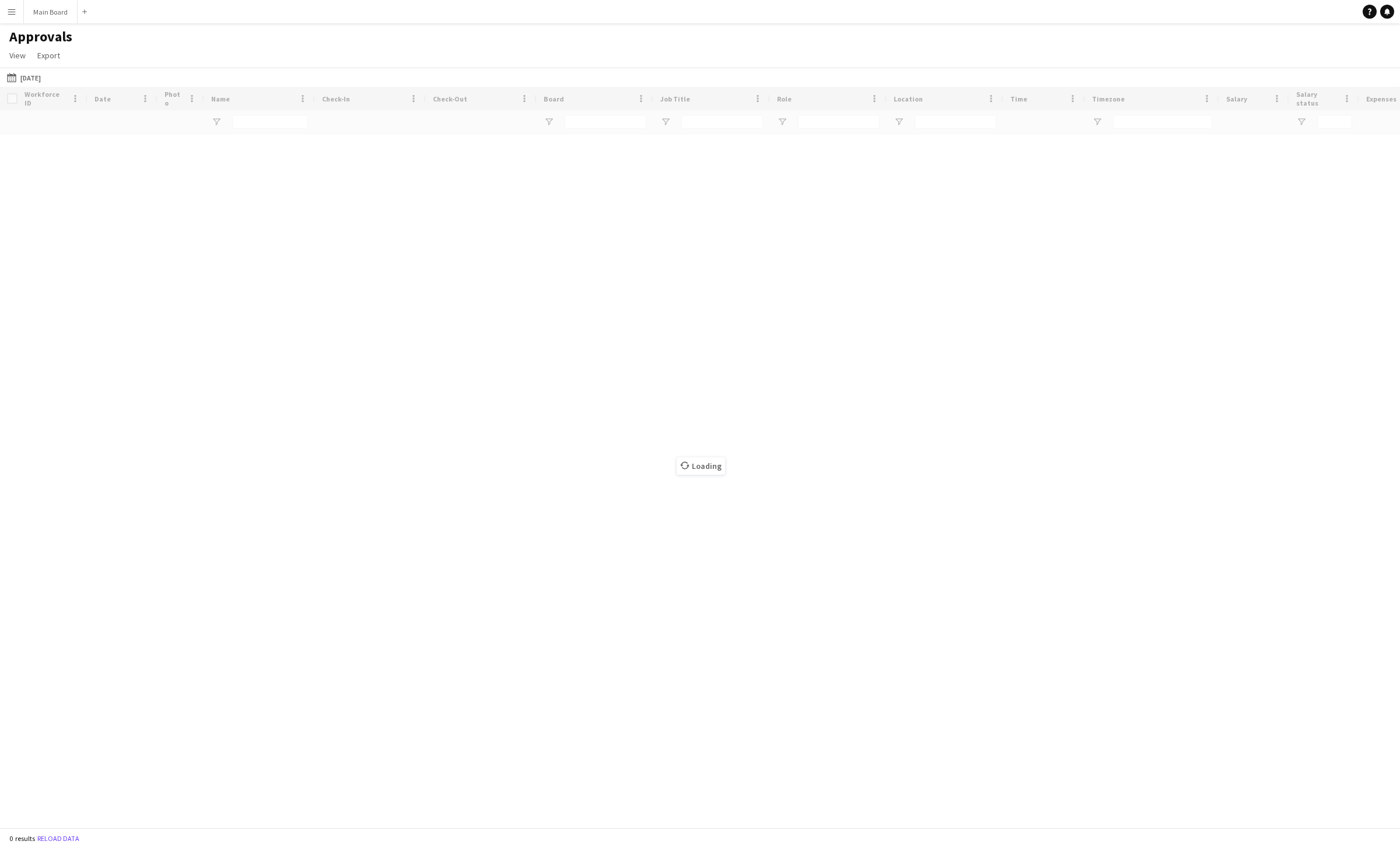
type input "***"
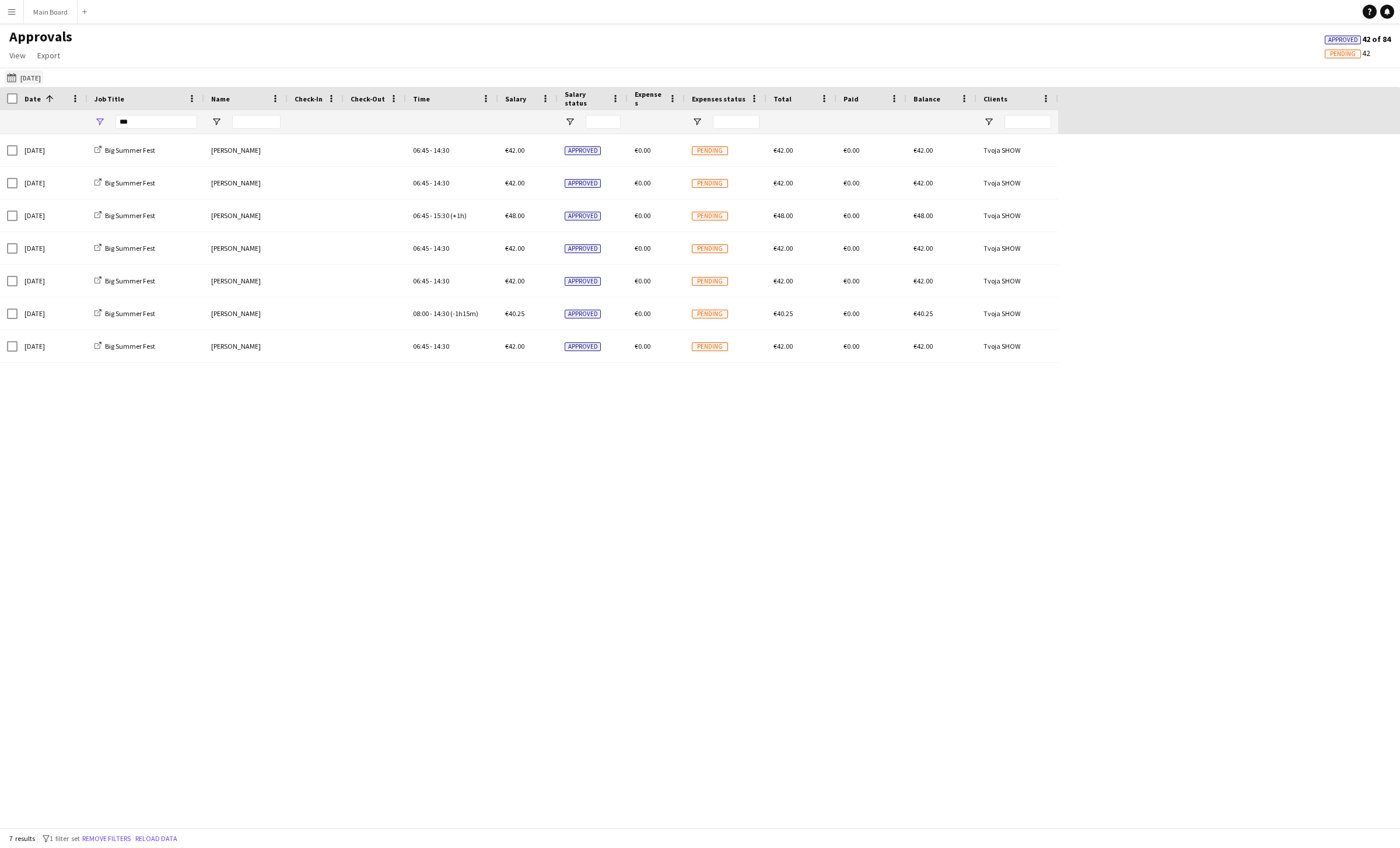
click at [36, 75] on button "05-08-2025 05-08-2025" at bounding box center [24, 77] width 38 height 14
click at [166, 170] on span "3" at bounding box center [167, 169] width 14 height 16
click at [149, 251] on button "Apply" at bounding box center [158, 256] width 43 height 23
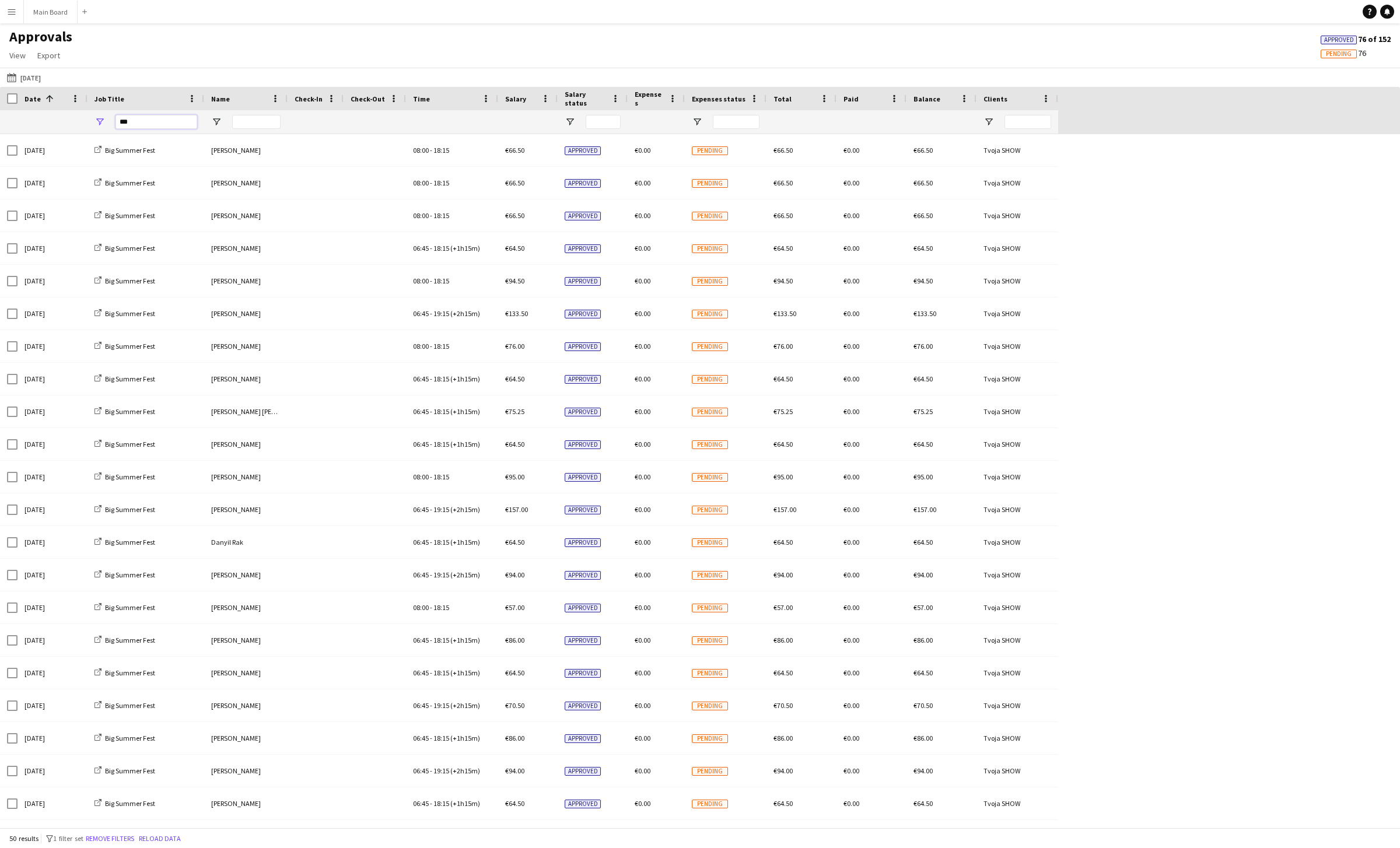
click at [122, 124] on input "***" at bounding box center [156, 122] width 82 height 14
click at [265, 124] on input "Name Filter Input" at bounding box center [256, 122] width 49 height 14
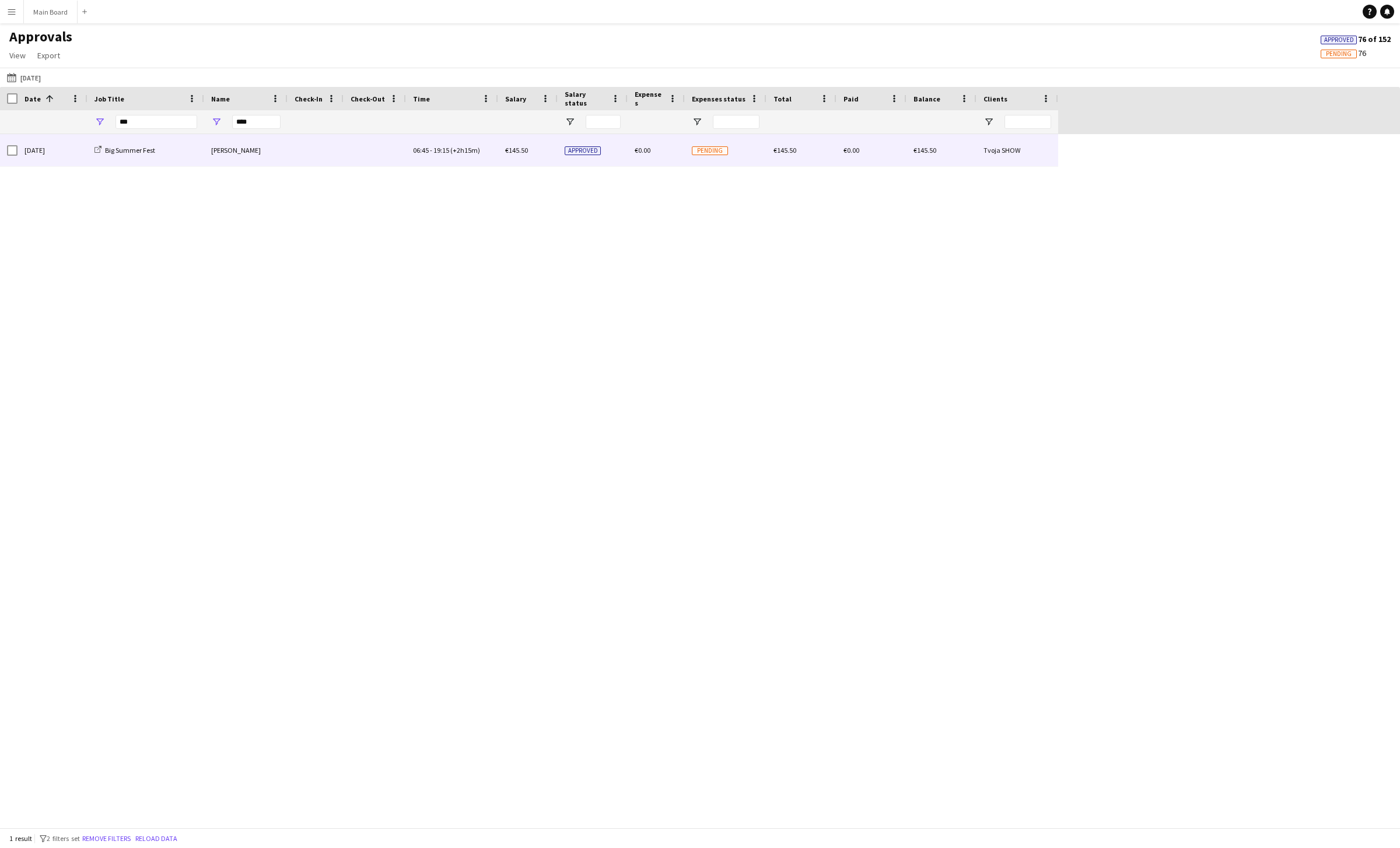
click at [253, 153] on div "[PERSON_NAME]" at bounding box center [246, 150] width 84 height 32
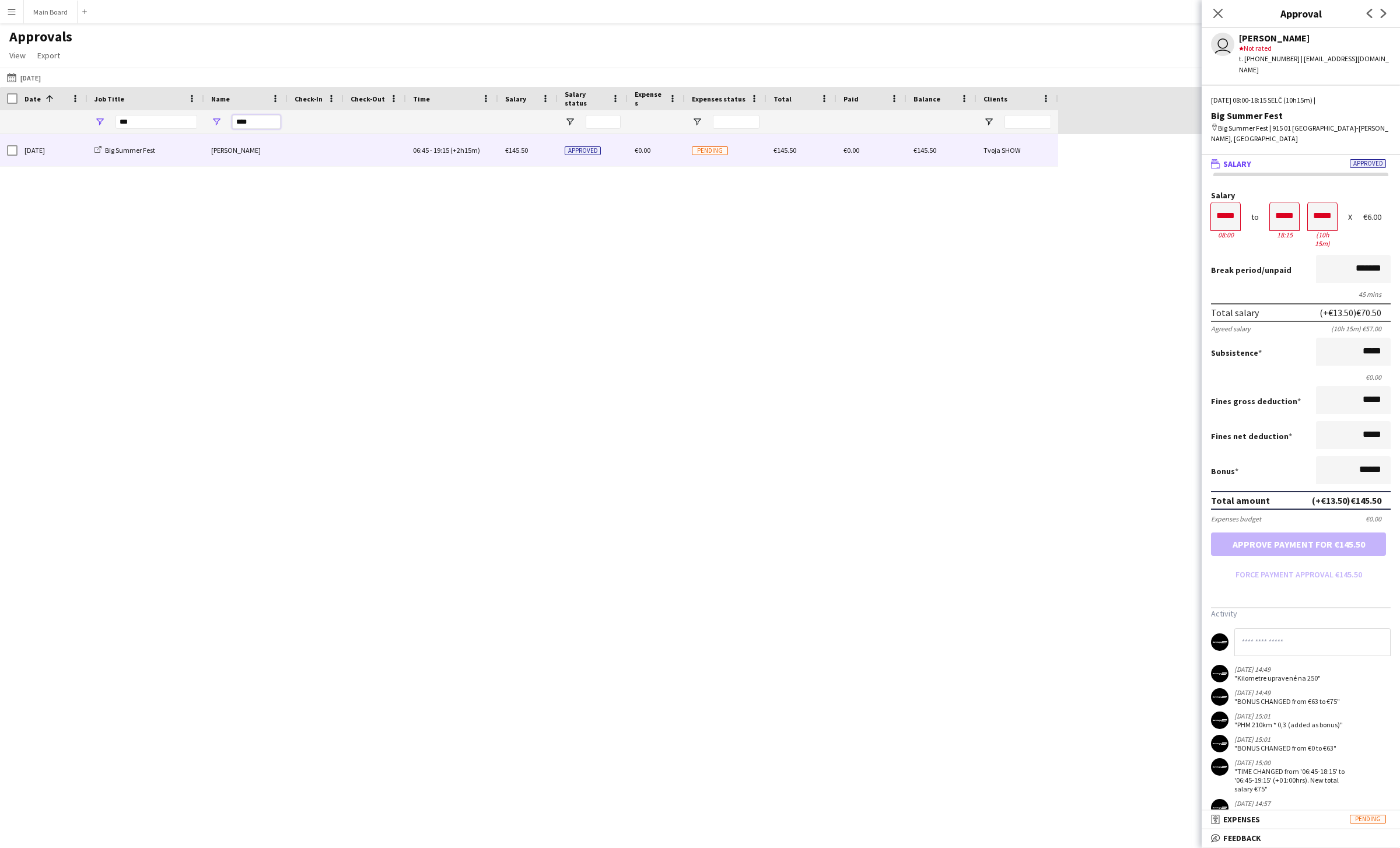
click at [242, 121] on input "****" at bounding box center [256, 122] width 49 height 14
click at [250, 151] on div "[PERSON_NAME]" at bounding box center [246, 150] width 84 height 32
click at [237, 124] on input "****" at bounding box center [256, 122] width 49 height 14
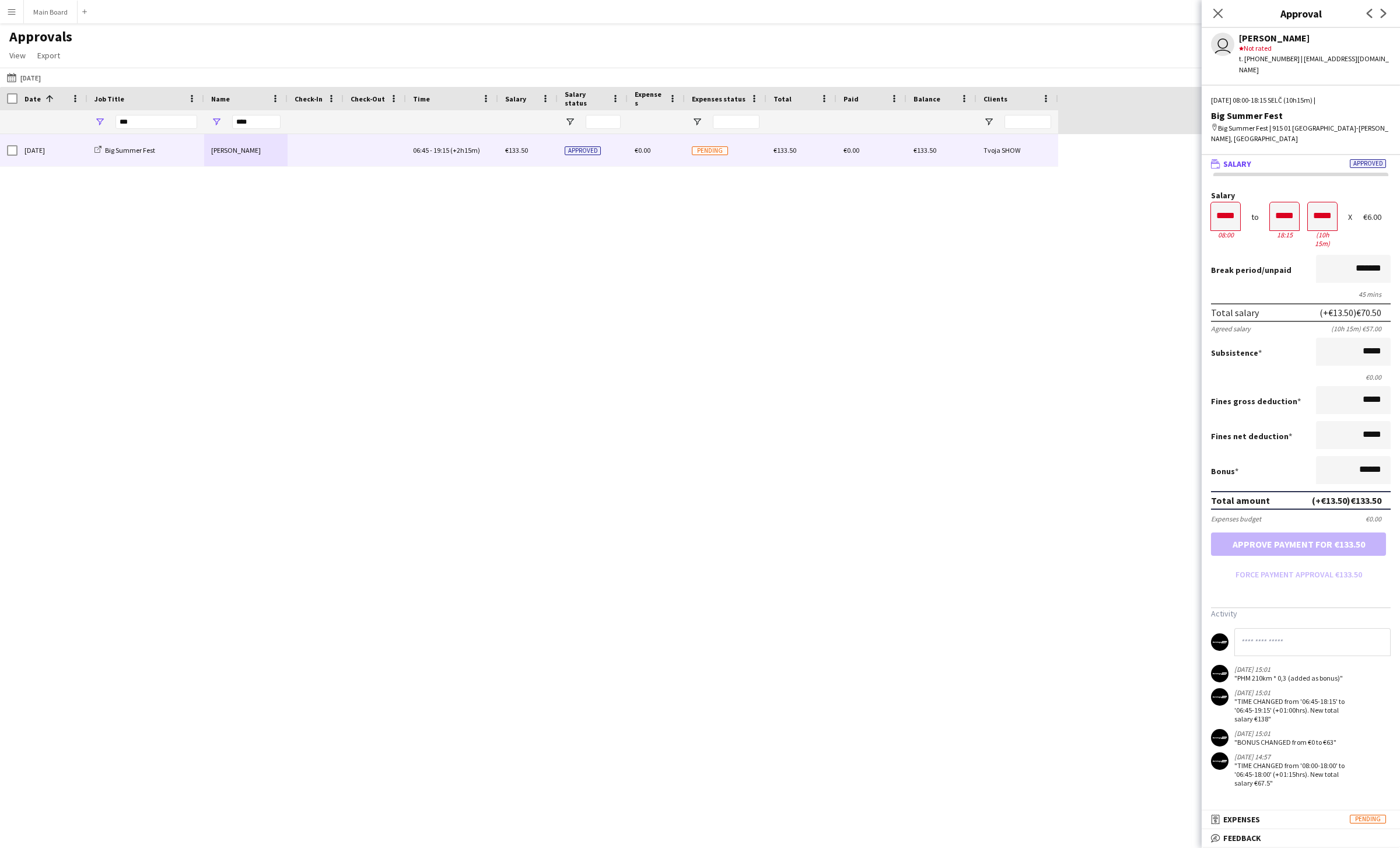
click at [227, 151] on div "[PERSON_NAME]" at bounding box center [246, 150] width 84 height 32
click at [248, 123] on input "****" at bounding box center [256, 122] width 49 height 14
click at [235, 137] on div "[PERSON_NAME]" at bounding box center [246, 150] width 84 height 32
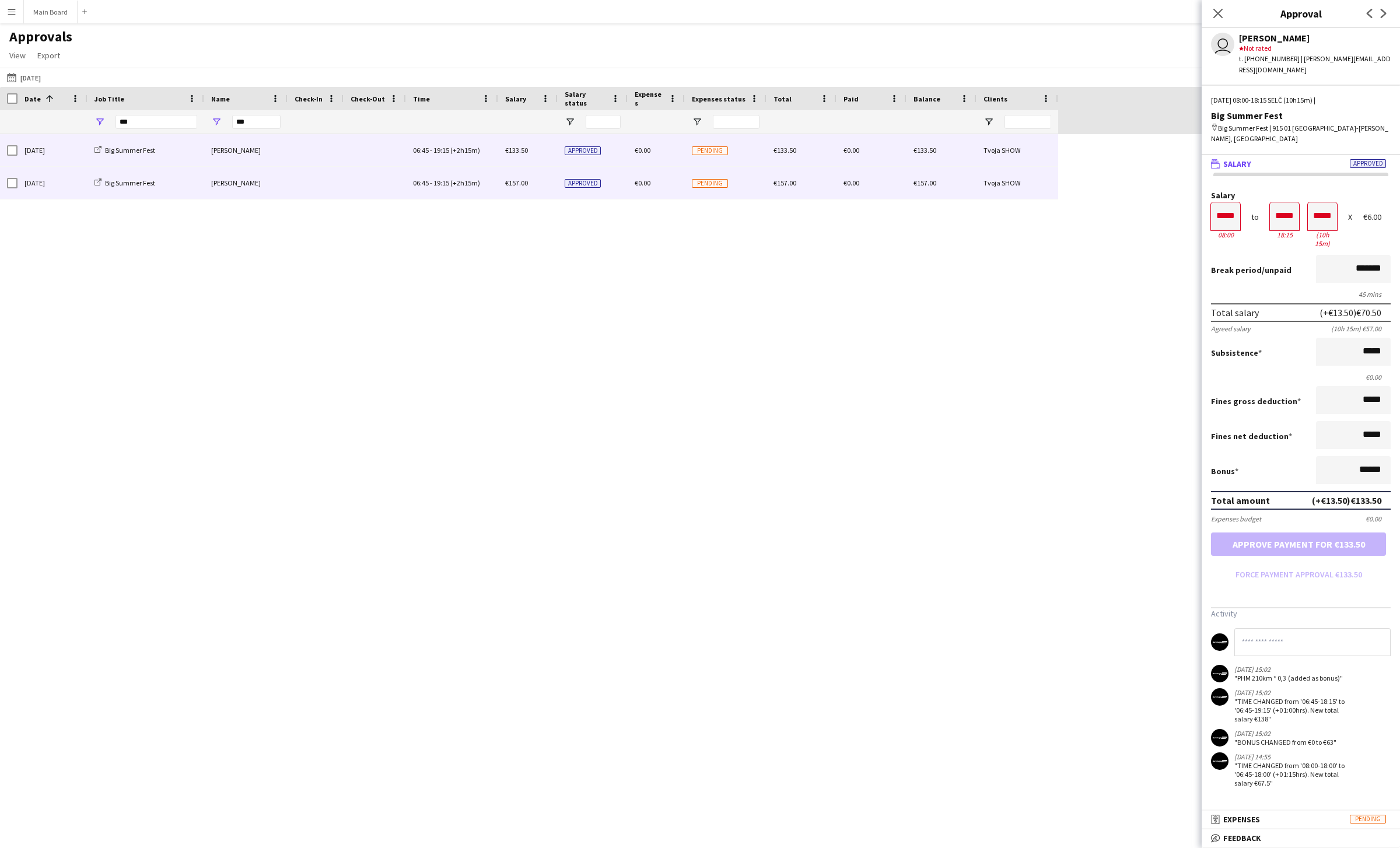
click at [237, 172] on div "[PERSON_NAME]" at bounding box center [246, 183] width 84 height 32
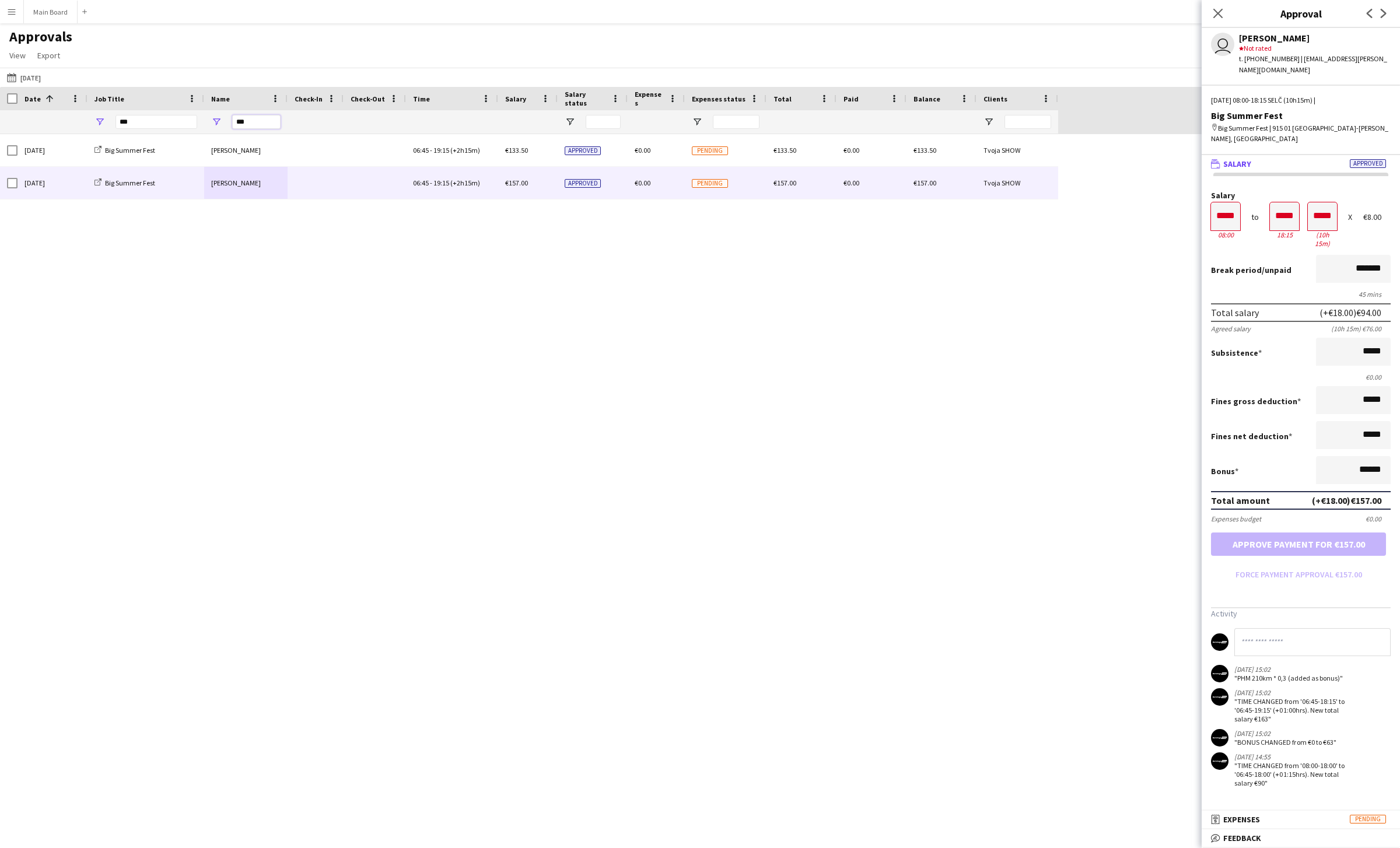
click at [242, 121] on input "***" at bounding box center [256, 122] width 49 height 14
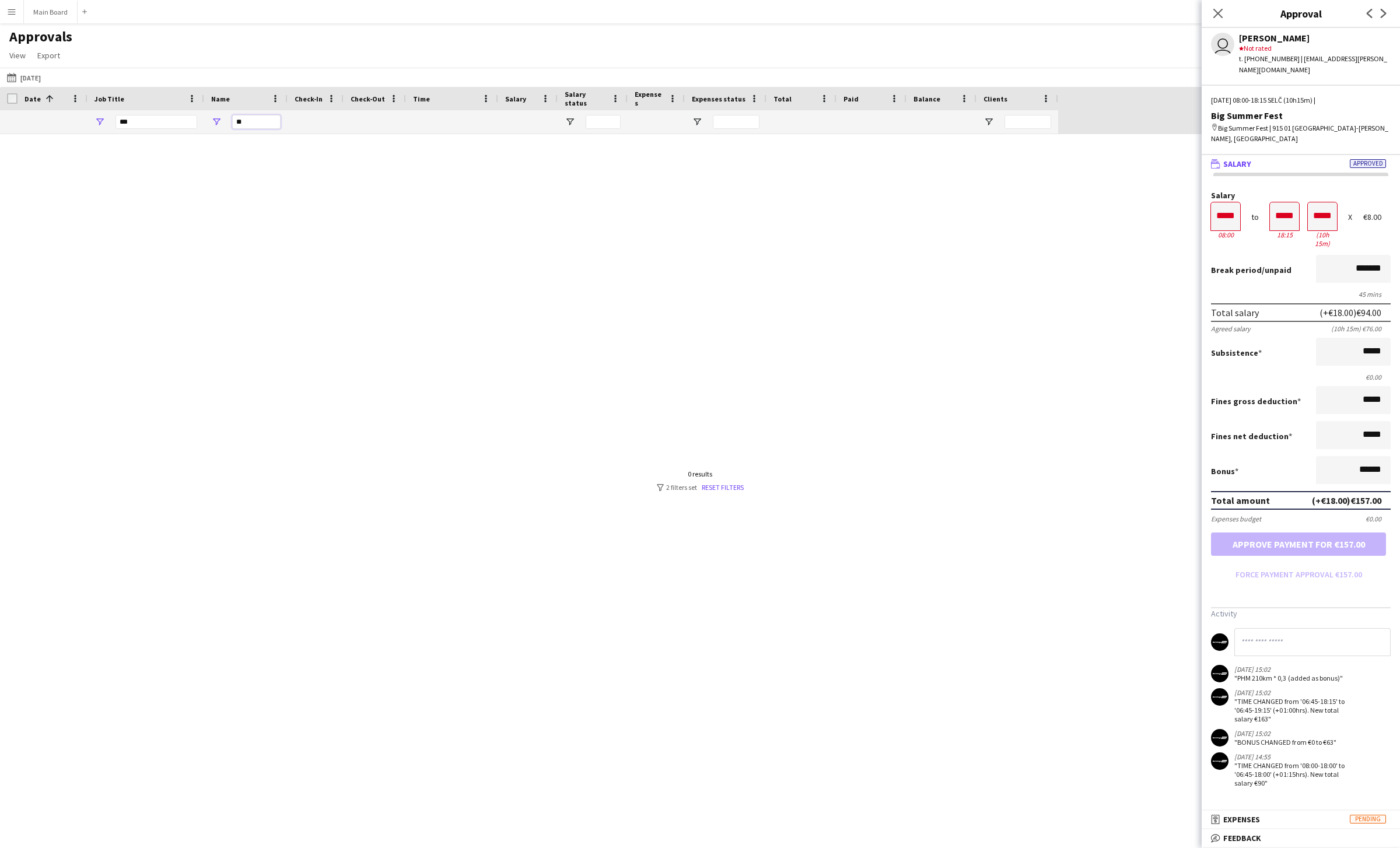
type input "*"
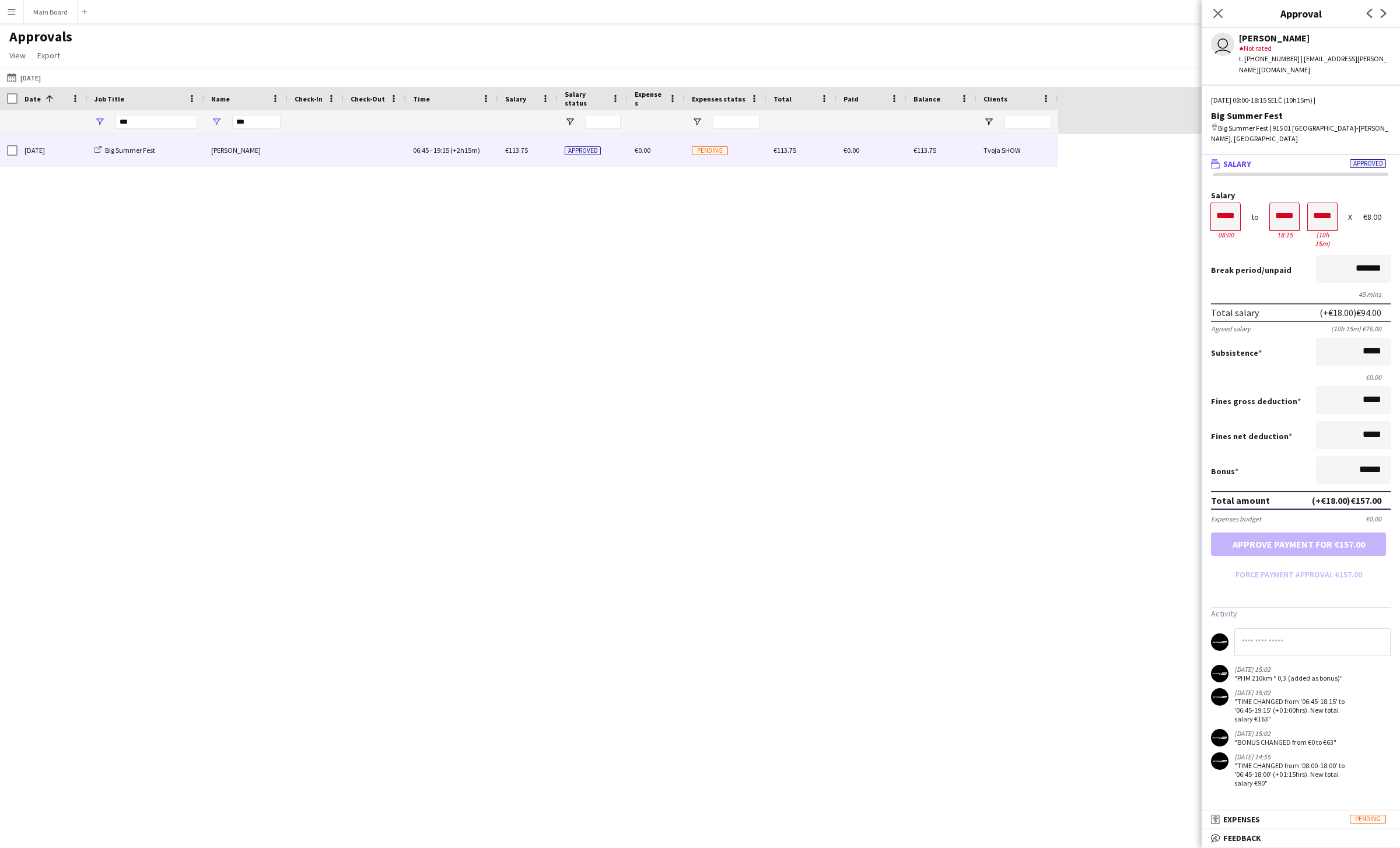
click at [234, 151] on div "[PERSON_NAME]" at bounding box center [246, 150] width 84 height 32
click at [245, 123] on input "***" at bounding box center [256, 122] width 49 height 14
click at [41, 77] on button "05-08-2025 03-08-2025" at bounding box center [24, 77] width 38 height 14
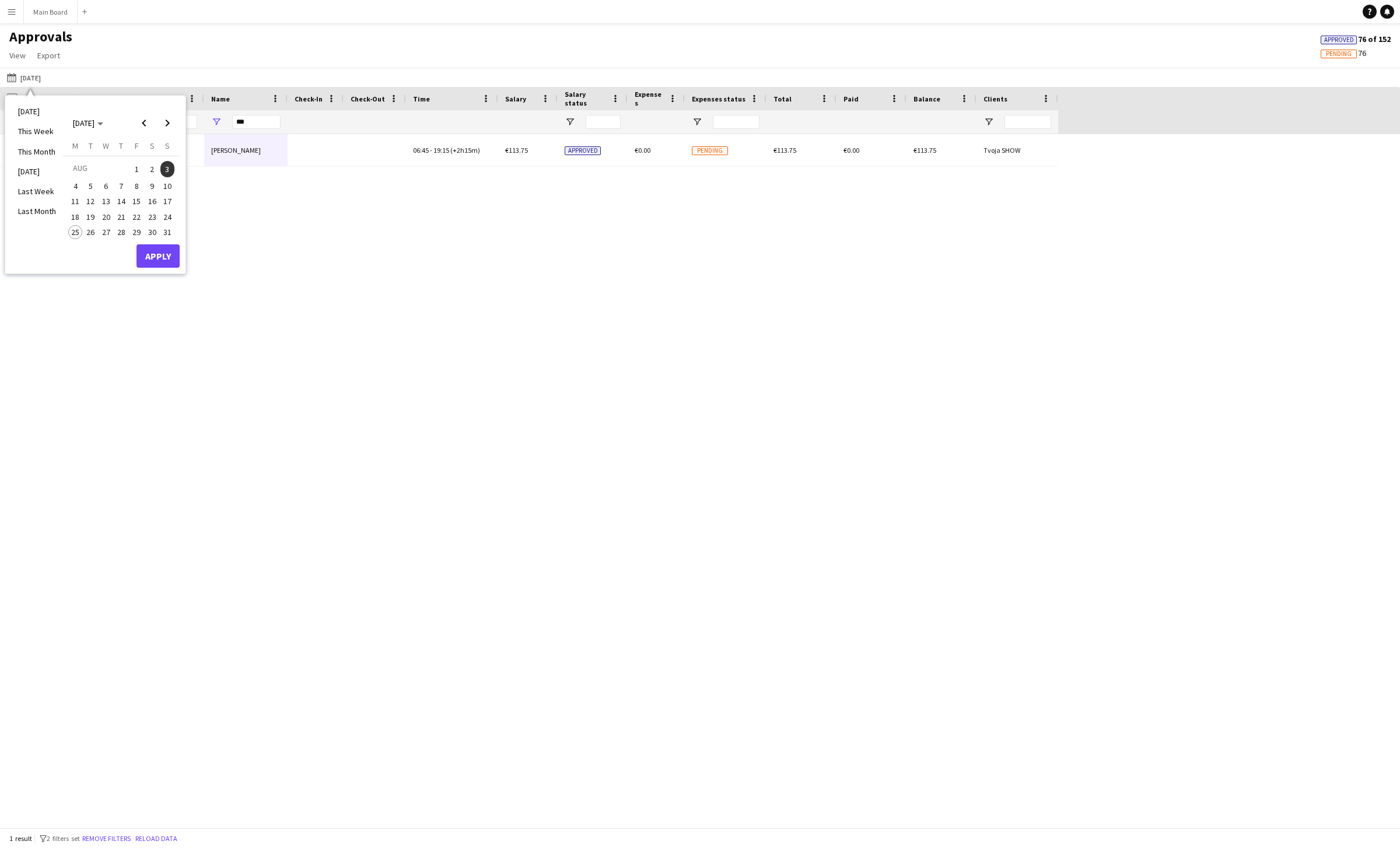
click at [73, 184] on span "4" at bounding box center [75, 186] width 14 height 14
click at [158, 254] on button "Apply" at bounding box center [158, 256] width 43 height 23
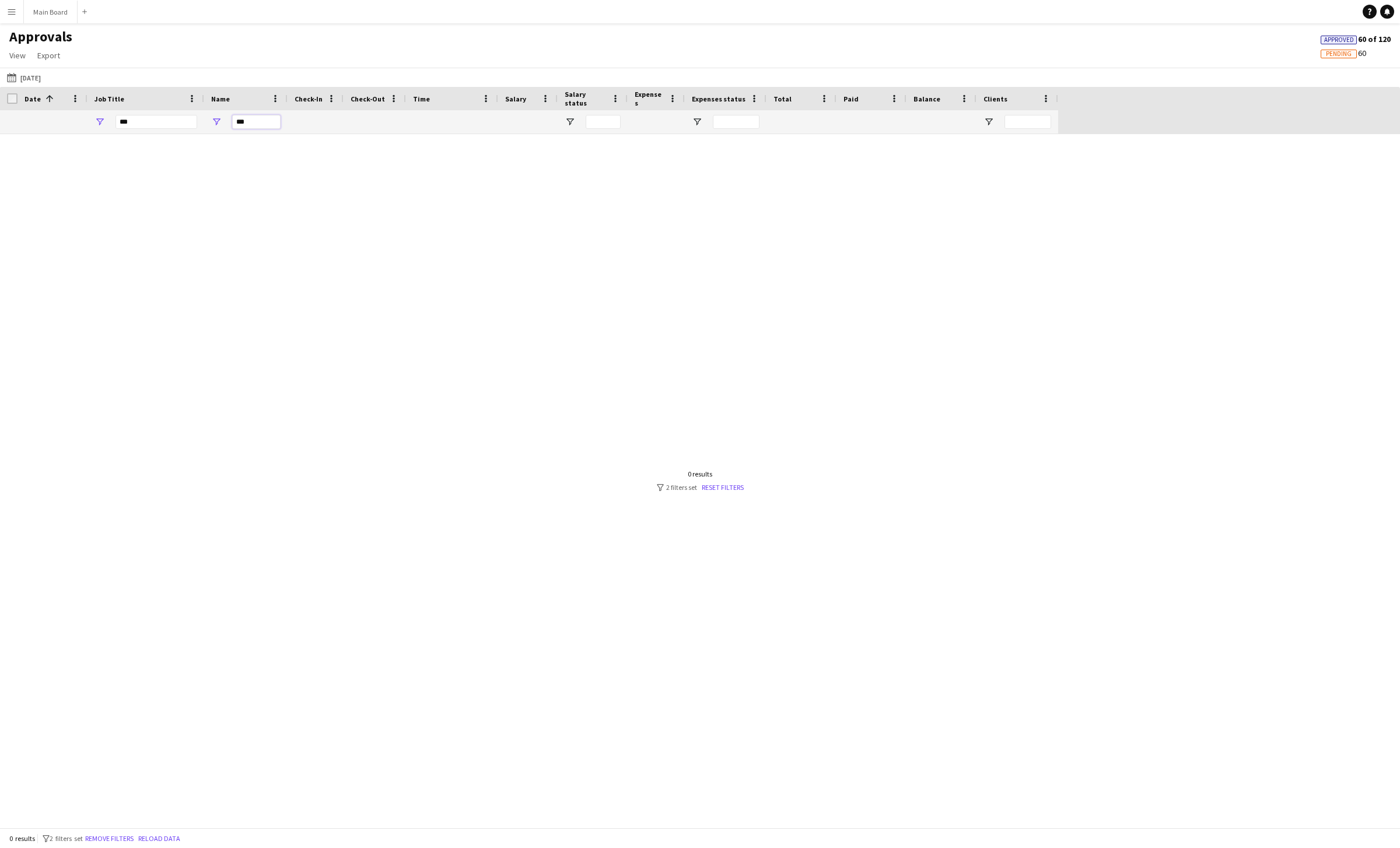
click at [238, 121] on input "***" at bounding box center [256, 122] width 49 height 14
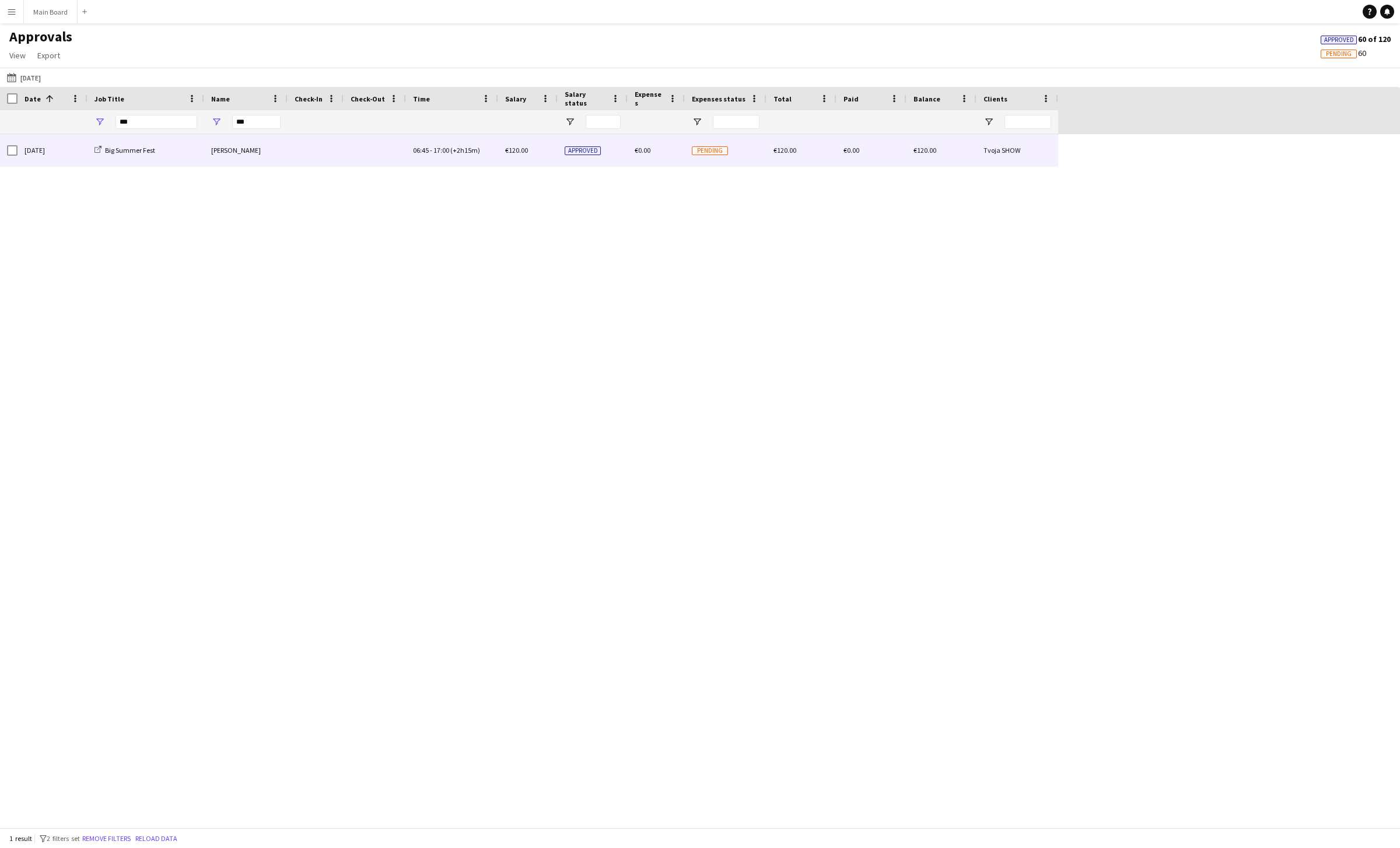
click at [242, 141] on div "[PERSON_NAME]" at bounding box center [246, 150] width 84 height 32
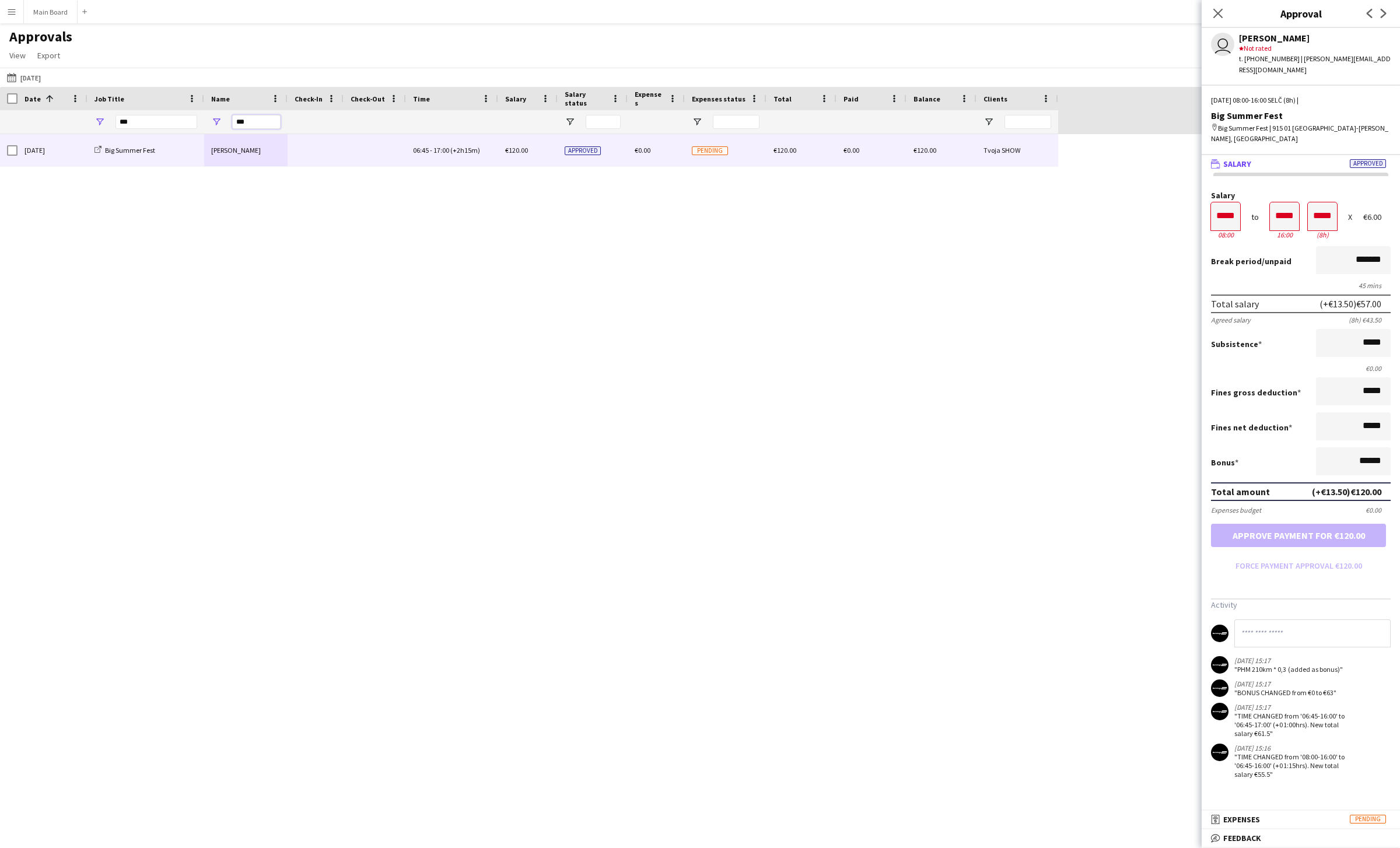
click at [240, 120] on input "***" at bounding box center [256, 122] width 49 height 14
type input "***"
click at [236, 145] on div "[PERSON_NAME]" at bounding box center [246, 150] width 84 height 32
click at [34, 81] on button "05-08-2025 04-08-2025" at bounding box center [24, 77] width 38 height 14
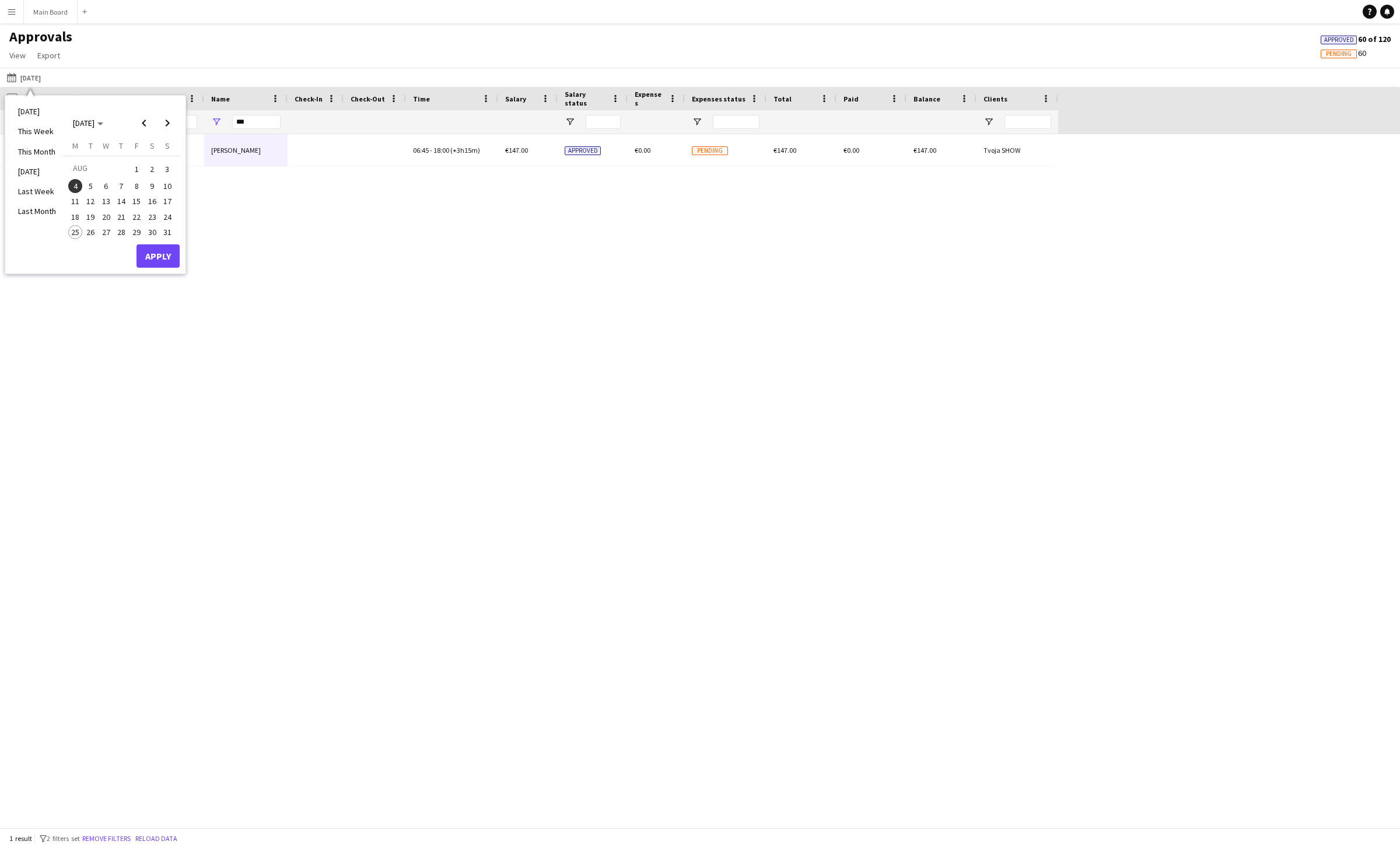
click at [165, 168] on span "3" at bounding box center [167, 169] width 14 height 16
click at [164, 263] on button "Apply" at bounding box center [158, 256] width 43 height 23
click at [127, 124] on input "***" at bounding box center [156, 122] width 82 height 14
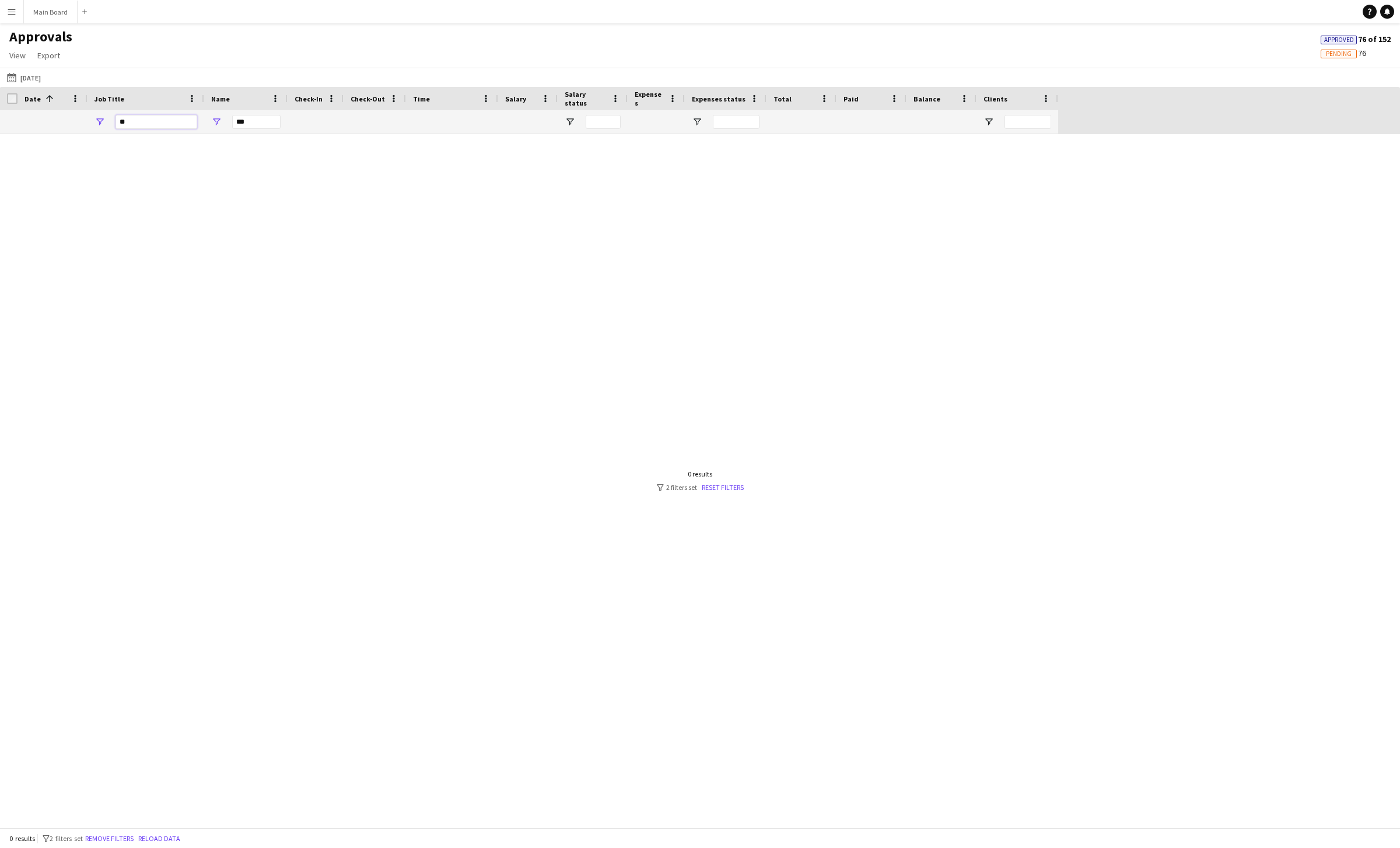
type input "*"
click at [240, 123] on input "***" at bounding box center [256, 122] width 49 height 14
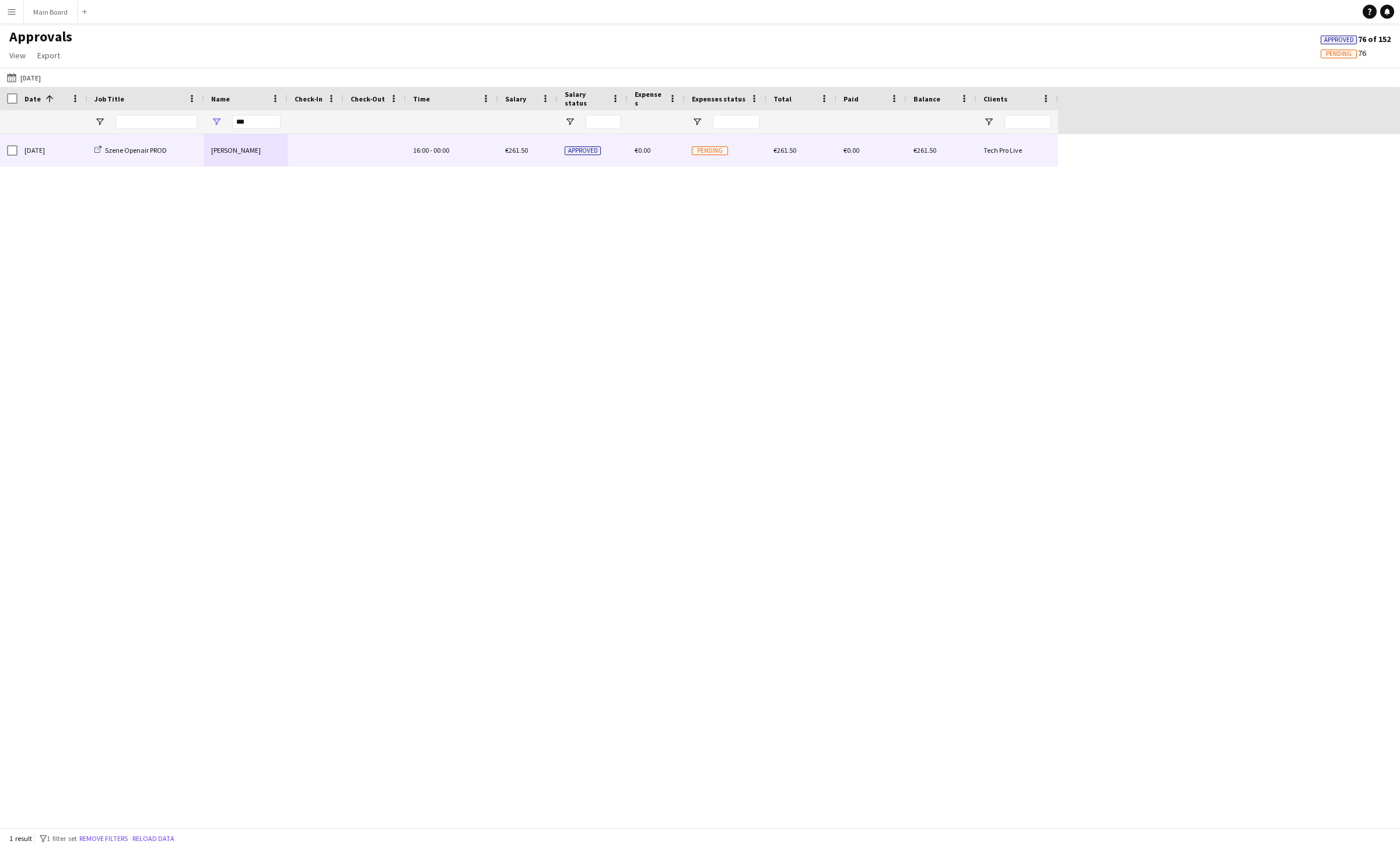
click at [235, 153] on div "[PERSON_NAME]" at bounding box center [246, 150] width 84 height 32
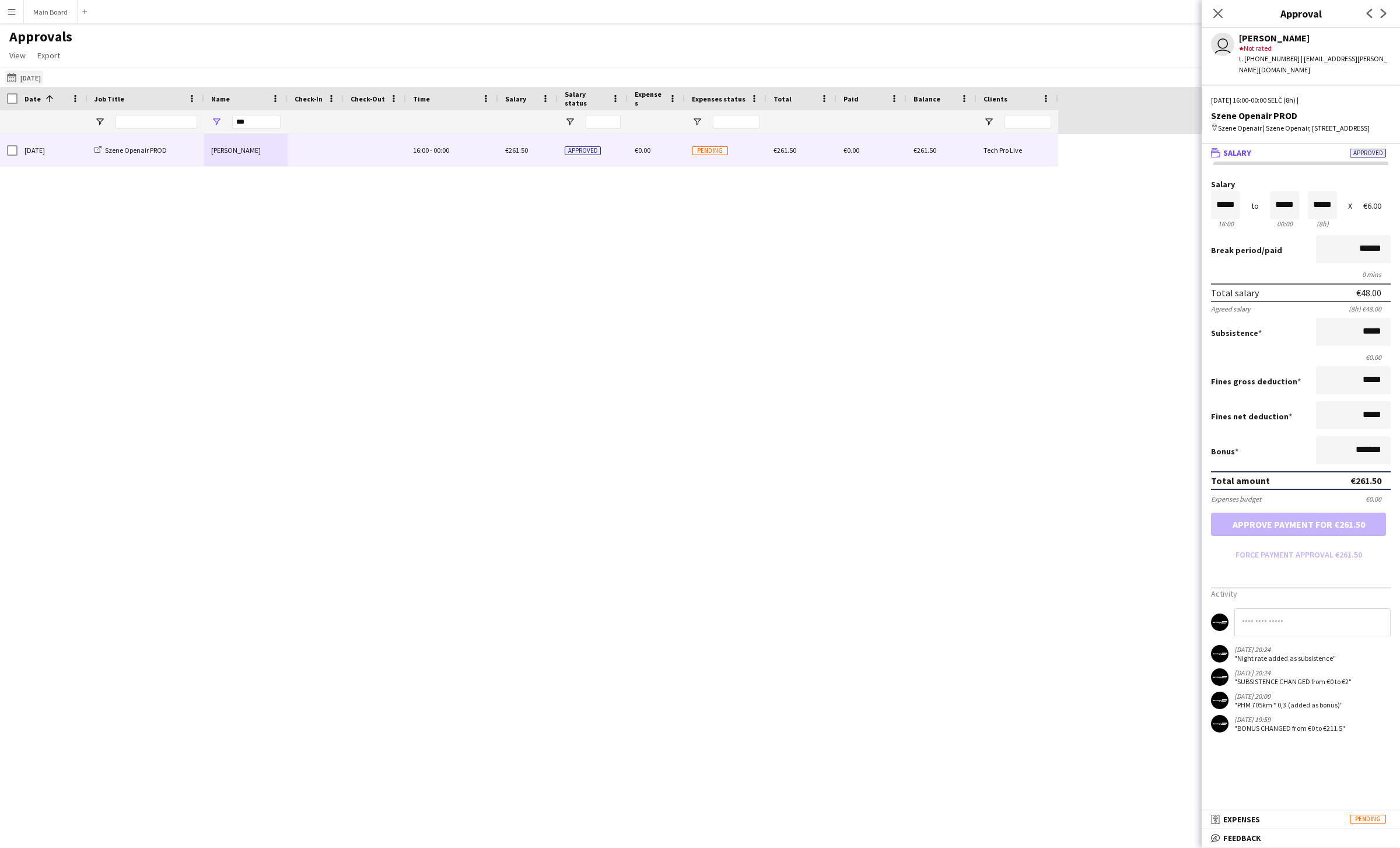
click at [43, 72] on button "05-08-2025 03-08-2025" at bounding box center [24, 77] width 38 height 14
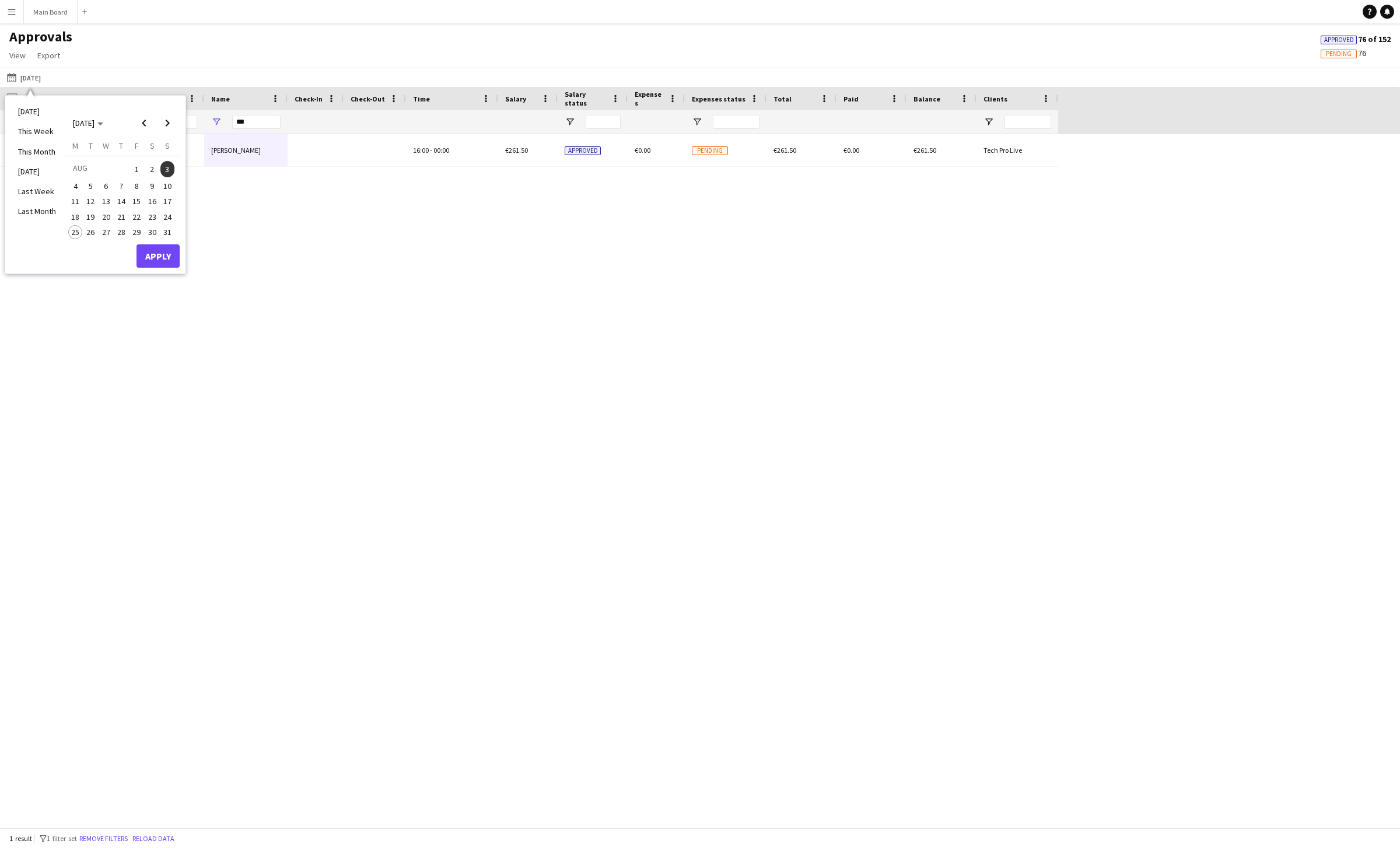
click at [84, 187] on span "5" at bounding box center [91, 186] width 14 height 14
click at [160, 260] on button "Apply" at bounding box center [158, 256] width 43 height 23
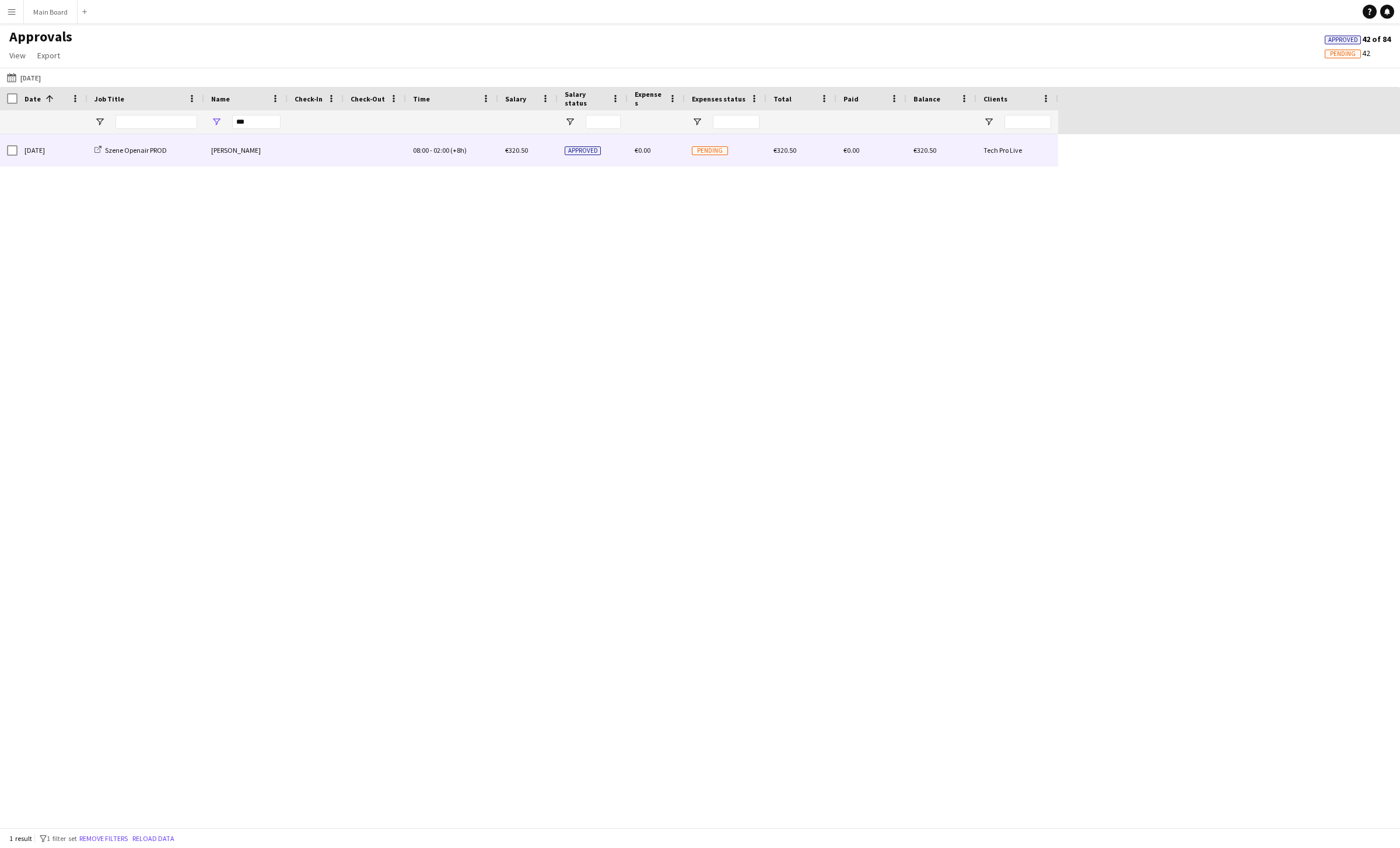
click at [246, 155] on div "[PERSON_NAME]" at bounding box center [246, 150] width 84 height 32
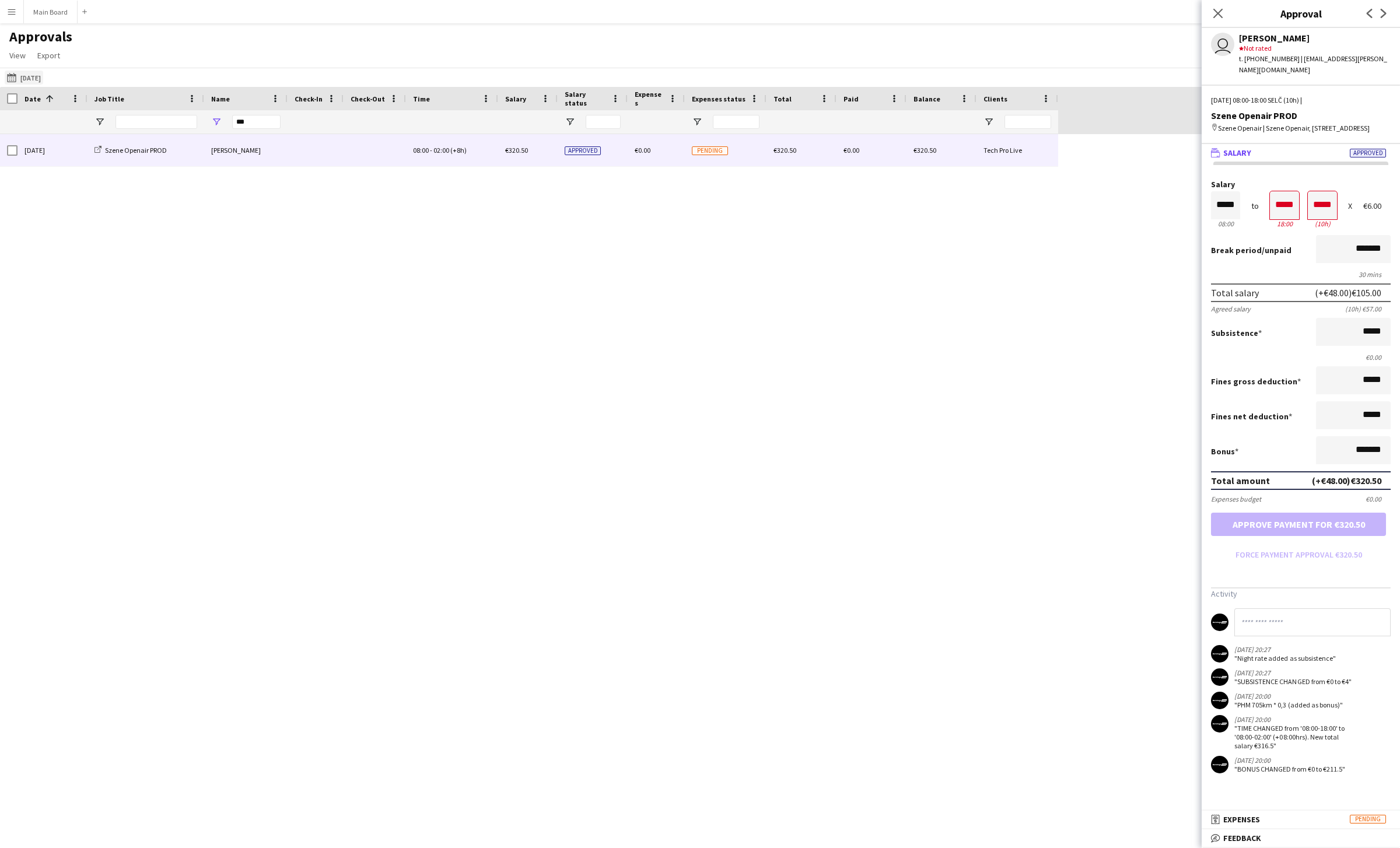
click at [25, 79] on button "05-08-2025 05-08-2025" at bounding box center [24, 77] width 38 height 14
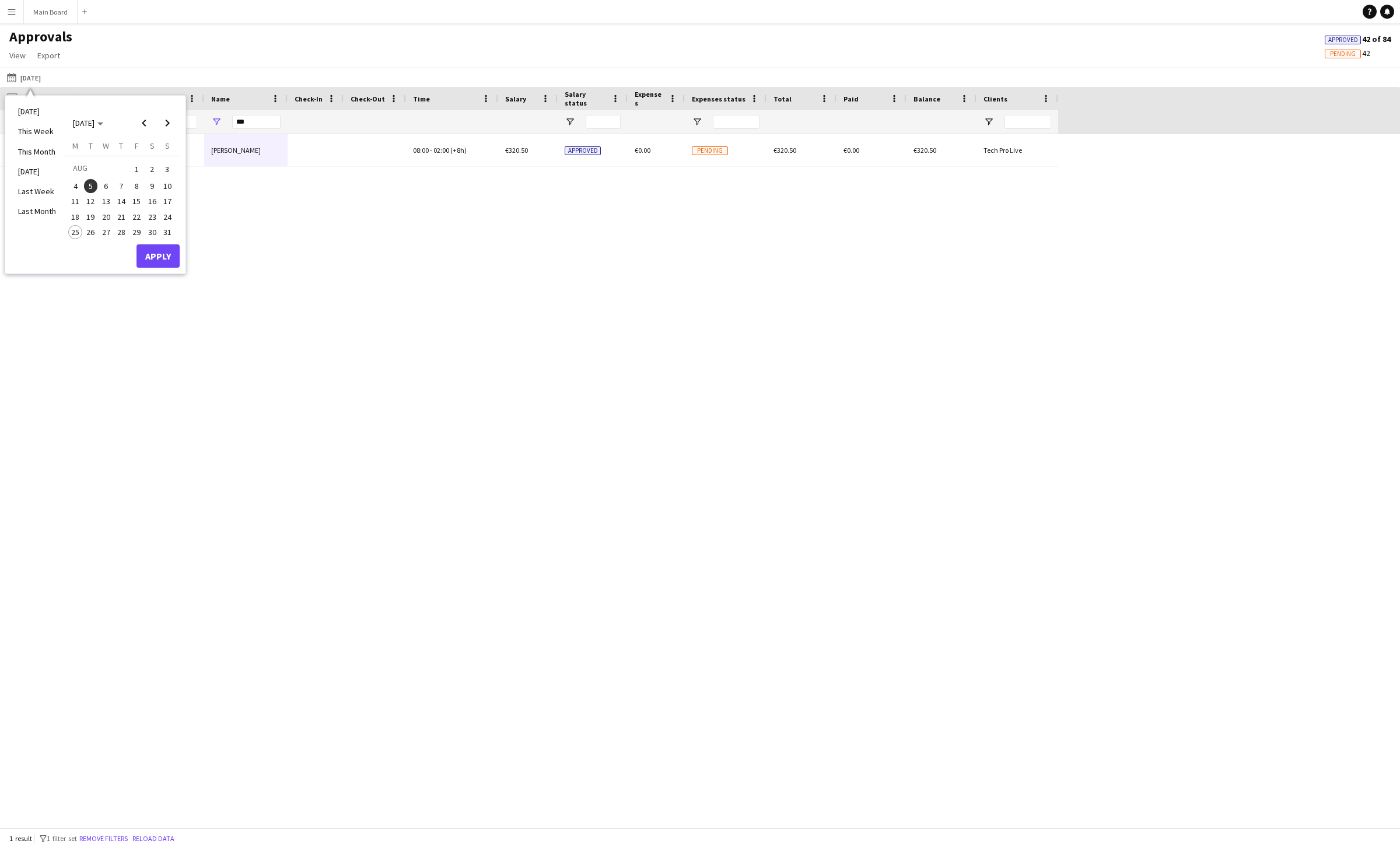
click at [78, 183] on span "4" at bounding box center [75, 186] width 14 height 14
click at [142, 249] on button "Apply" at bounding box center [158, 256] width 43 height 23
click at [239, 121] on input "***" at bounding box center [256, 122] width 49 height 14
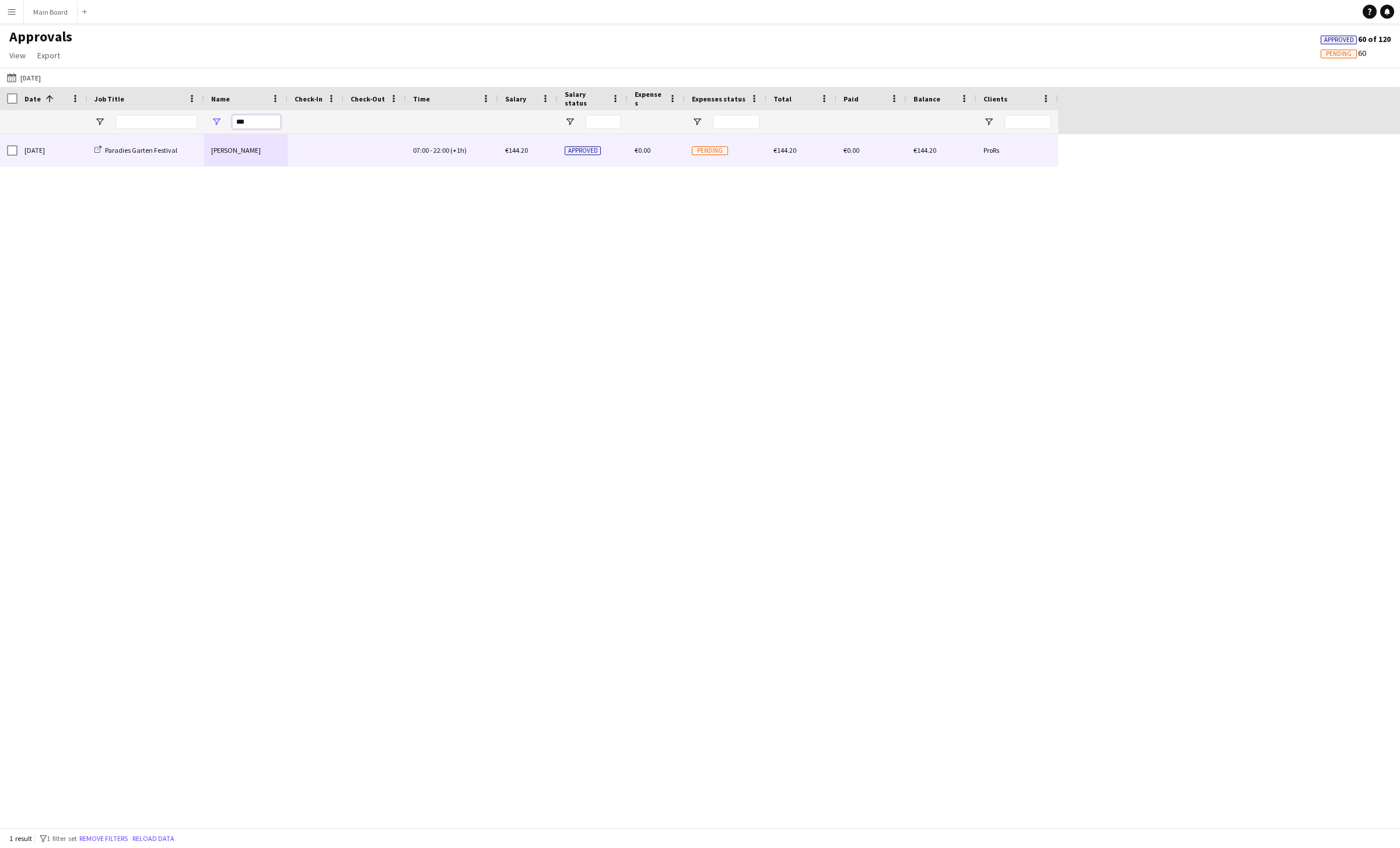
type input "***"
click at [244, 144] on div "[PERSON_NAME]" at bounding box center [246, 150] width 84 height 32
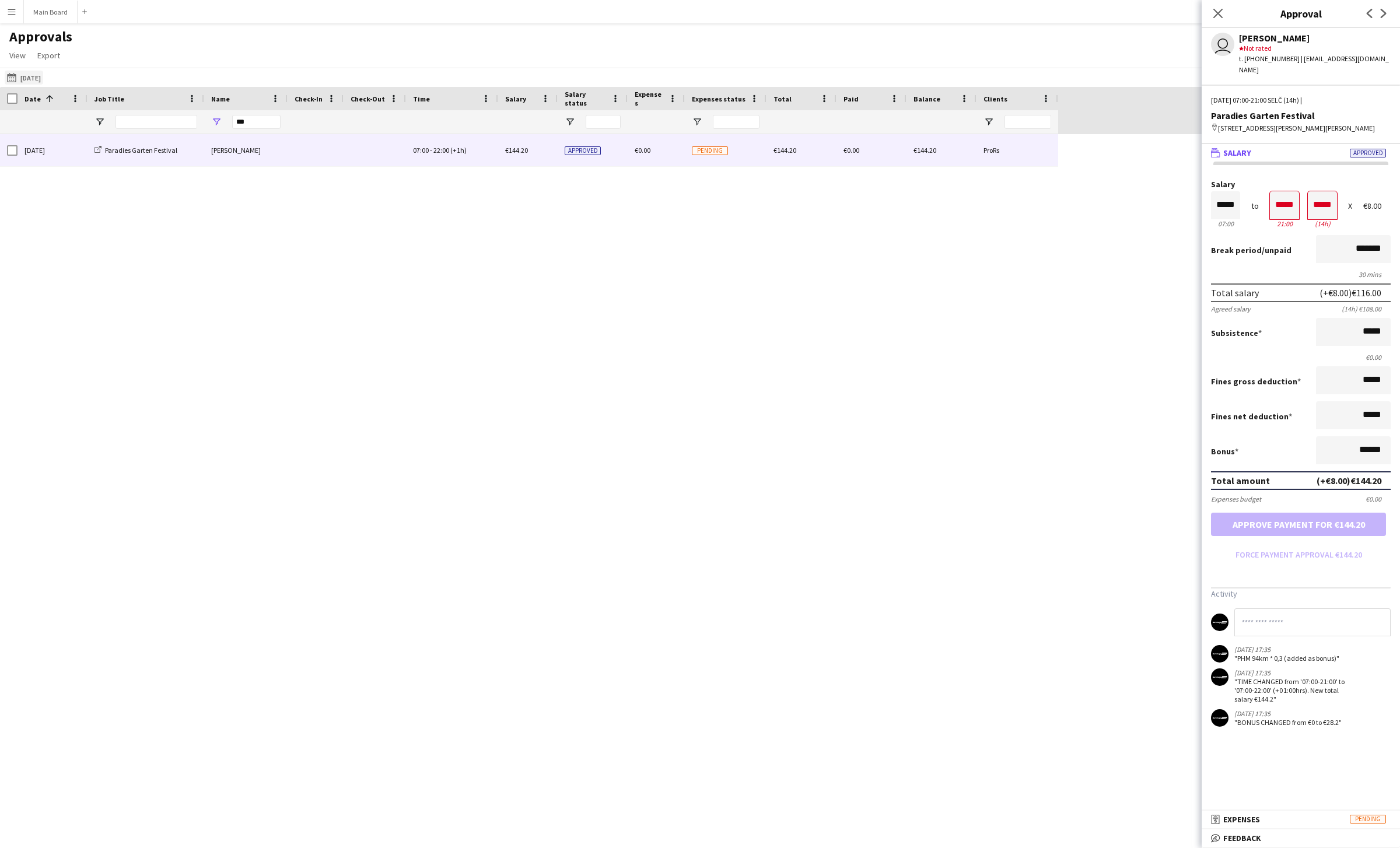
click at [36, 83] on button "05-08-2025 04-08-2025" at bounding box center [24, 77] width 38 height 14
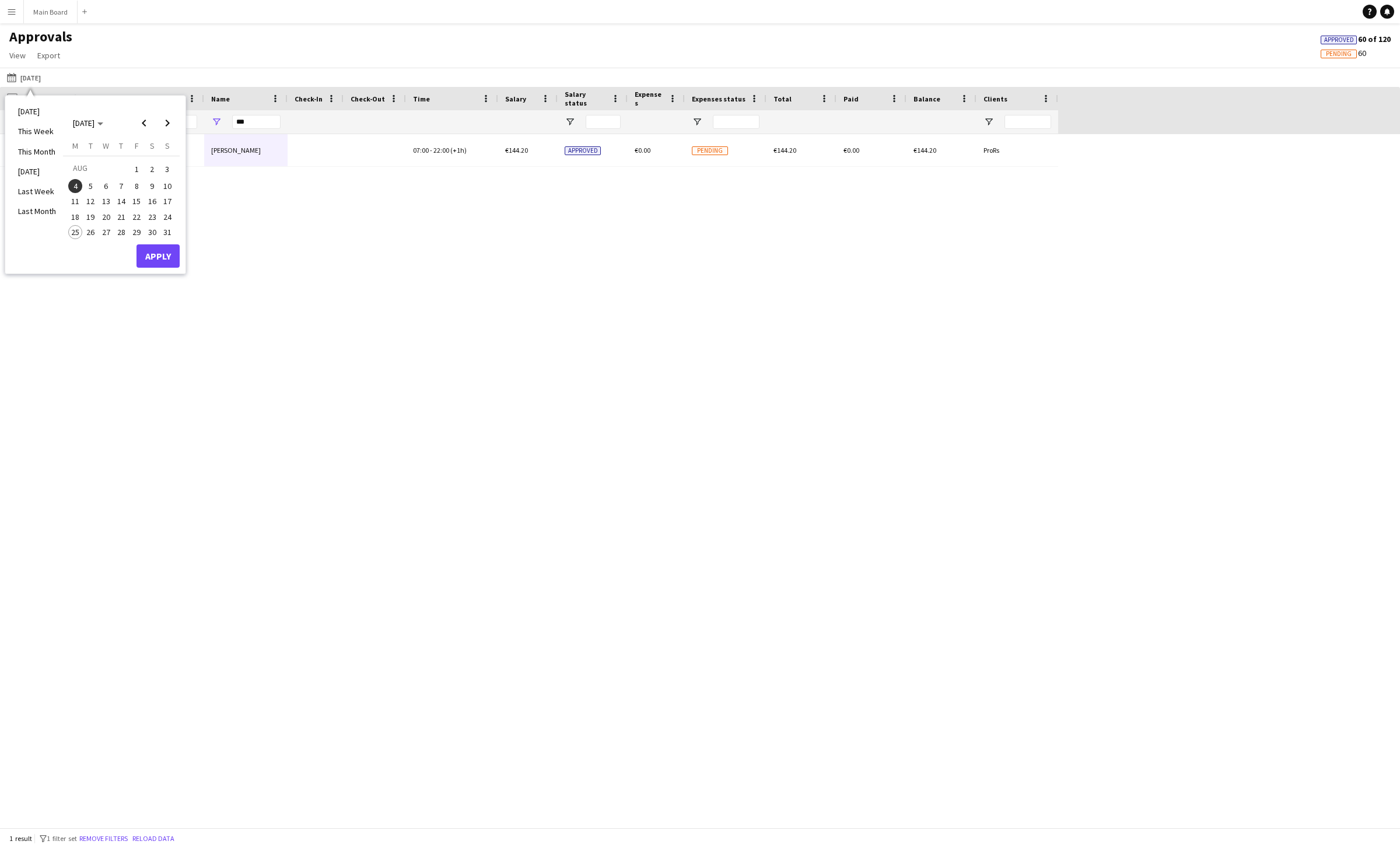
click at [92, 183] on span "5" at bounding box center [91, 186] width 14 height 14
click at [170, 250] on button "Apply" at bounding box center [158, 256] width 43 height 23
click at [228, 144] on div "[PERSON_NAME]" at bounding box center [246, 150] width 84 height 32
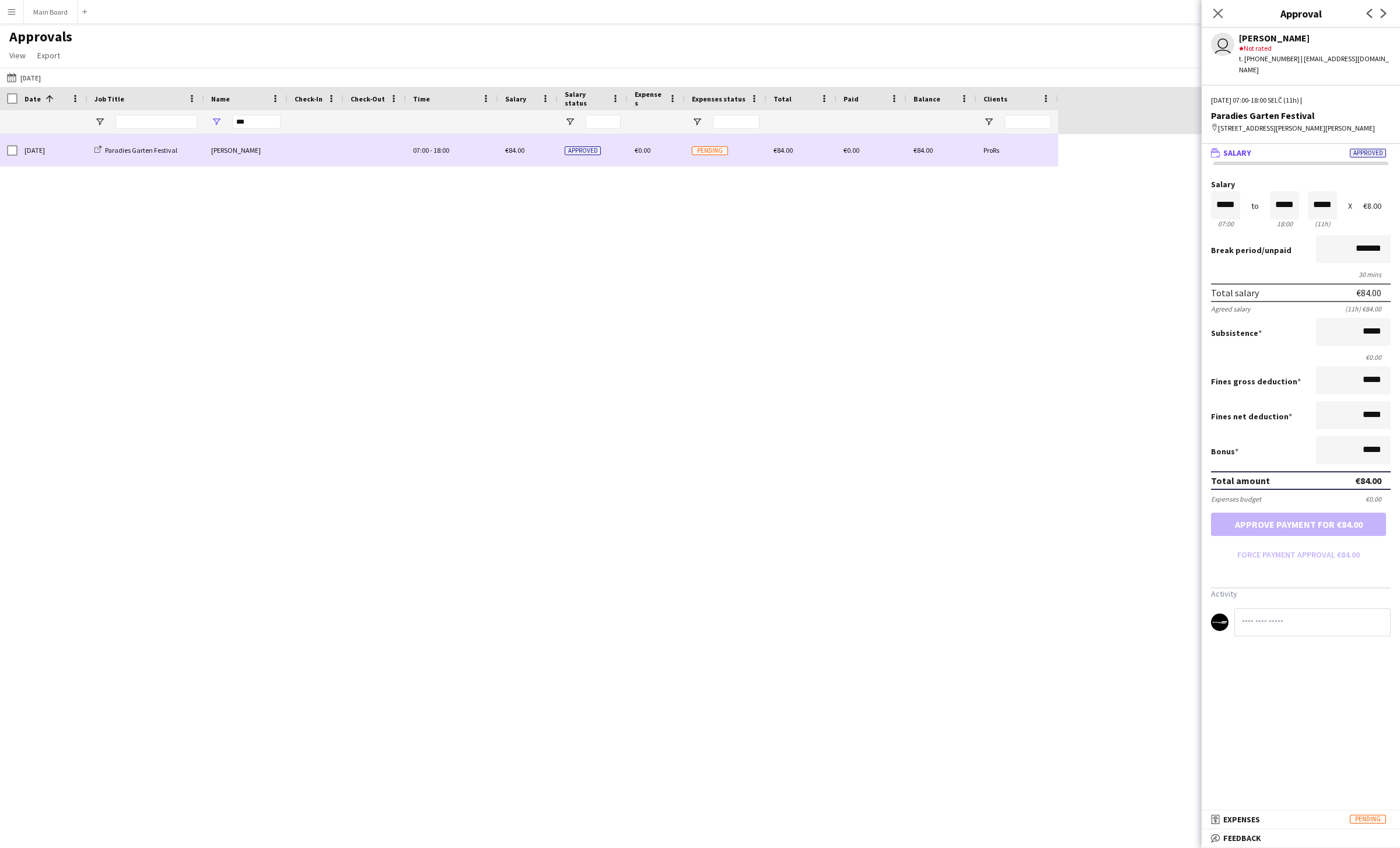
click at [224, 157] on div "[PERSON_NAME]" at bounding box center [246, 150] width 84 height 32
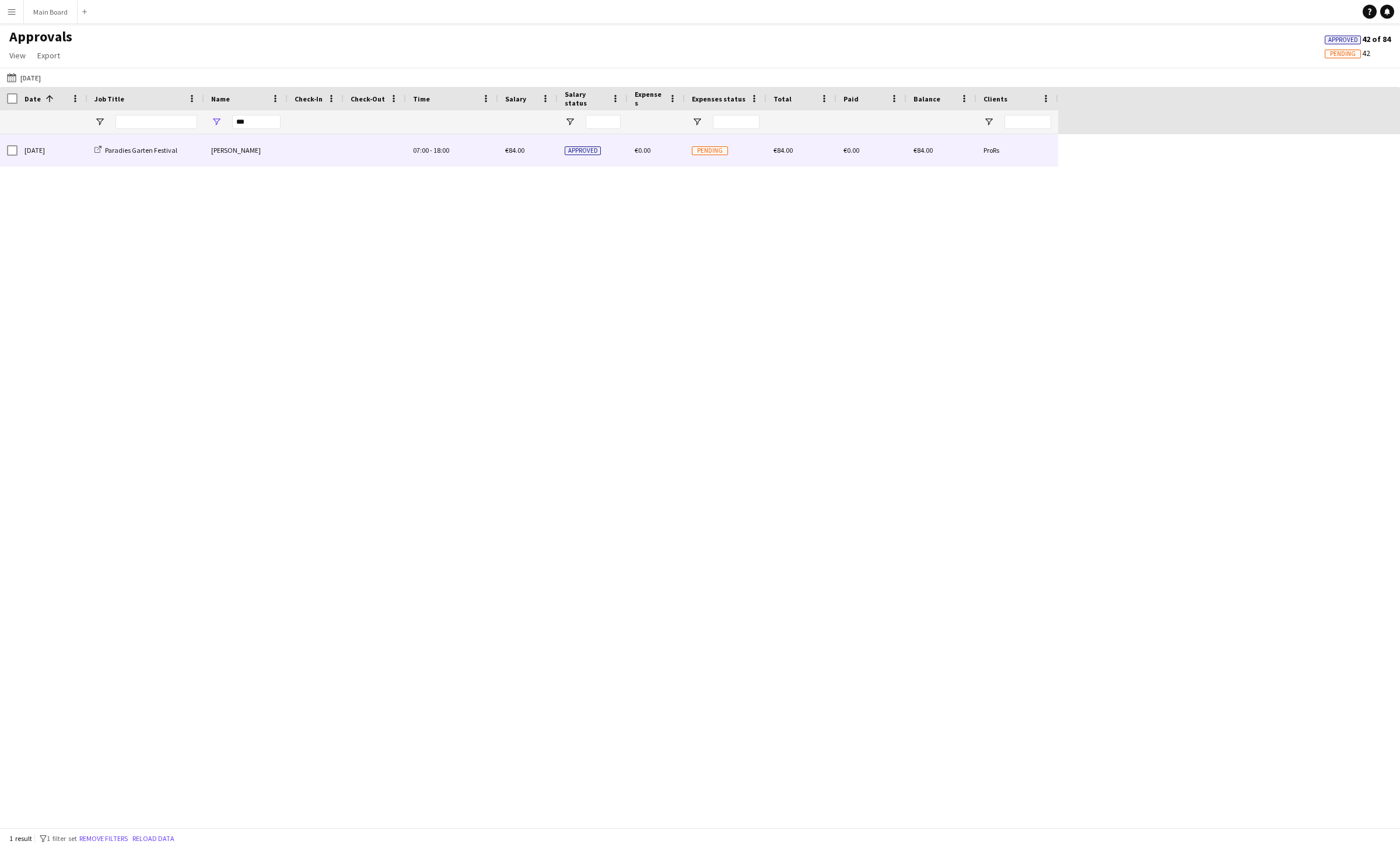
click at [227, 151] on div "[PERSON_NAME]" at bounding box center [246, 150] width 84 height 32
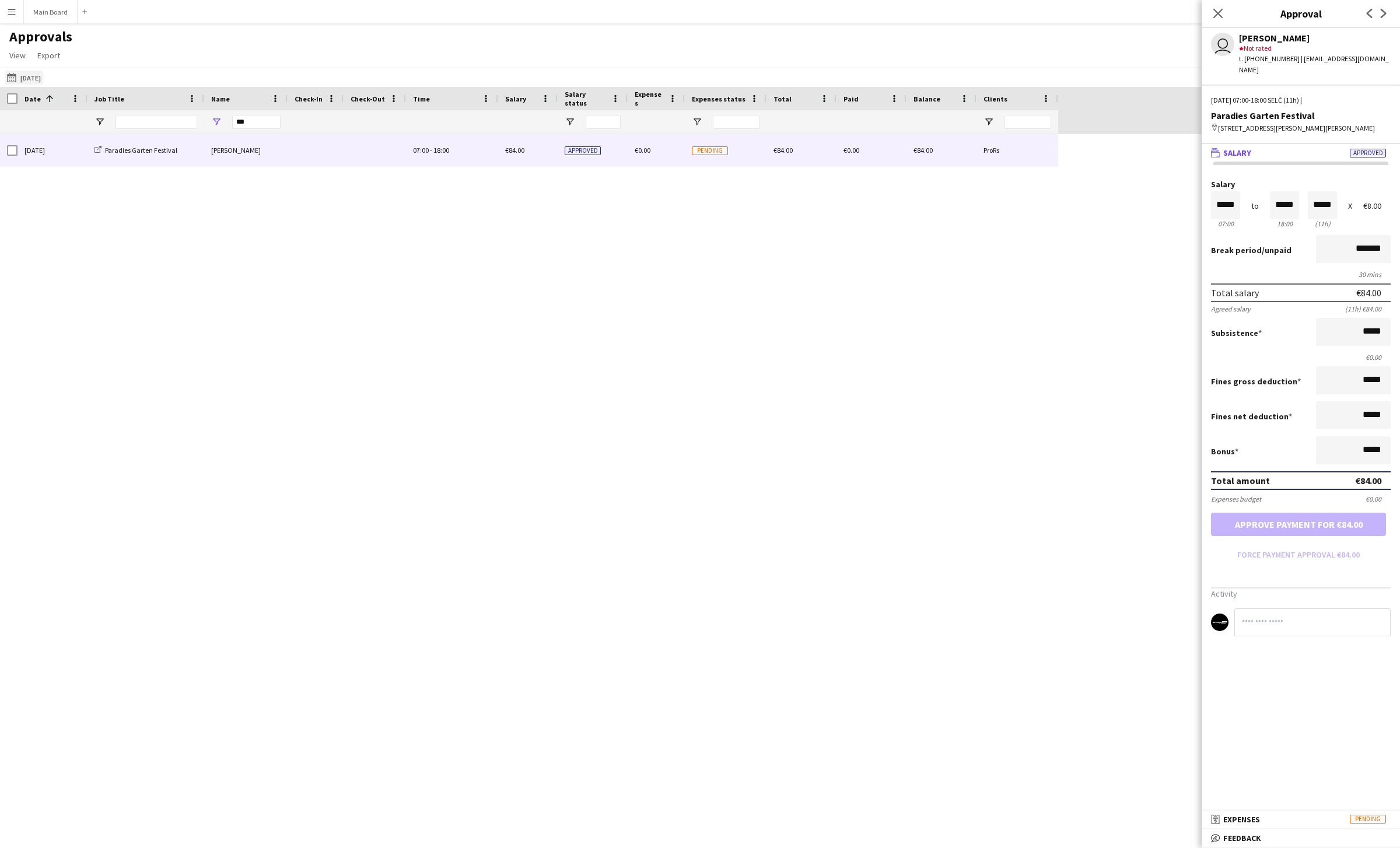
click at [32, 73] on button "05-08-2025 05-08-2025" at bounding box center [24, 77] width 38 height 14
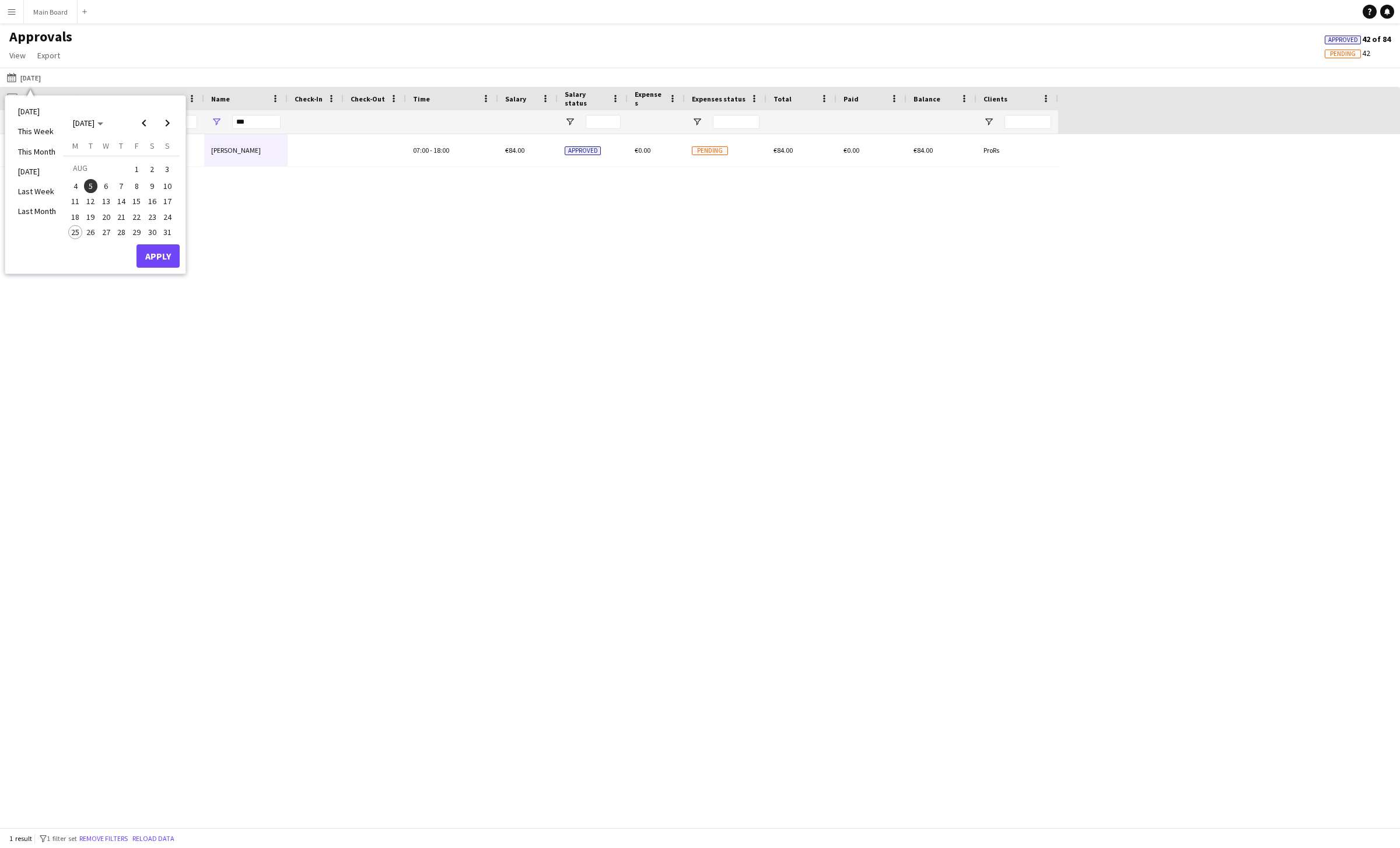
click at [78, 181] on span "4" at bounding box center [75, 186] width 14 height 14
click at [160, 256] on button "Apply" at bounding box center [158, 256] width 43 height 23
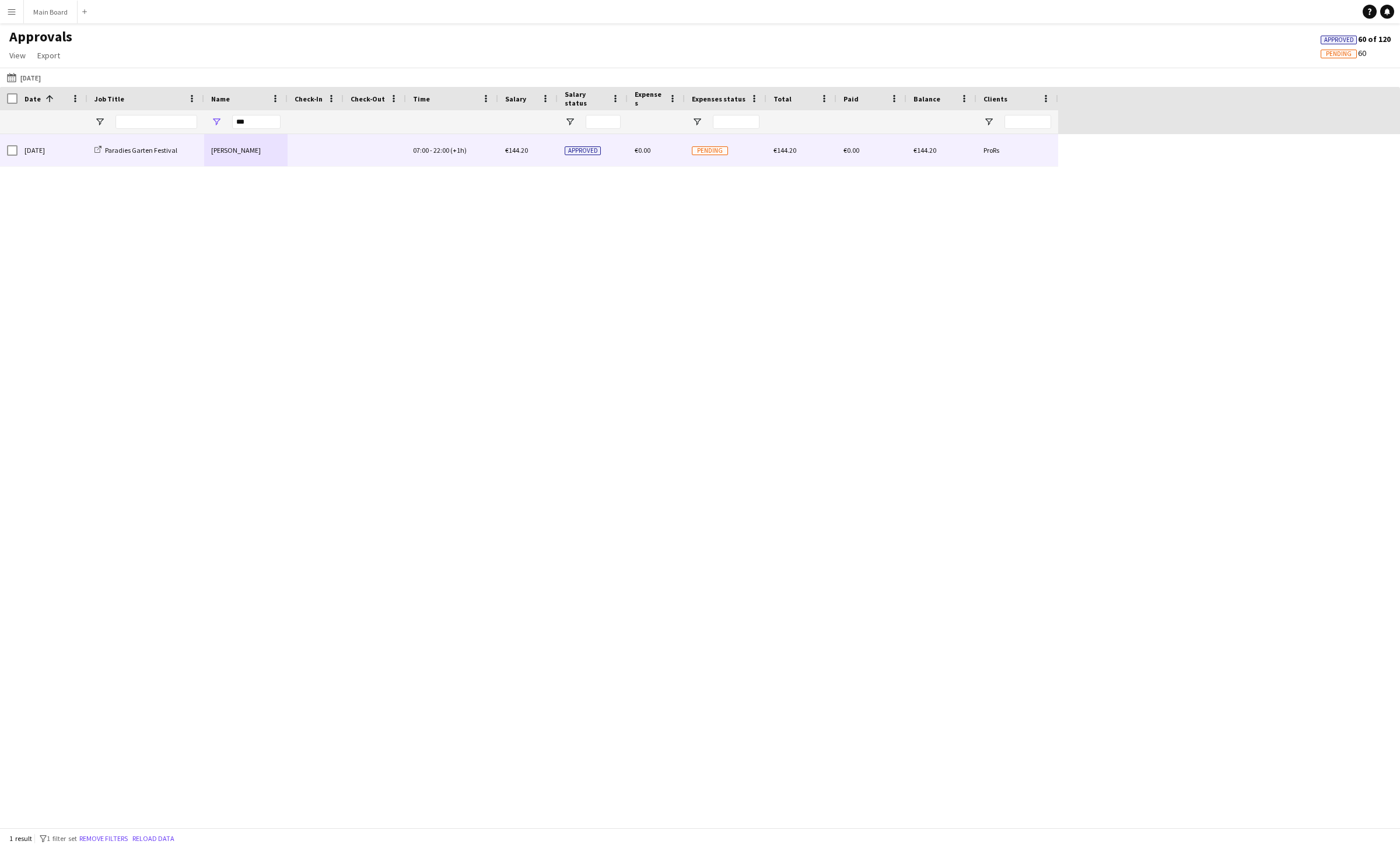
click at [242, 146] on div "[PERSON_NAME]" at bounding box center [246, 150] width 84 height 32
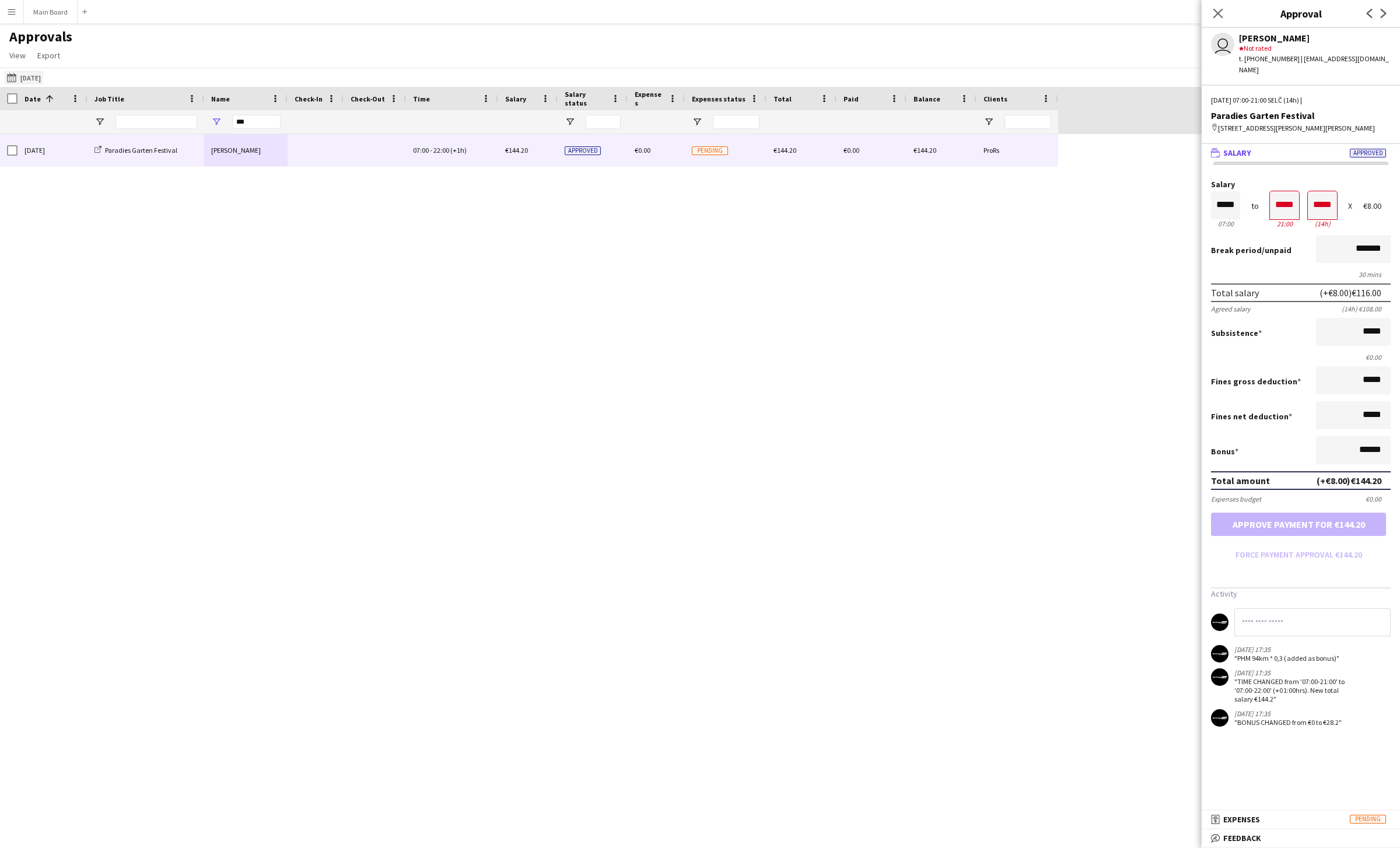
click at [35, 75] on button "05-08-2025 04-08-2025" at bounding box center [24, 77] width 38 height 14
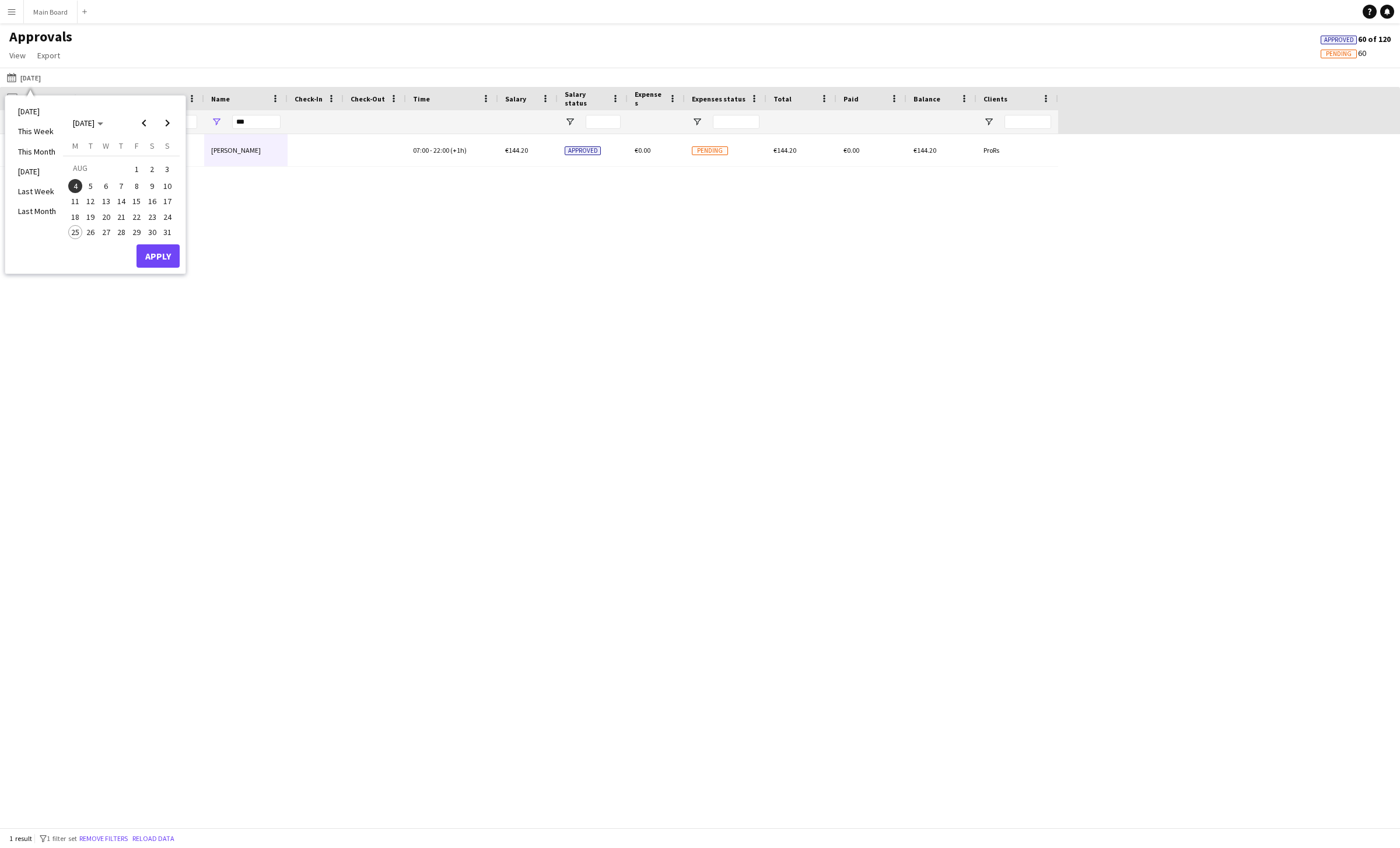
click at [83, 186] on button "5" at bounding box center [90, 186] width 15 height 15
click at [168, 263] on button "Apply" at bounding box center [158, 256] width 43 height 23
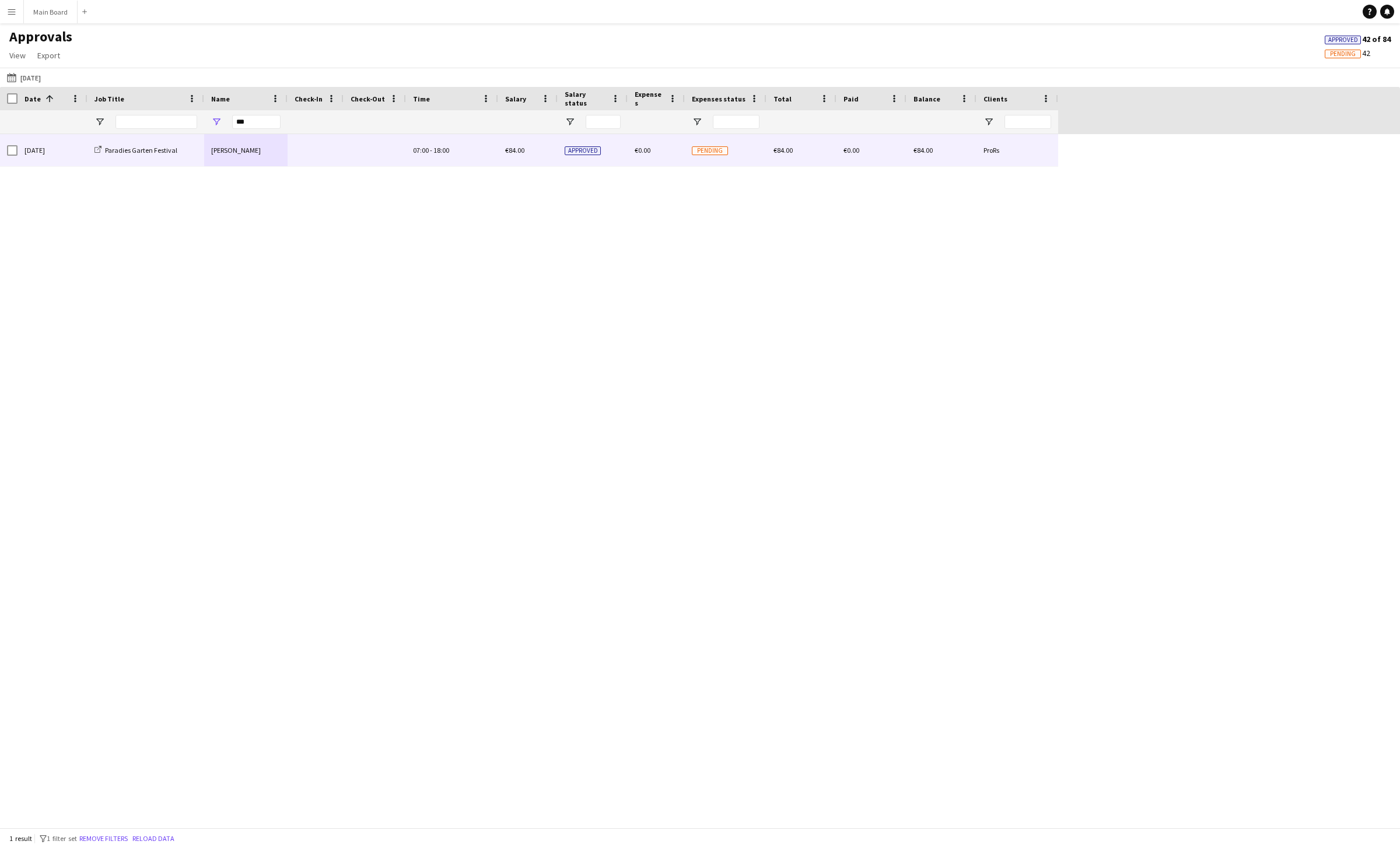
click at [224, 153] on div "[PERSON_NAME]" at bounding box center [246, 150] width 84 height 32
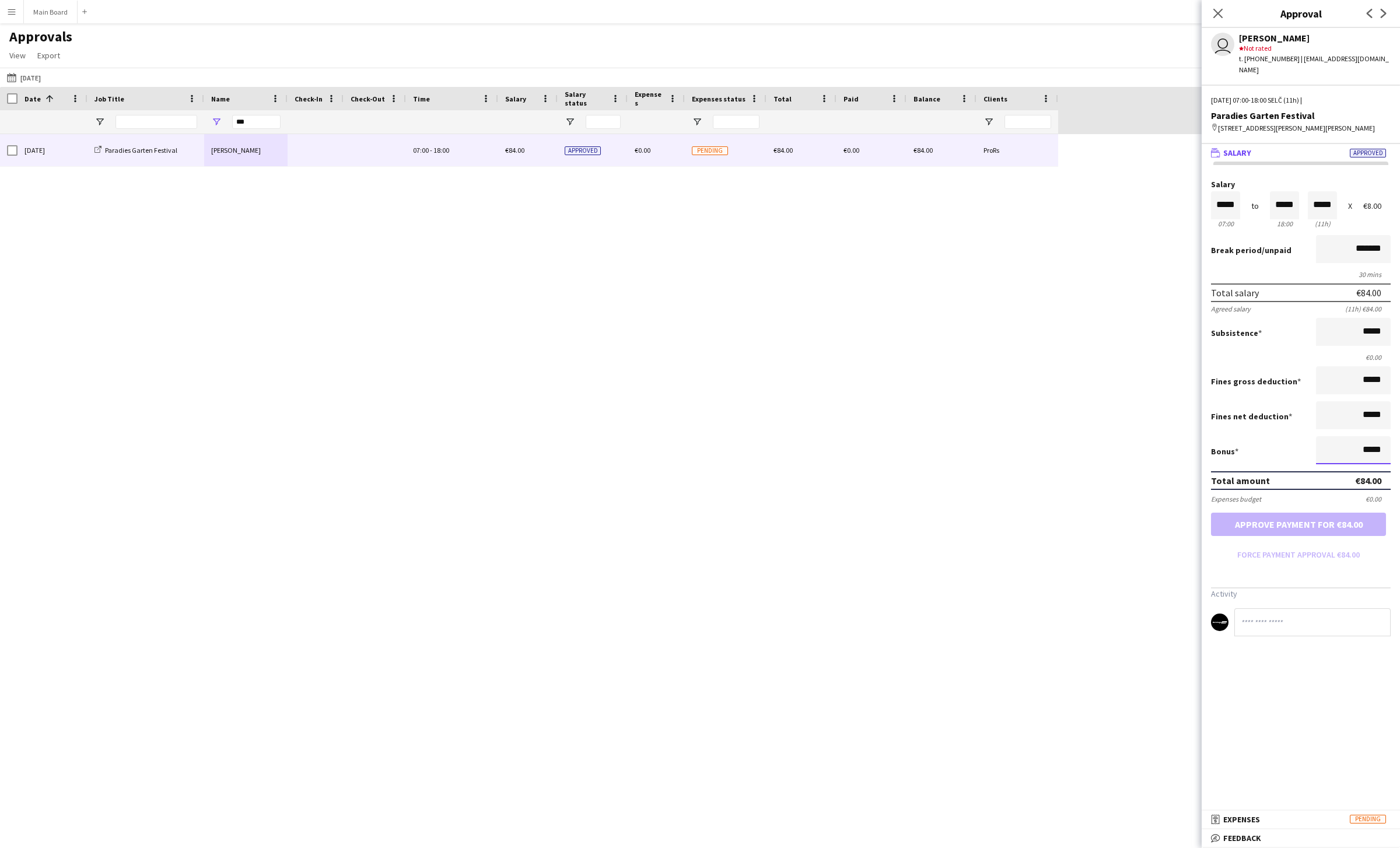
click at [1366, 451] on input "*****" at bounding box center [1353, 450] width 75 height 28
click at [1211, 513] on button "Approve payment for €112.20" at bounding box center [1299, 525] width 175 height 23
type input "******"
click at [38, 73] on button "05-08-2025 05-08-2025" at bounding box center [24, 77] width 38 height 14
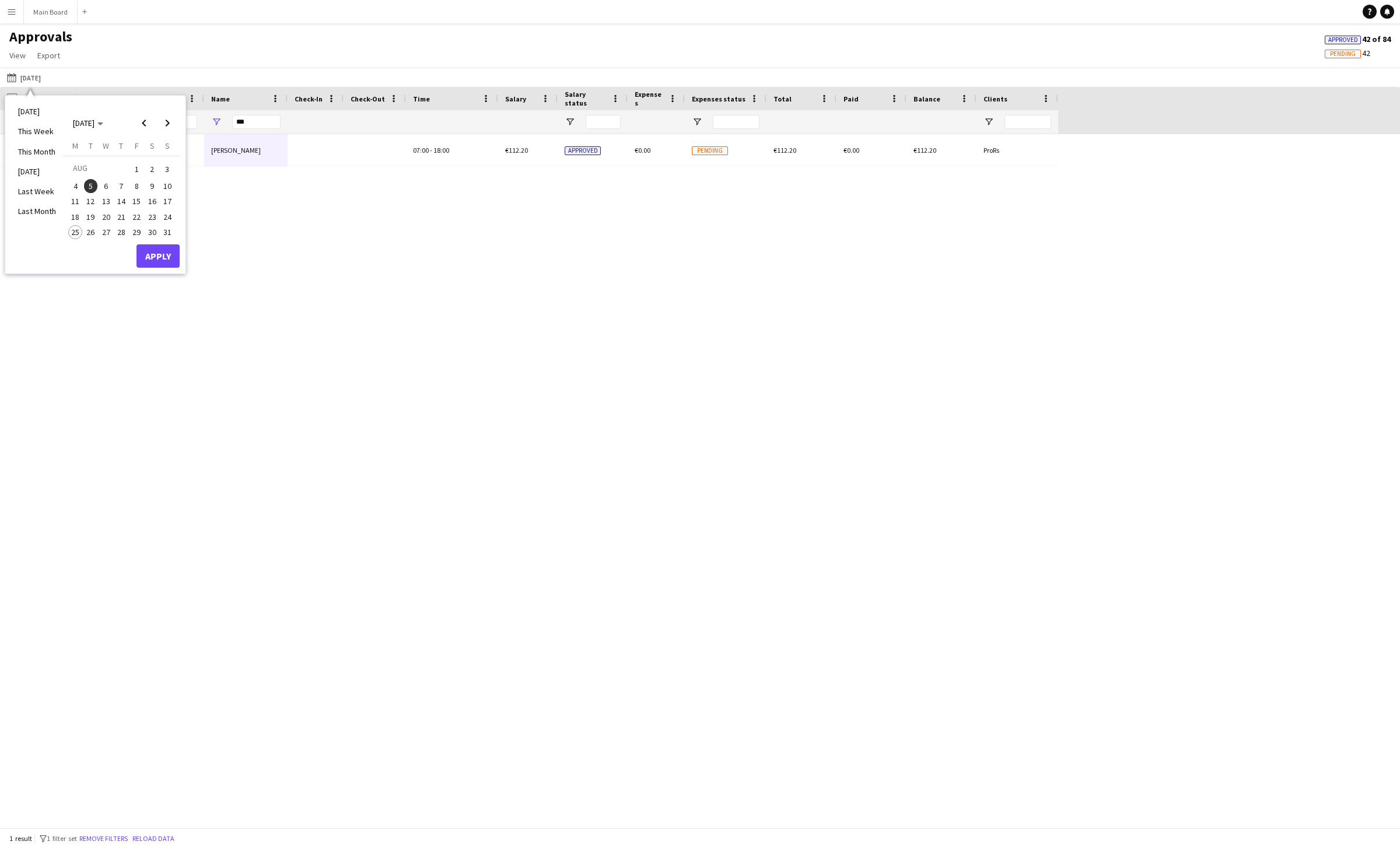
click at [72, 203] on span "11" at bounding box center [75, 201] width 14 height 14
click at [171, 247] on button "Apply" at bounding box center [158, 256] width 43 height 23
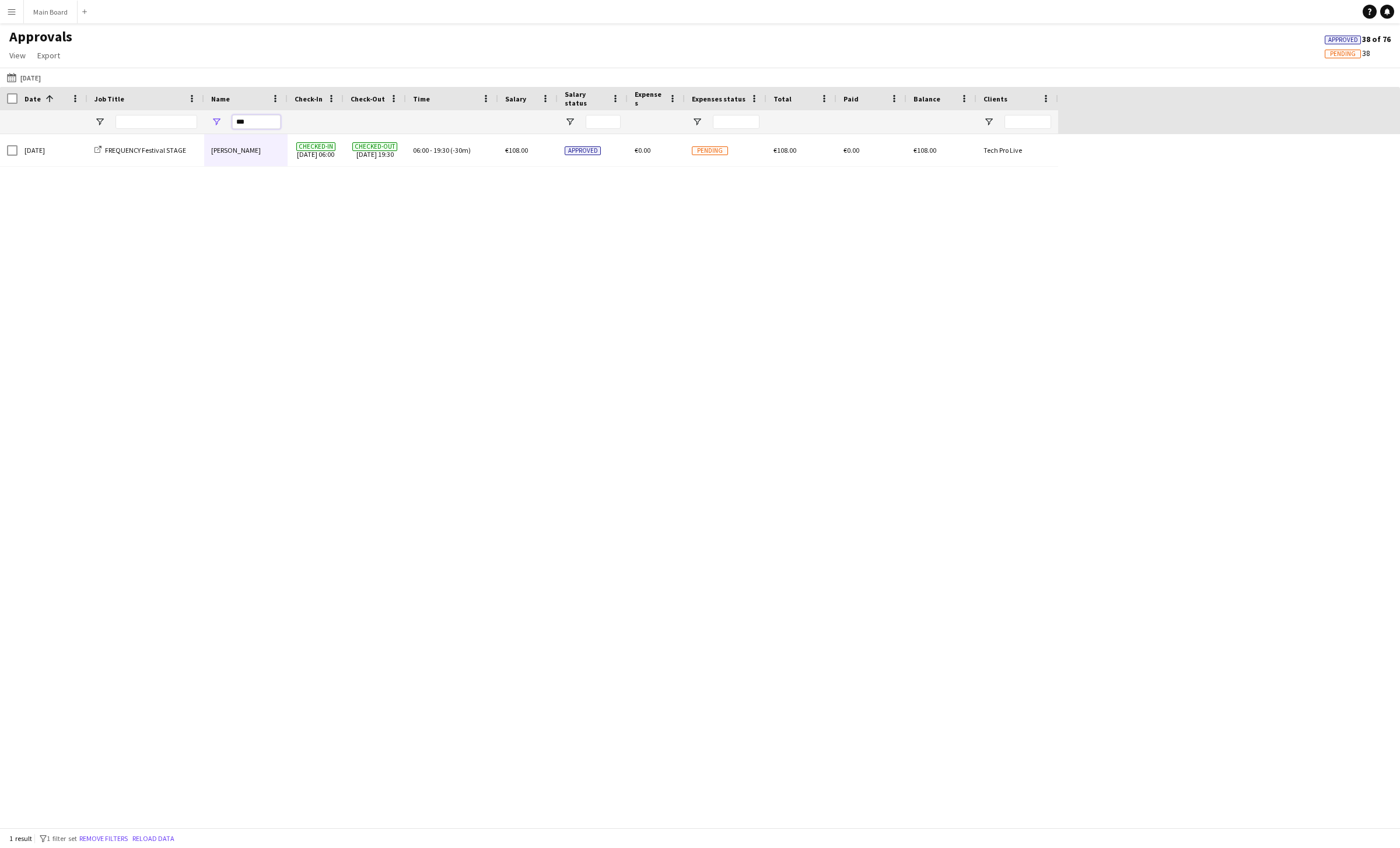
click at [246, 123] on input "***" at bounding box center [256, 122] width 49 height 14
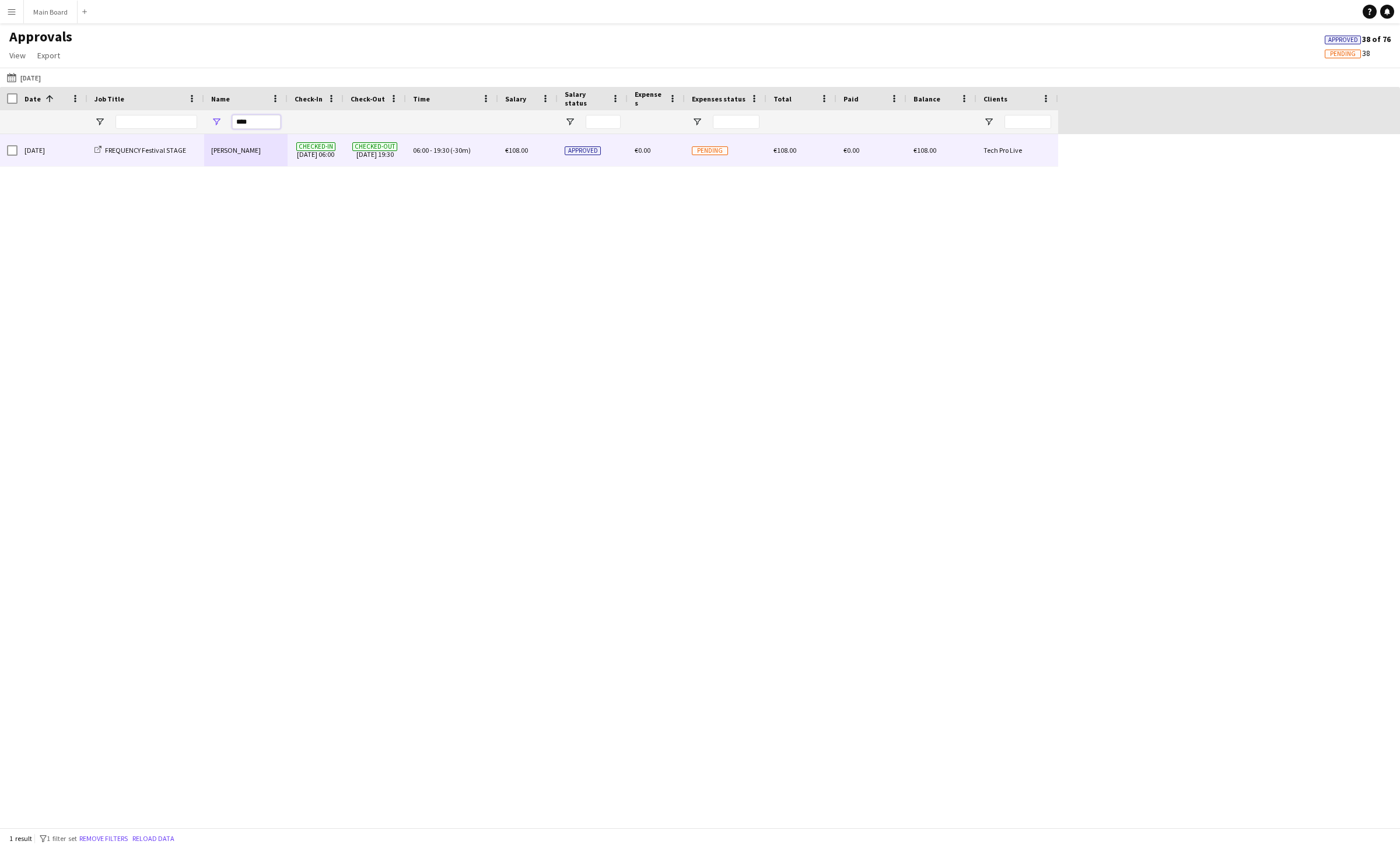
type input "****"
click at [235, 151] on div "[PERSON_NAME]" at bounding box center [246, 150] width 84 height 32
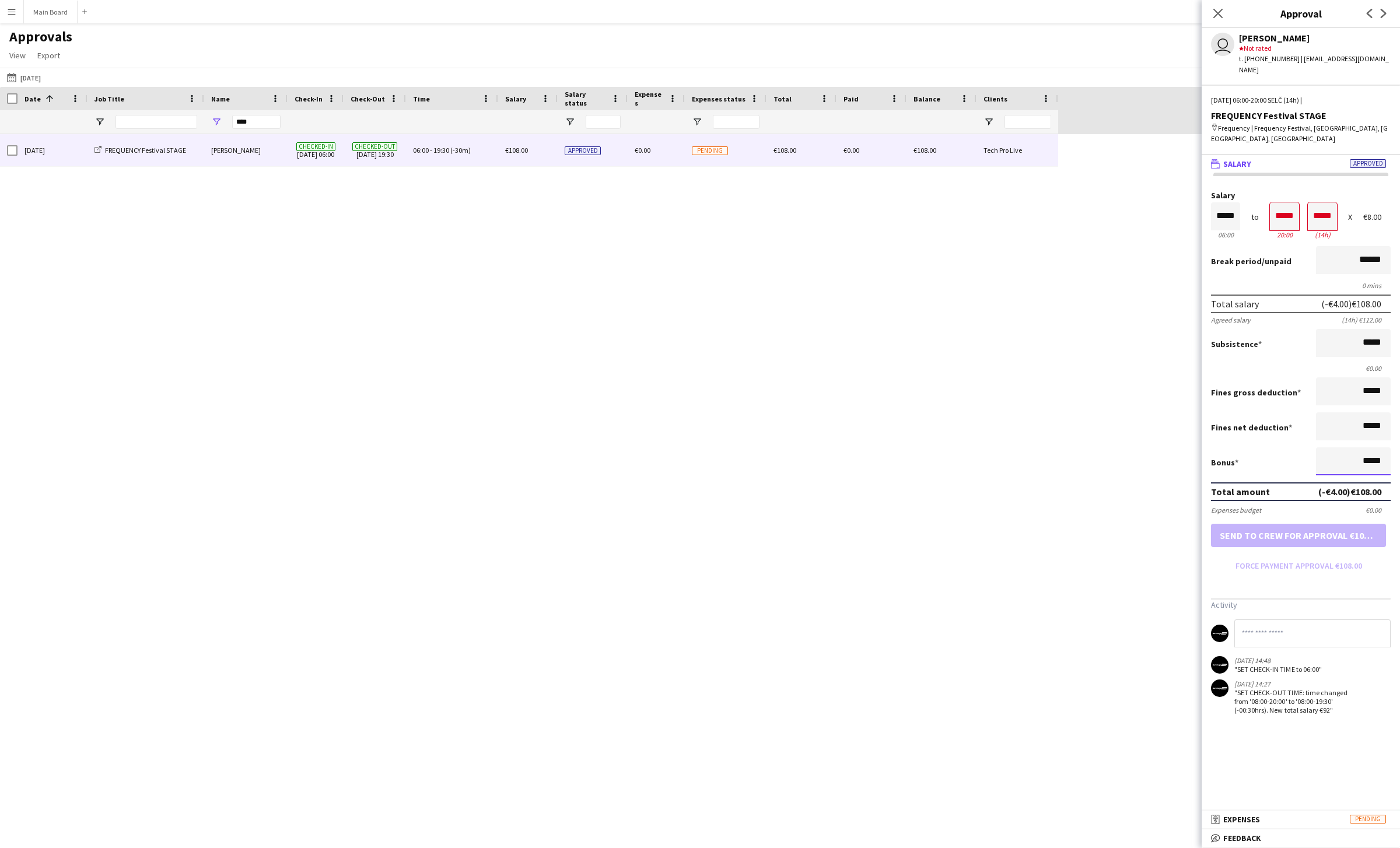
click at [1368, 447] on input "*****" at bounding box center [1353, 461] width 75 height 28
type input "******"
click at [1295, 525] on button "Approve payment for €156.00" at bounding box center [1299, 536] width 175 height 23
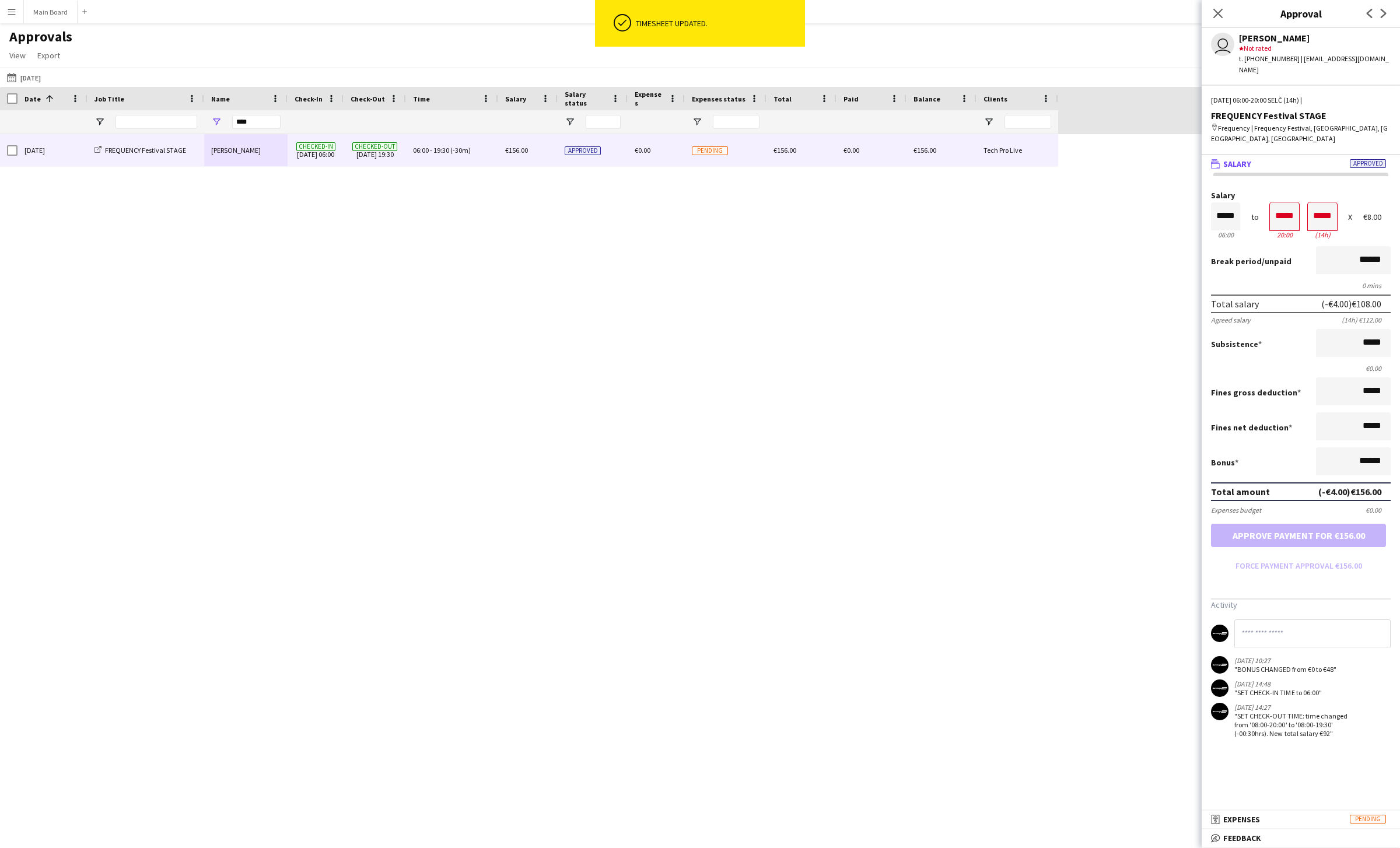
click at [55, 87] on div "Date 1" at bounding box center [53, 99] width 56 height 23
click at [43, 77] on button "05-08-2025 11-08-2025" at bounding box center [24, 77] width 38 height 14
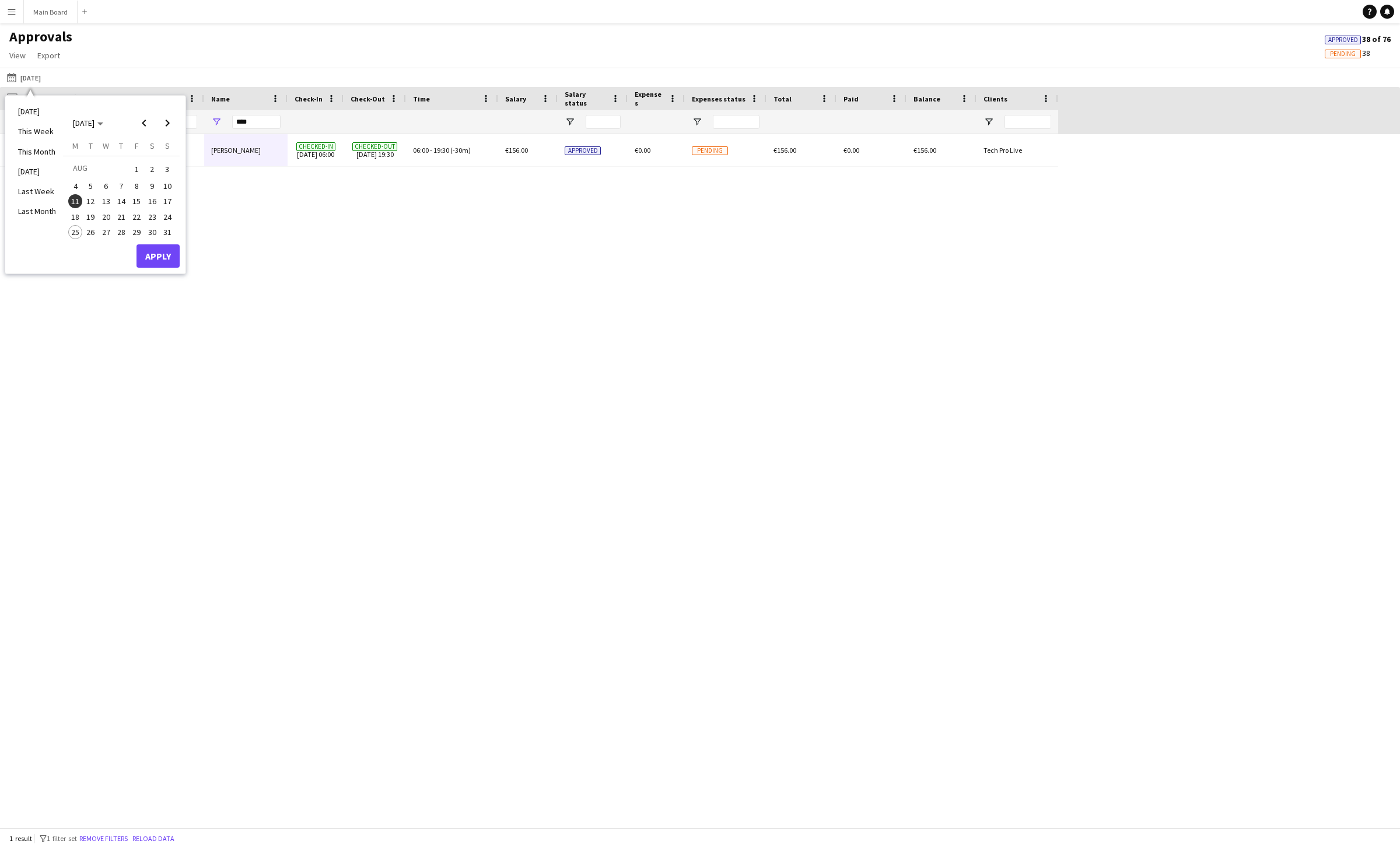
click at [85, 197] on span "12" at bounding box center [91, 201] width 14 height 14
click at [164, 252] on button "Apply" at bounding box center [158, 256] width 43 height 23
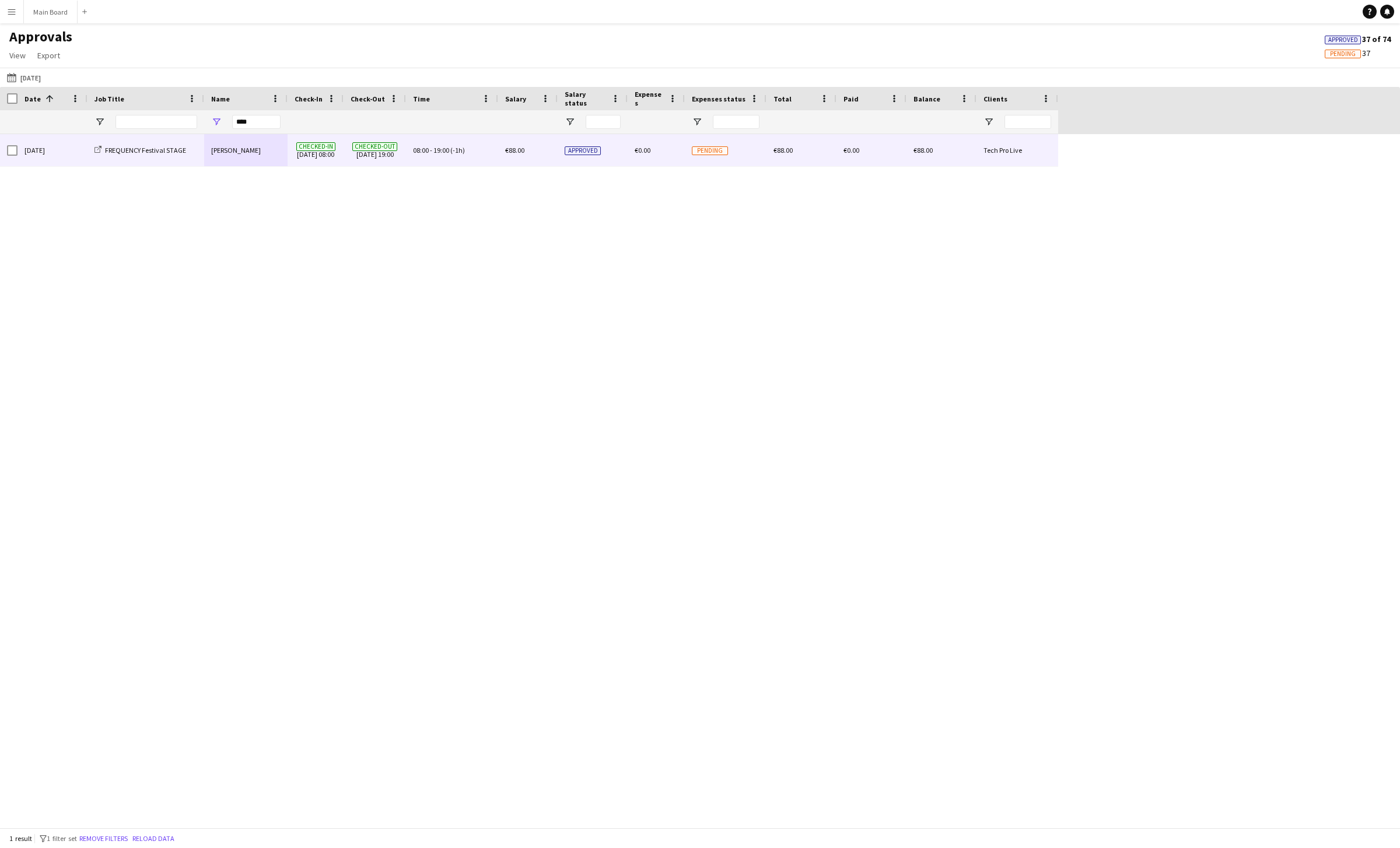
click at [259, 151] on div "[PERSON_NAME]" at bounding box center [246, 150] width 84 height 32
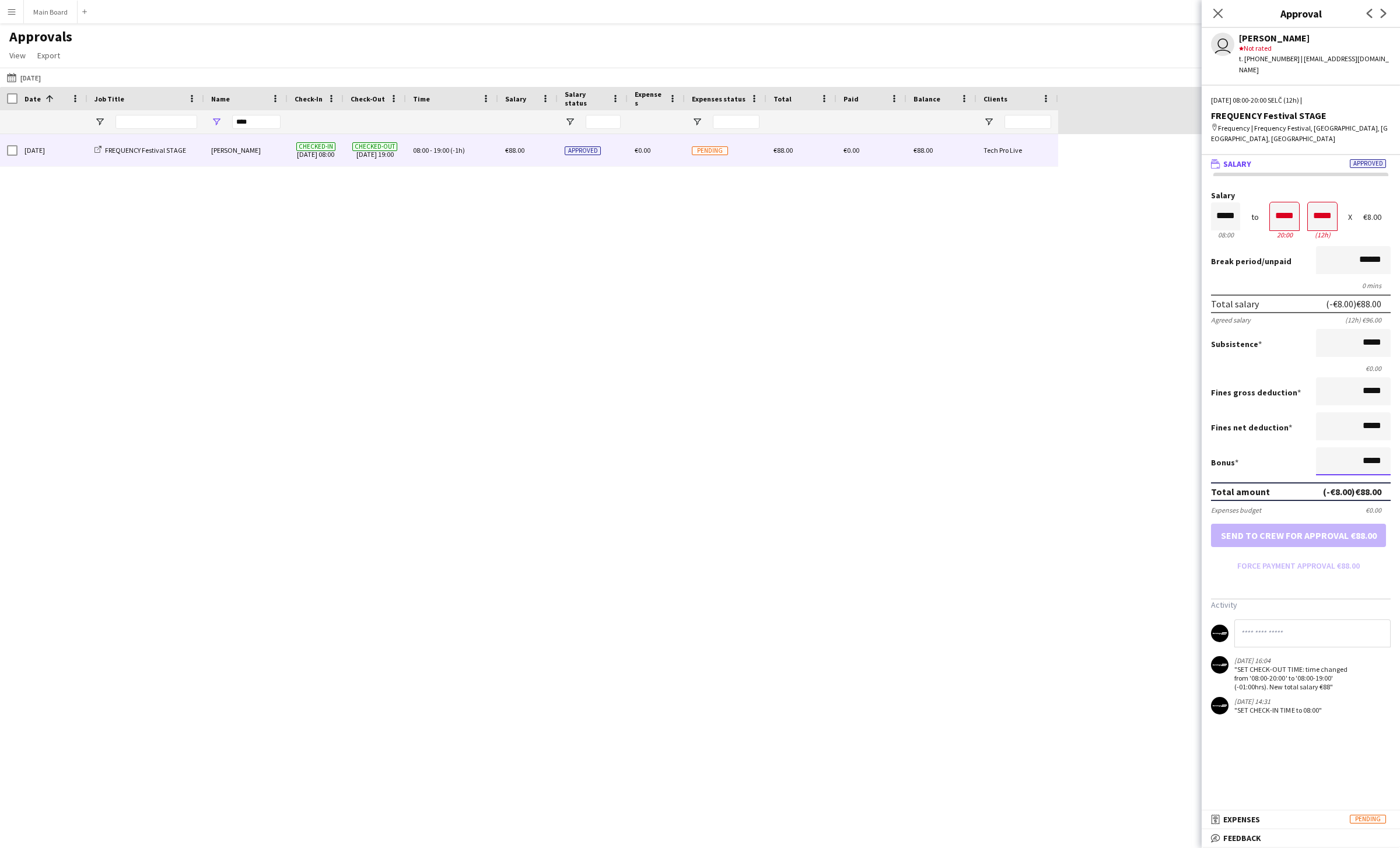
click at [1366, 453] on input "*****" at bounding box center [1353, 461] width 75 height 28
click at [1211, 524] on button "Approve payment for €136.00" at bounding box center [1299, 536] width 175 height 23
type input "******"
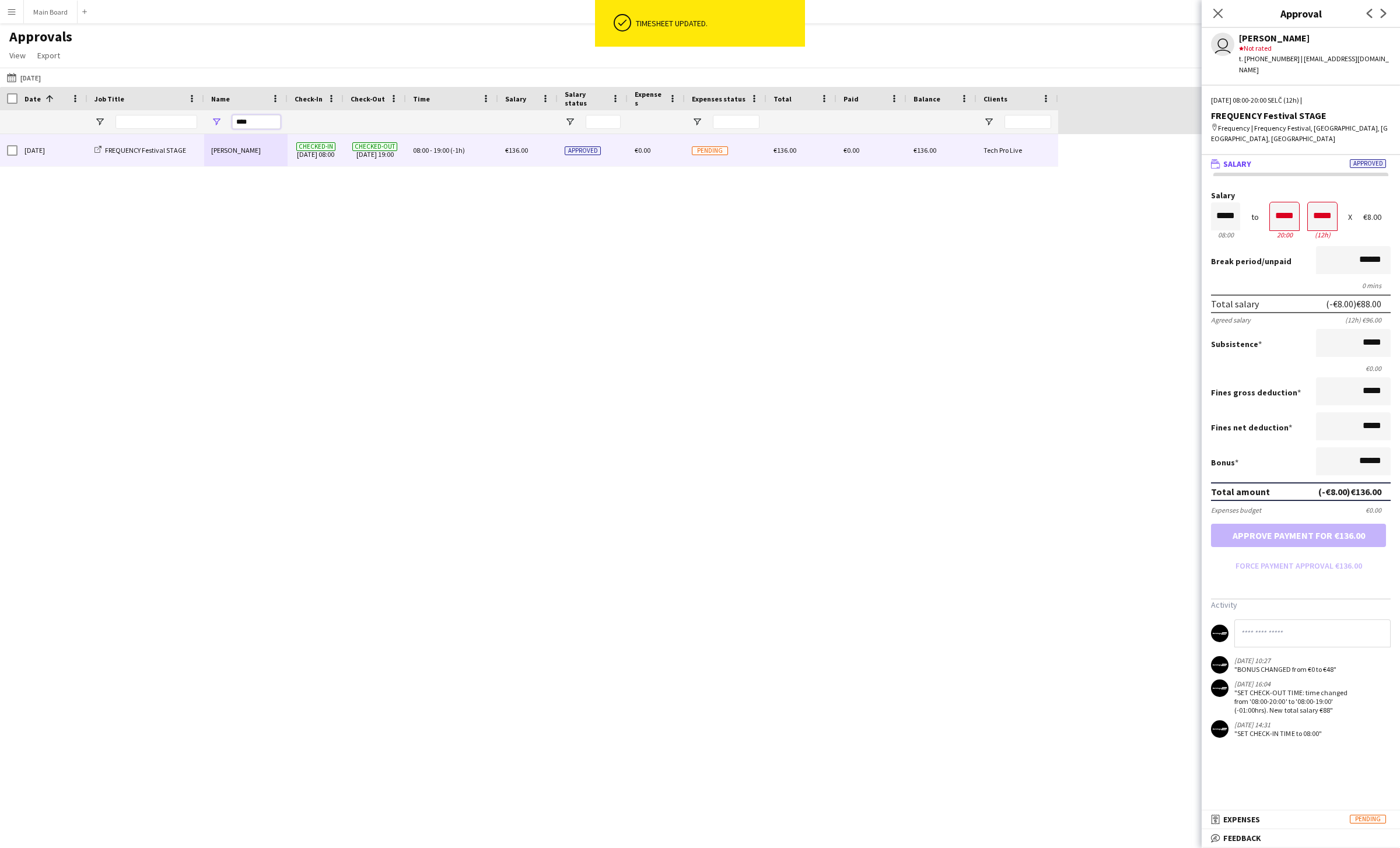
click at [235, 117] on input "****" at bounding box center [256, 122] width 49 height 14
